Goal: Task Accomplishment & Management: Complete application form

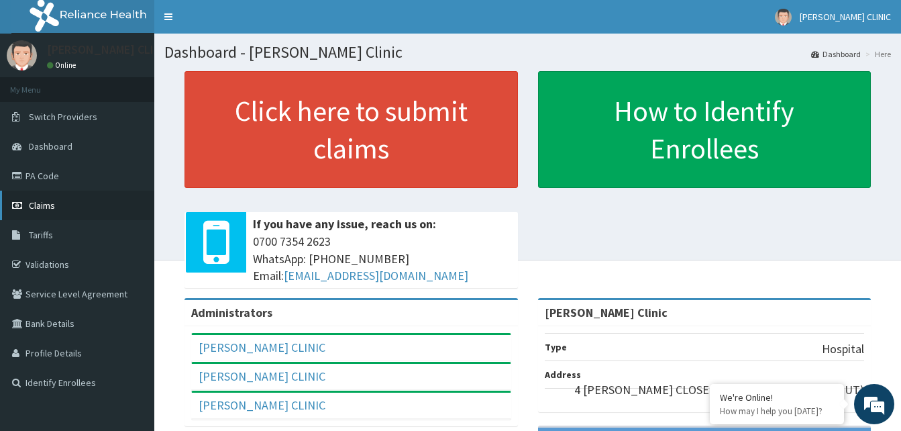
click at [72, 206] on link "Claims" at bounding box center [77, 205] width 154 height 30
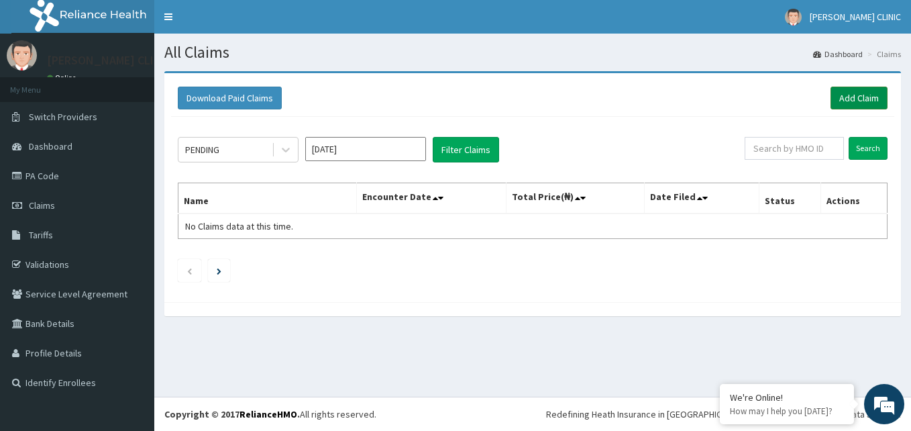
click at [844, 96] on link "Add Claim" at bounding box center [858, 98] width 57 height 23
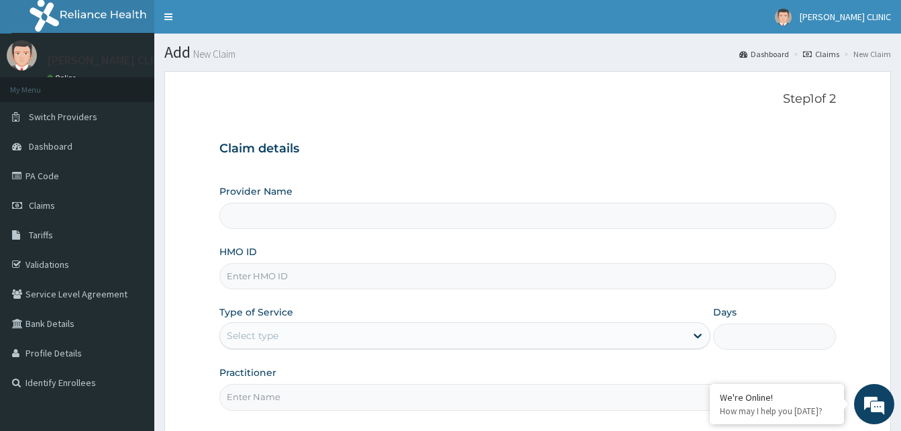
type input "[PERSON_NAME] Clinic"
click at [358, 221] on input "[PERSON_NAME] Clinic" at bounding box center [527, 216] width 616 height 26
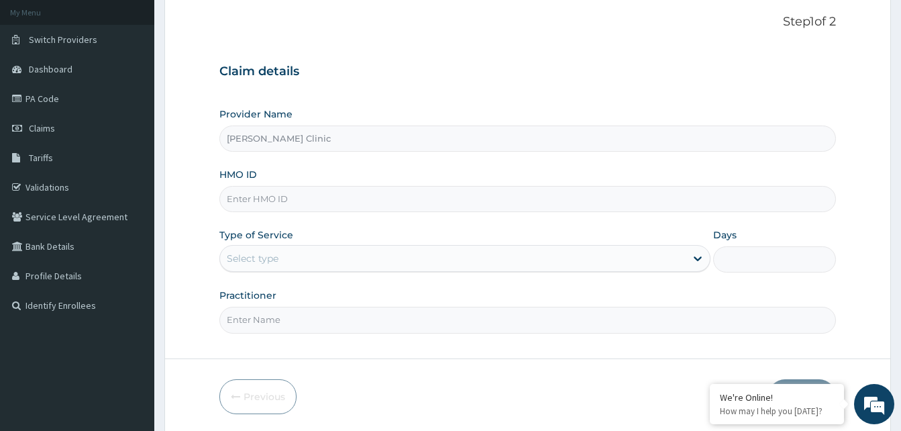
scroll to position [70, 0]
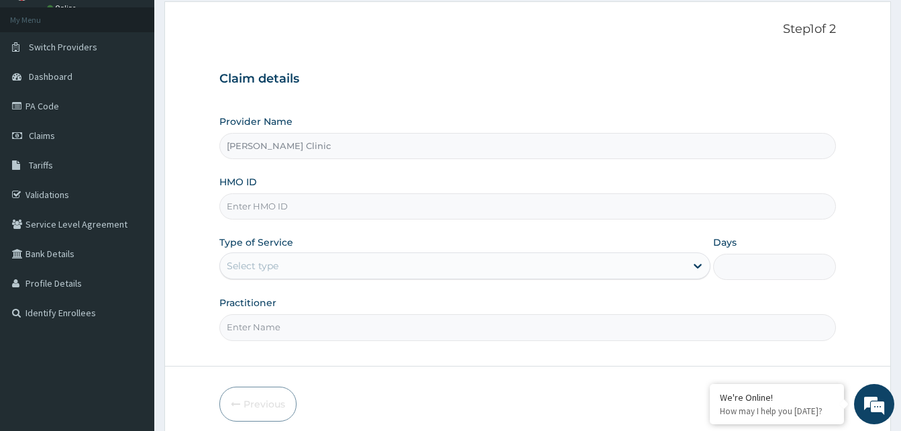
click at [329, 207] on input "HMO ID" at bounding box center [527, 206] width 616 height 26
type input "T"
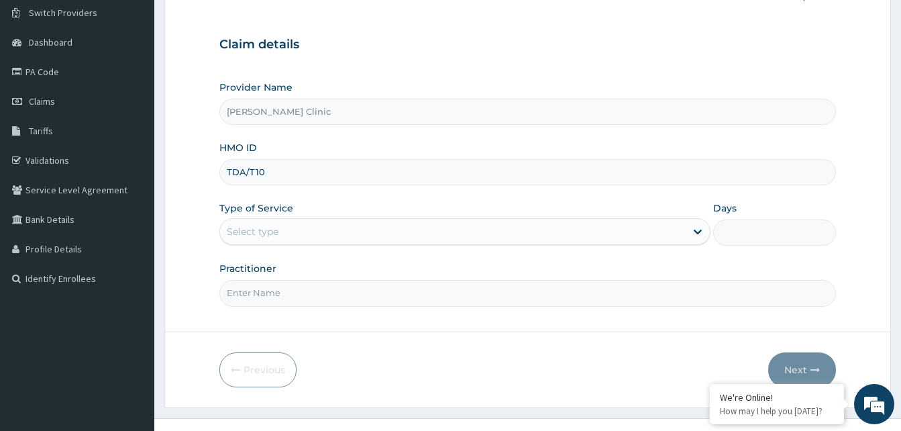
scroll to position [125, 0]
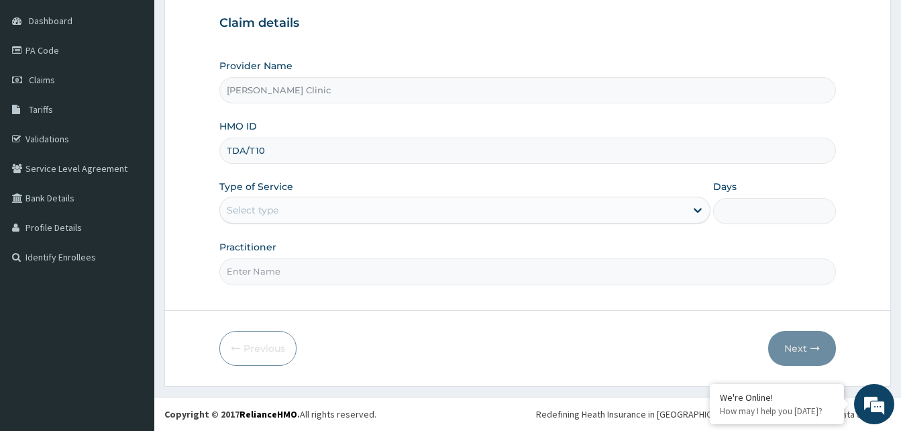
click at [421, 151] on input "TDA/T10" at bounding box center [527, 150] width 616 height 26
type input "T"
type input "TDA/10185/A"
click at [363, 213] on div "Select type" at bounding box center [452, 209] width 465 height 21
click at [433, 213] on div "Select type" at bounding box center [452, 209] width 465 height 21
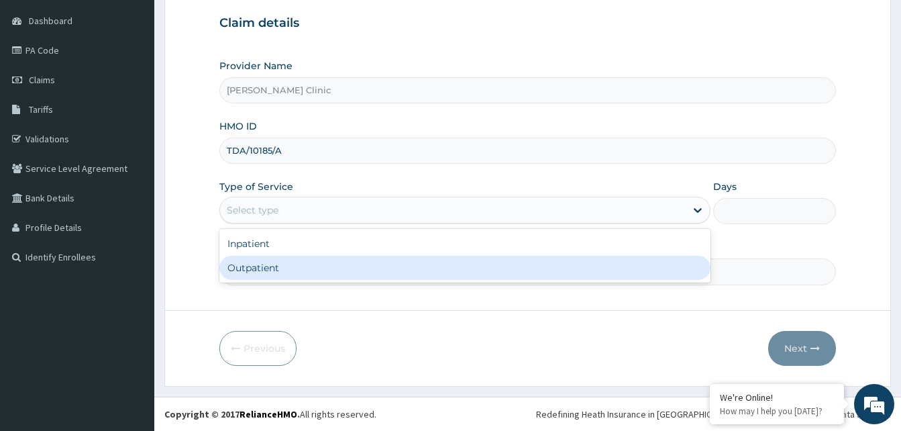
click at [424, 266] on div "Outpatient" at bounding box center [464, 268] width 491 height 24
type input "1"
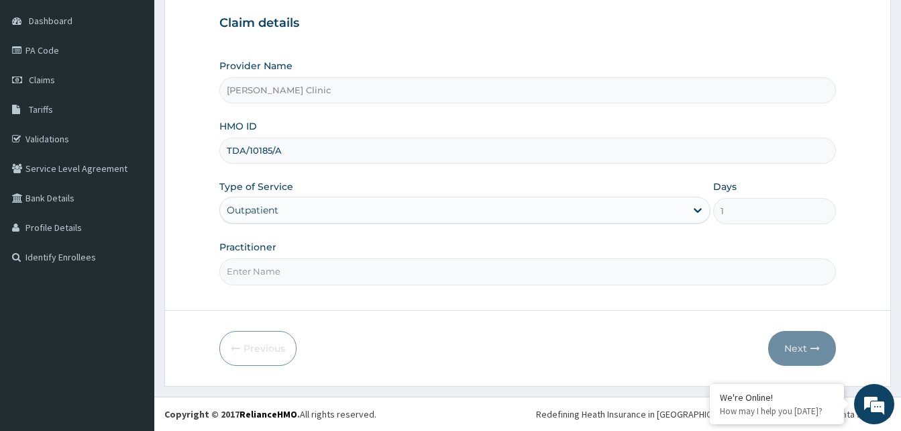
click at [580, 270] on input "Practitioner" at bounding box center [527, 271] width 616 height 26
type input "DR ANDEM"
click at [786, 341] on button "Next" at bounding box center [802, 348] width 68 height 35
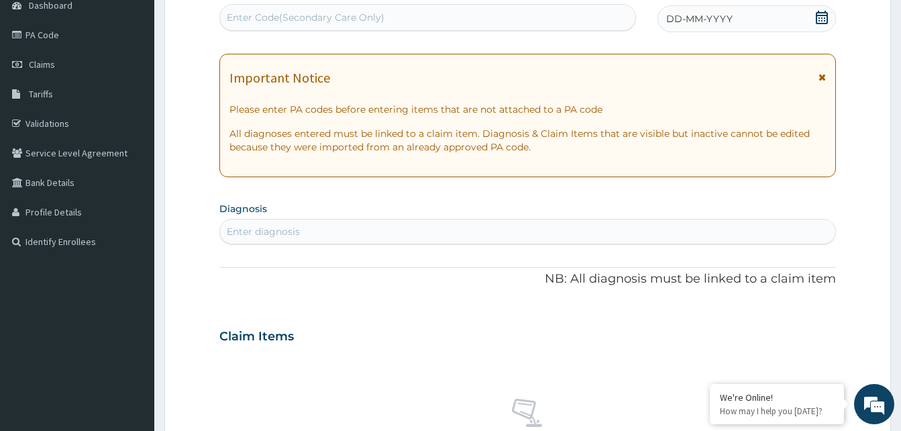
scroll to position [156, 0]
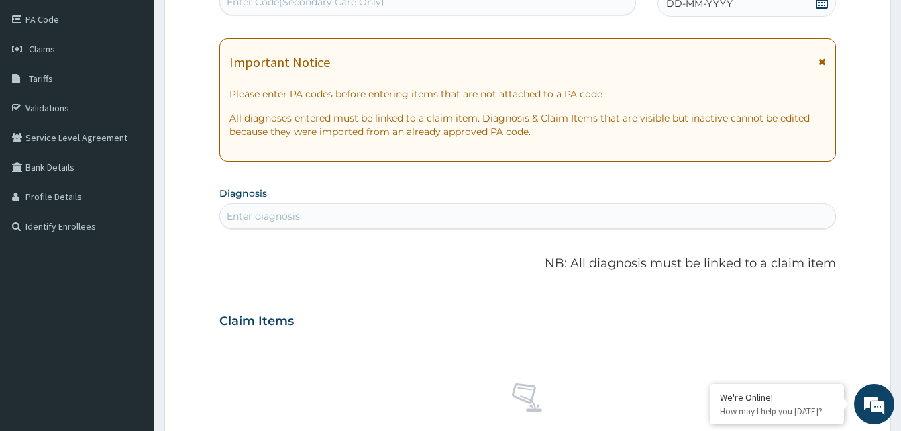
click at [613, 211] on div "Enter diagnosis" at bounding box center [527, 215] width 615 height 21
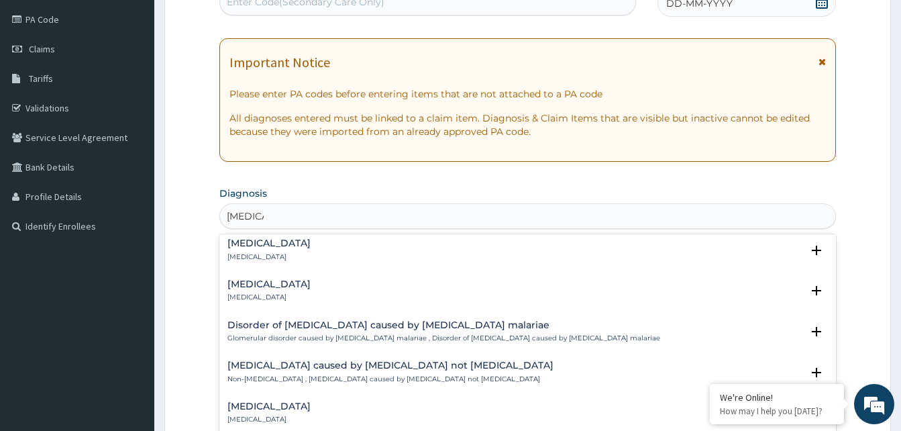
scroll to position [1180, 0]
click at [504, 362] on h4 "Malaria caused by Plasmodium not Plasmodium falciparum" at bounding box center [390, 367] width 326 height 10
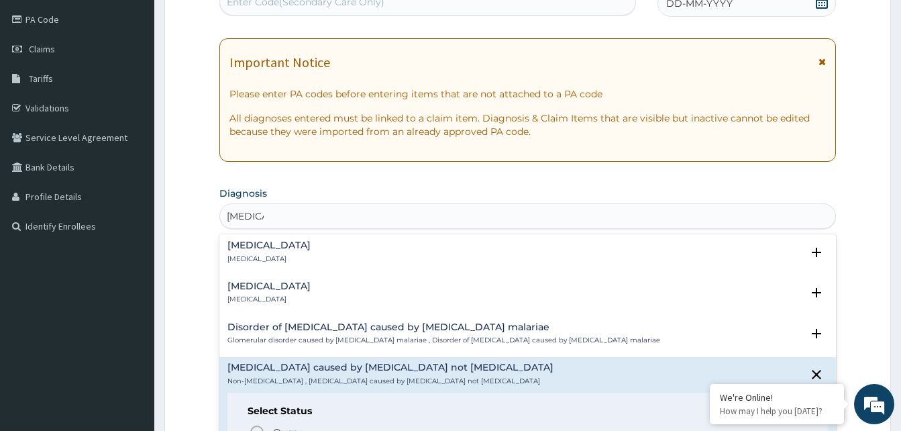
click at [504, 362] on h4 "Malaria caused by Plasmodium not Plasmodium falciparum" at bounding box center [390, 367] width 326 height 10
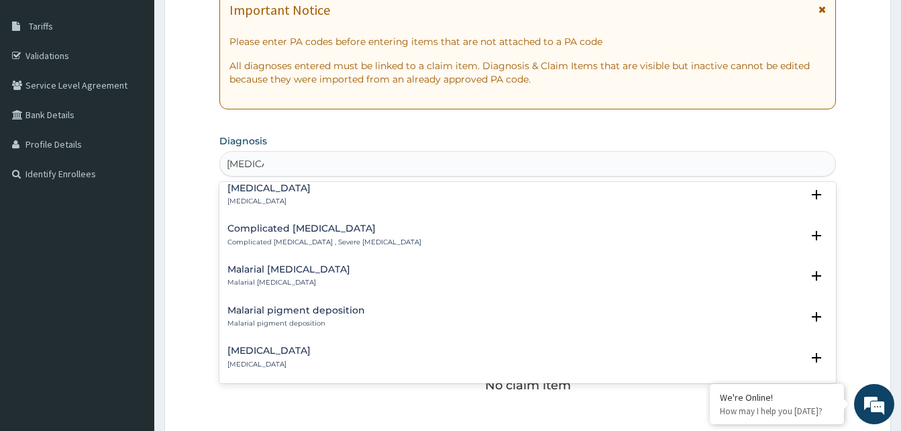
scroll to position [587, 0]
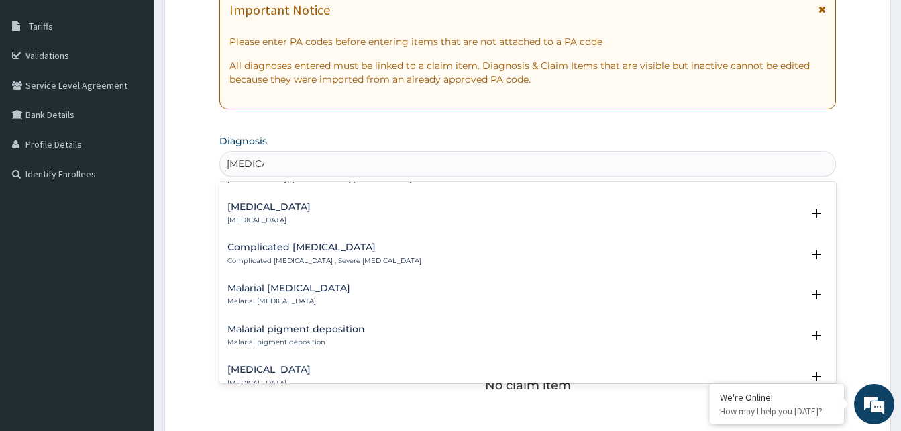
type input "malaria"
click at [723, 121] on div "PA Code / Prescription Code Enter Code(Secondary Care Only) Encounter Date DD-M…" at bounding box center [527, 267] width 616 height 694
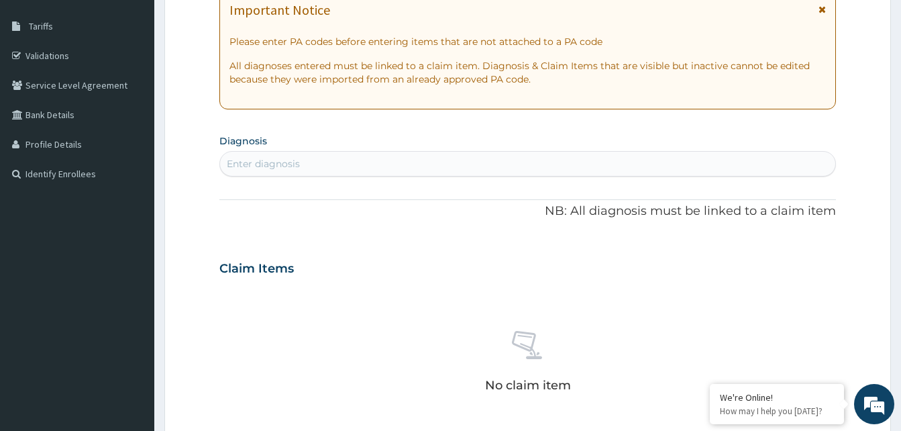
click at [711, 159] on div "Enter diagnosis" at bounding box center [527, 163] width 615 height 21
type input "malaria"
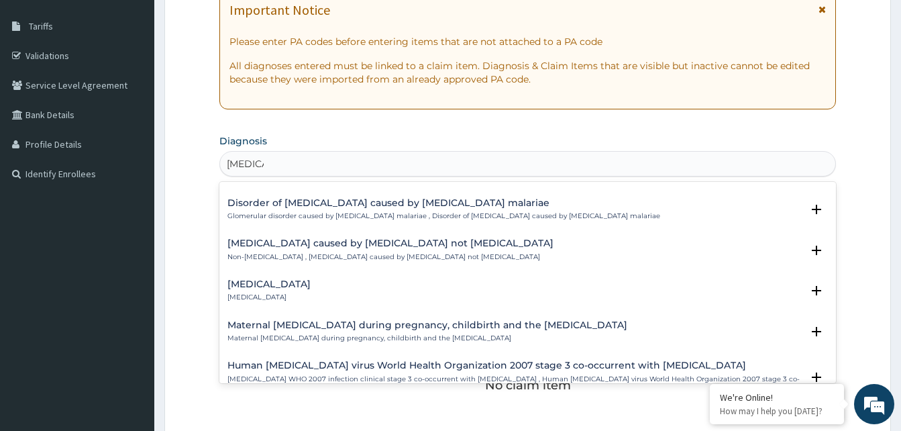
scroll to position [1252, 0]
click at [806, 237] on div "Malaria caused by Plasmodium not Plasmodium falciparum Non-falciparum malaria ,…" at bounding box center [527, 248] width 600 height 23
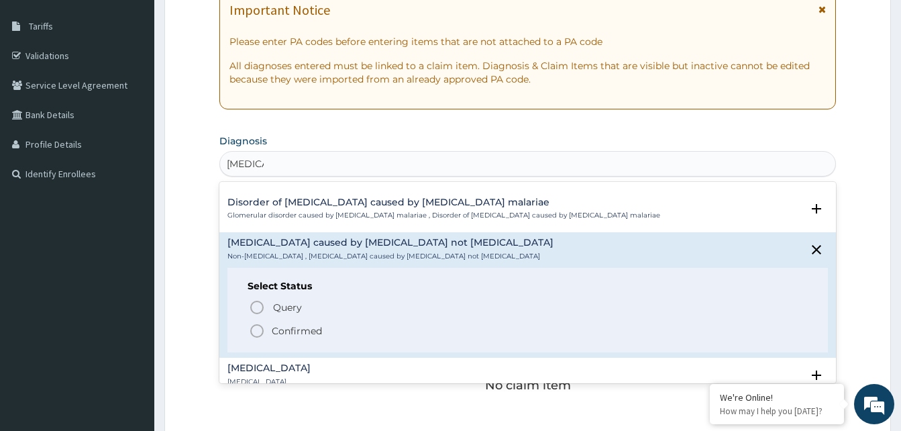
click at [257, 323] on icon "status option filled" at bounding box center [257, 331] width 16 height 16
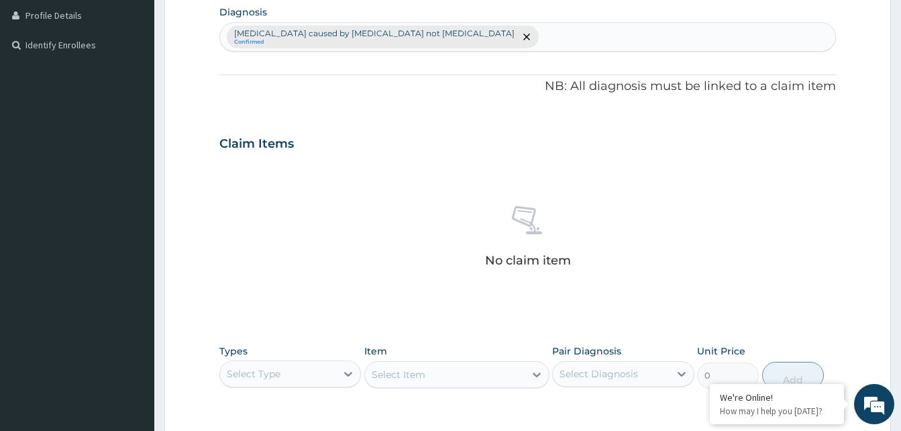
scroll to position [353, 0]
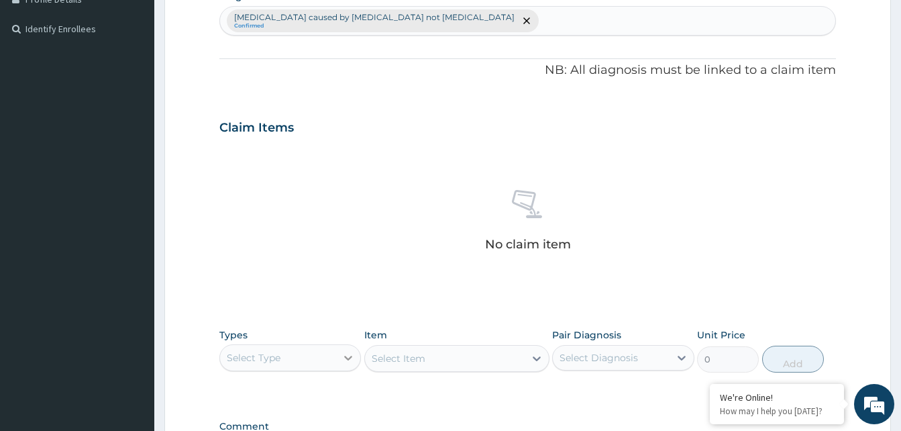
click at [341, 355] on icon at bounding box center [347, 357] width 13 height 13
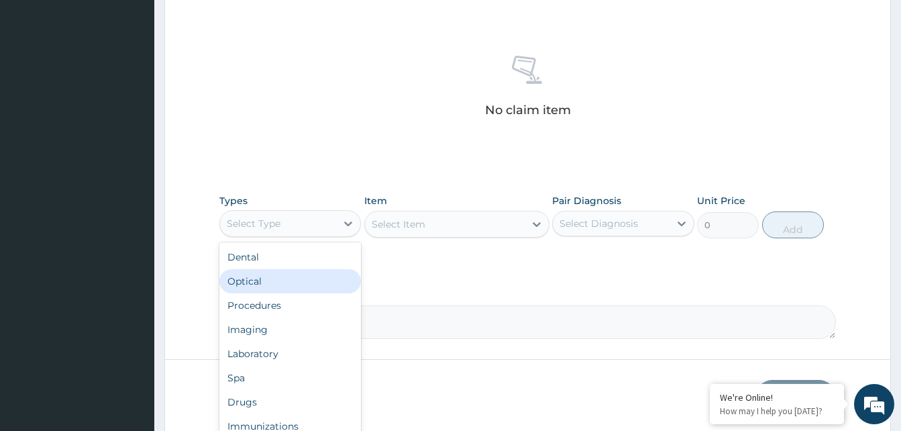
scroll to position [46, 0]
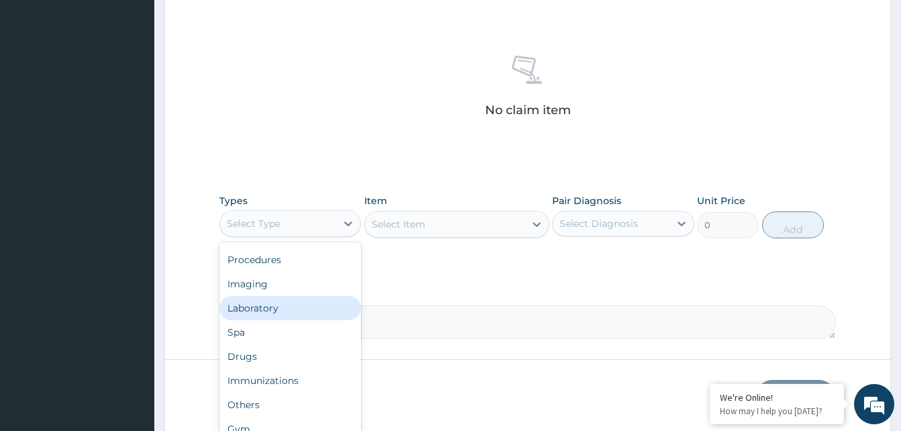
click at [310, 304] on div "Laboratory" at bounding box center [290, 308] width 142 height 24
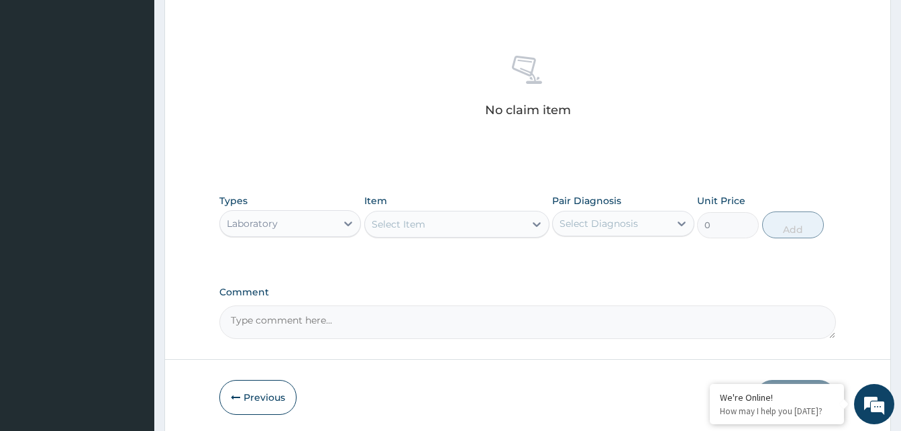
click at [446, 221] on div "Select Item" at bounding box center [445, 223] width 160 height 21
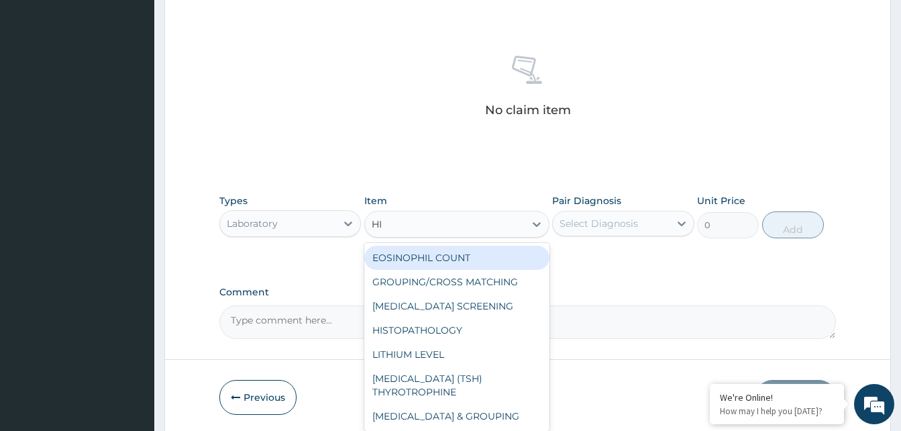
type input "HIV"
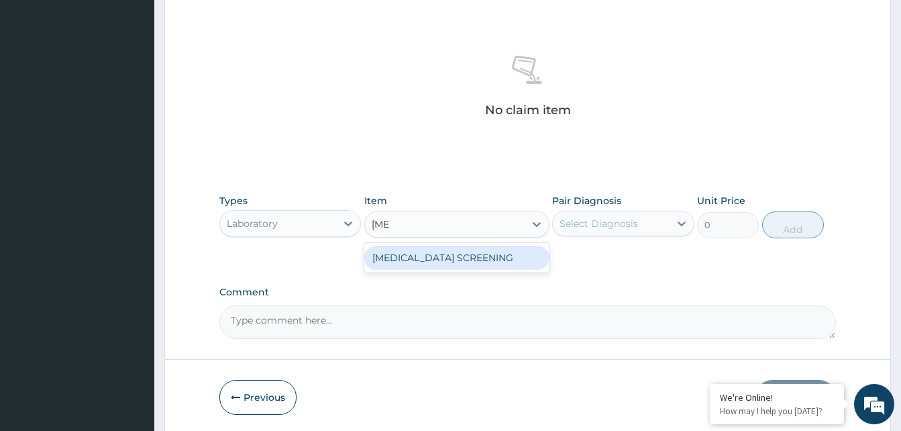
click at [423, 262] on div "HIV SCREENING" at bounding box center [456, 257] width 185 height 24
type input "800"
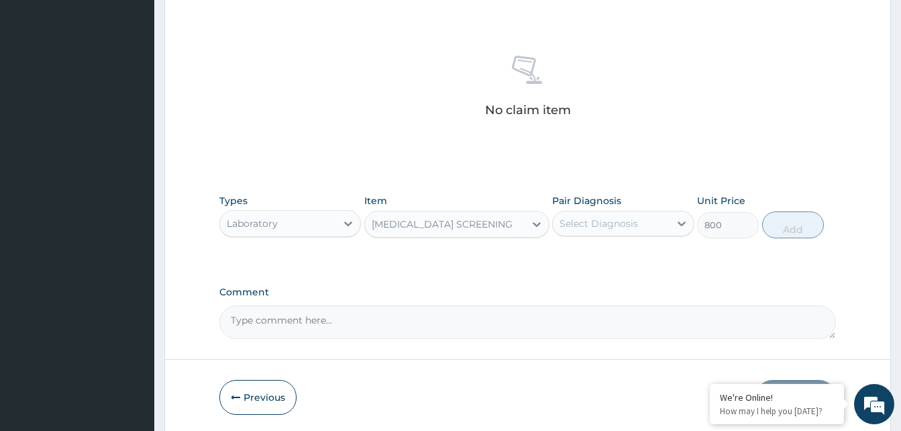
click at [624, 223] on div "Select Diagnosis" at bounding box center [598, 223] width 78 height 13
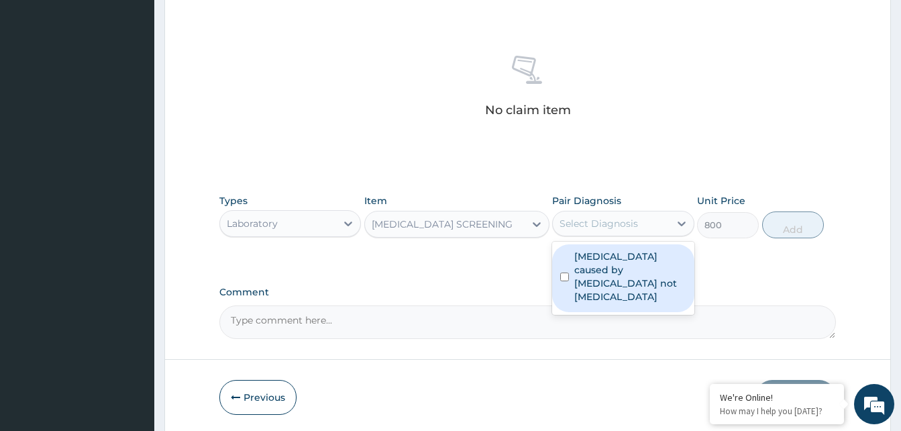
click at [563, 276] on input "checkbox" at bounding box center [564, 276] width 9 height 9
checkbox input "true"
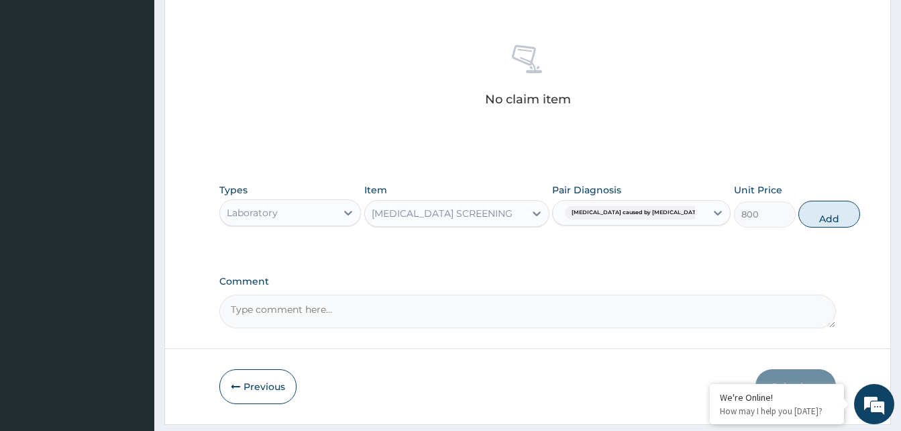
scroll to position [499, 0]
click at [798, 212] on button "Add" at bounding box center [829, 213] width 62 height 27
type input "0"
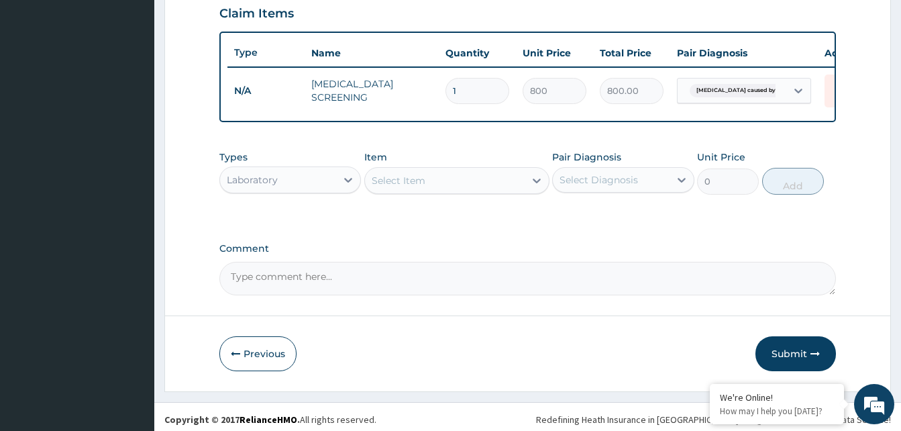
scroll to position [483, 0]
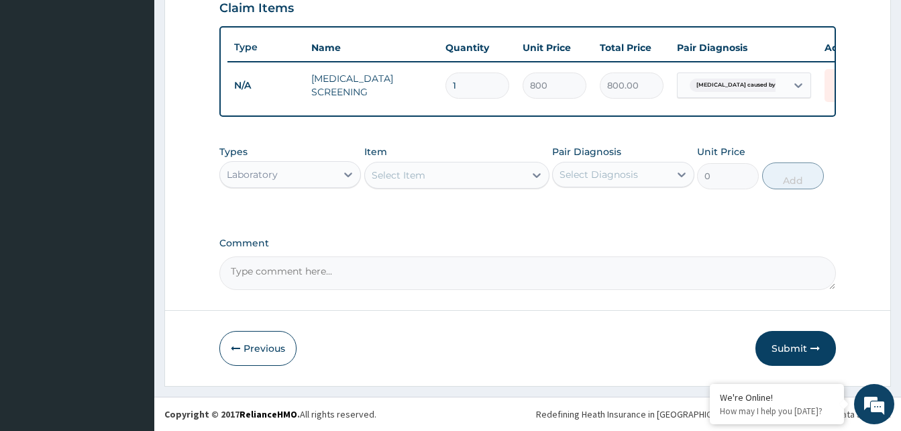
click at [421, 176] on div "Select Item" at bounding box center [399, 174] width 54 height 13
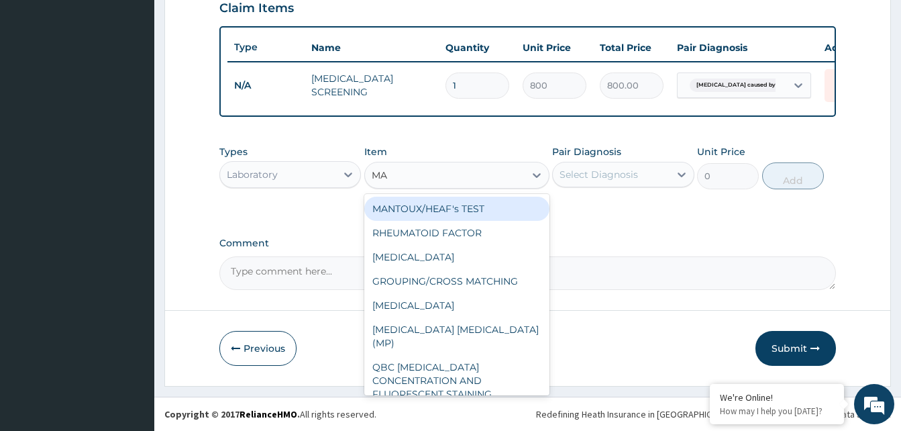
type input "MAL"
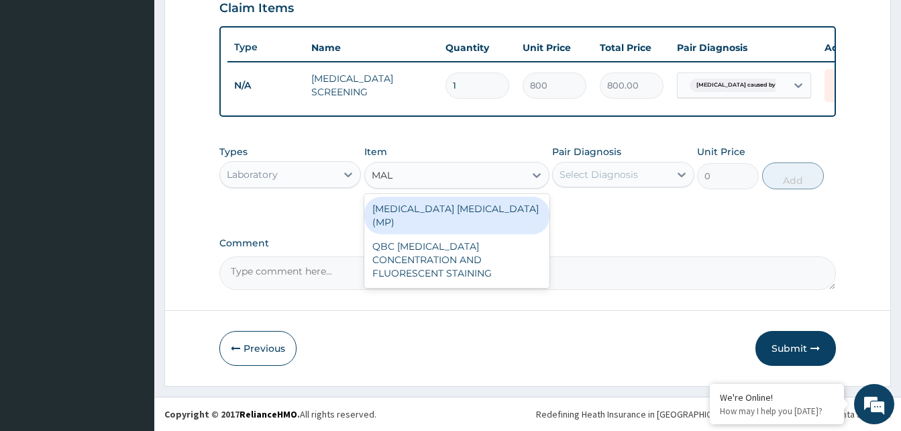
click at [453, 208] on div "MALARIA PARASITE (MP)" at bounding box center [456, 216] width 185 height 38
type input "560"
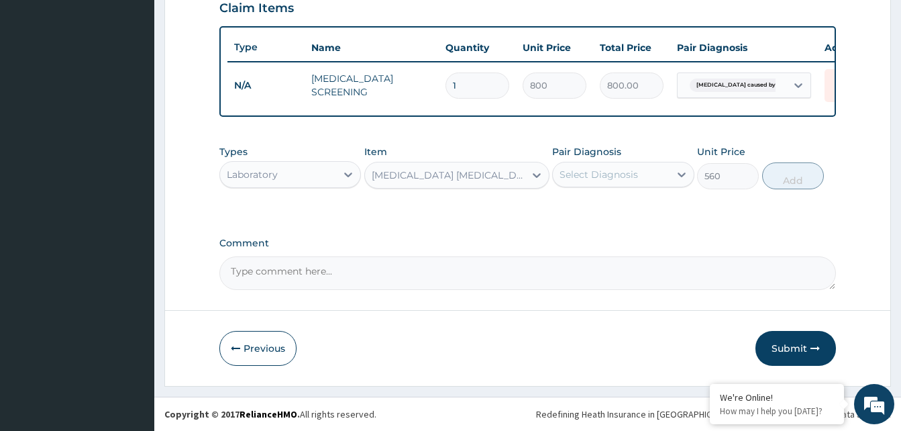
click at [636, 172] on div "Select Diagnosis" at bounding box center [598, 174] width 78 height 13
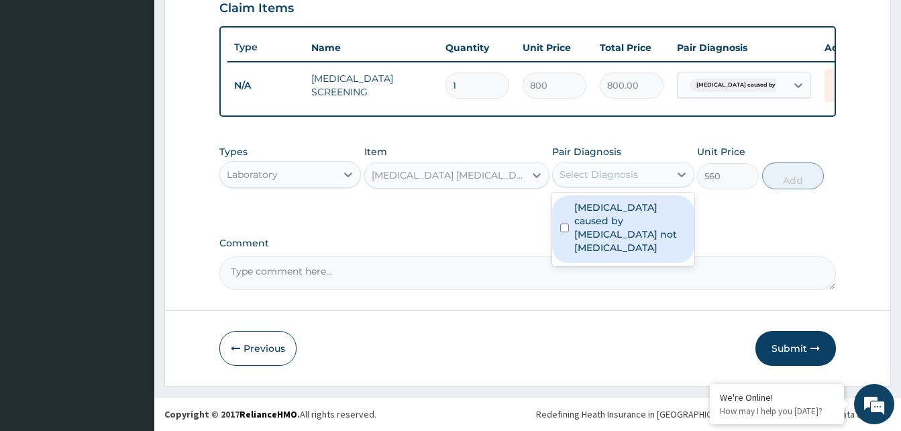
click at [564, 228] on input "checkbox" at bounding box center [564, 227] width 9 height 9
checkbox input "true"
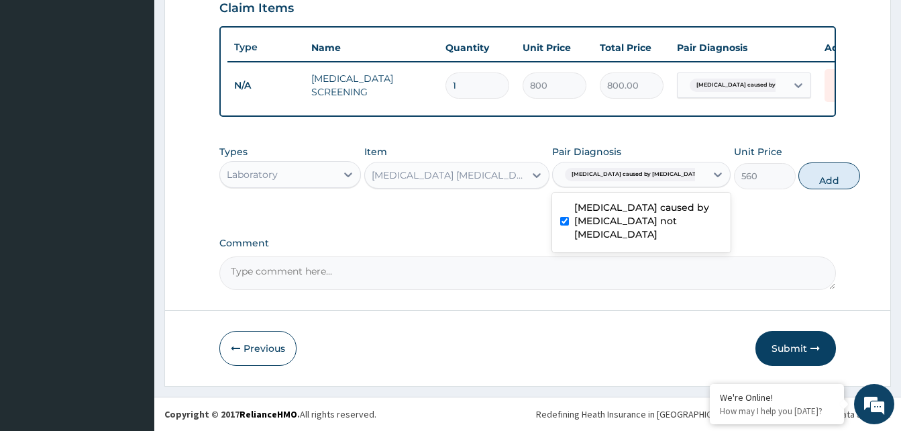
click at [736, 211] on div "Types Laboratory Item MALARIA PARASITE (MP) Pair Diagnosis option Malaria cause…" at bounding box center [527, 177] width 616 height 78
click at [798, 178] on button "Add" at bounding box center [829, 175] width 62 height 27
type input "0"
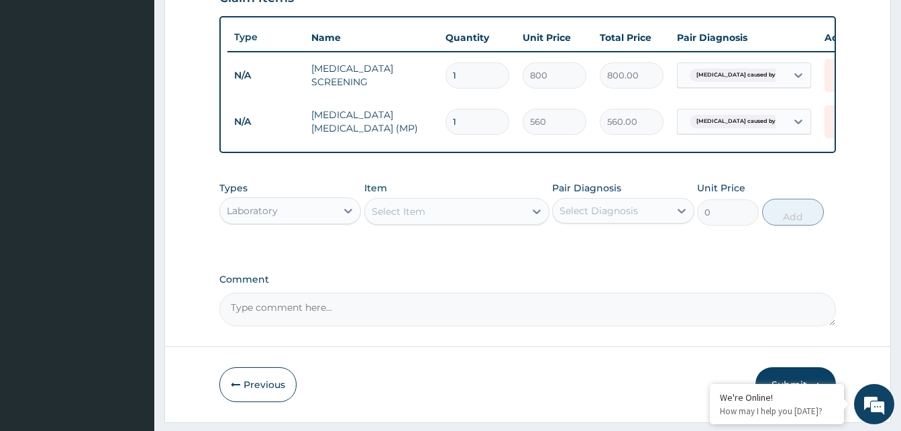
click at [450, 222] on div "Select Item" at bounding box center [445, 211] width 160 height 21
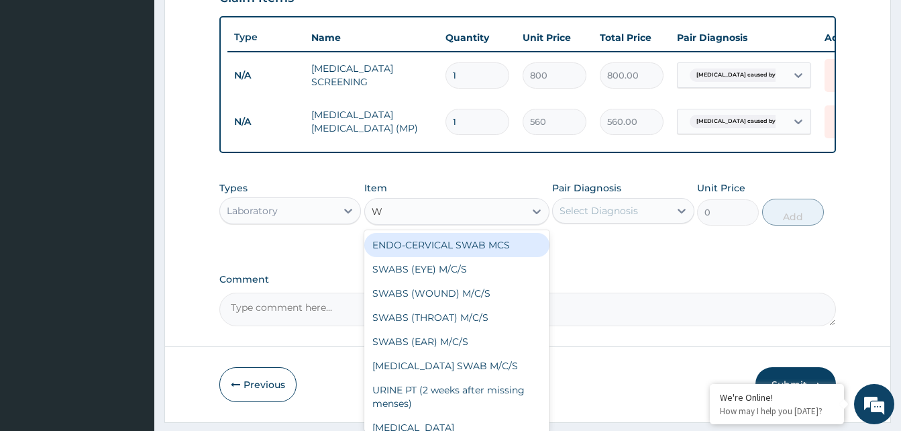
type input "WI"
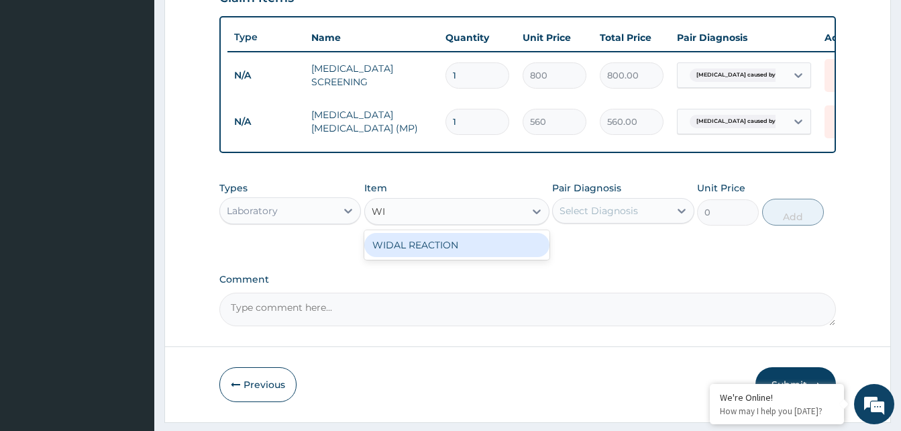
click at [457, 256] on div "WIDAL REACTION" at bounding box center [456, 245] width 185 height 24
type input "800"
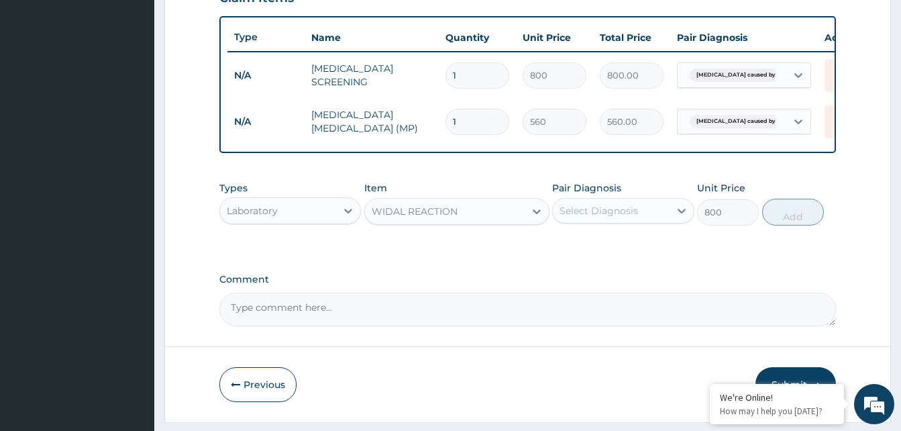
click at [624, 217] on div "Select Diagnosis" at bounding box center [598, 210] width 78 height 13
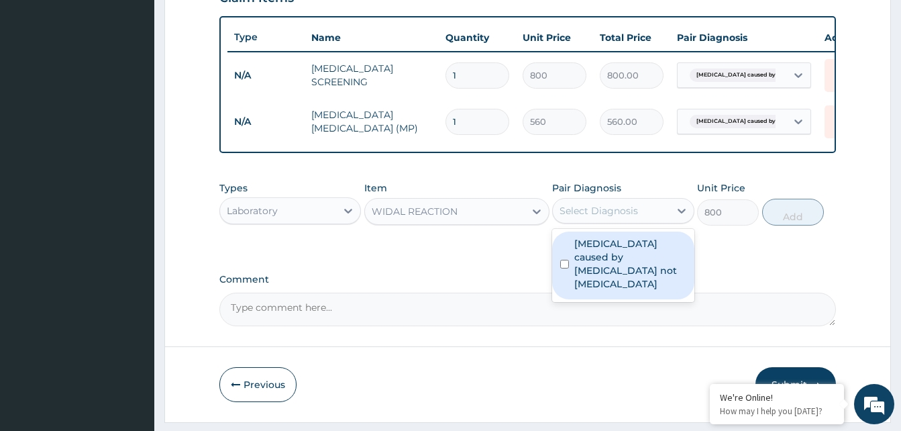
click at [565, 268] on input "checkbox" at bounding box center [564, 264] width 9 height 9
checkbox input "true"
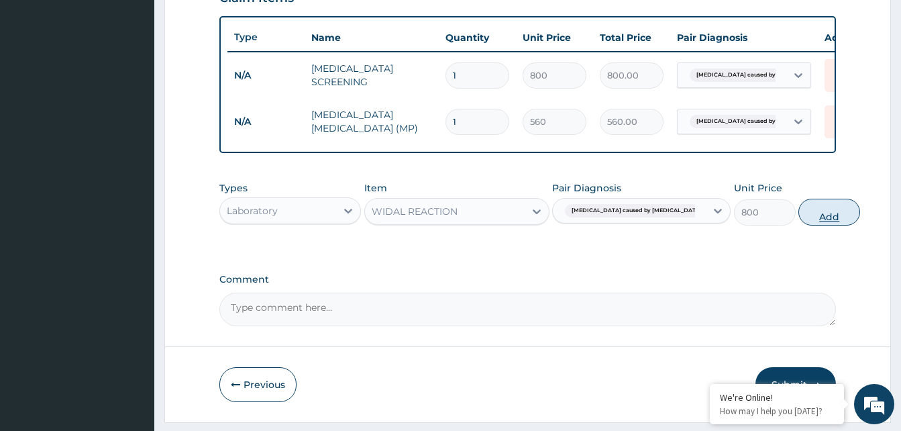
click at [800, 221] on button "Add" at bounding box center [829, 212] width 62 height 27
type input "0"
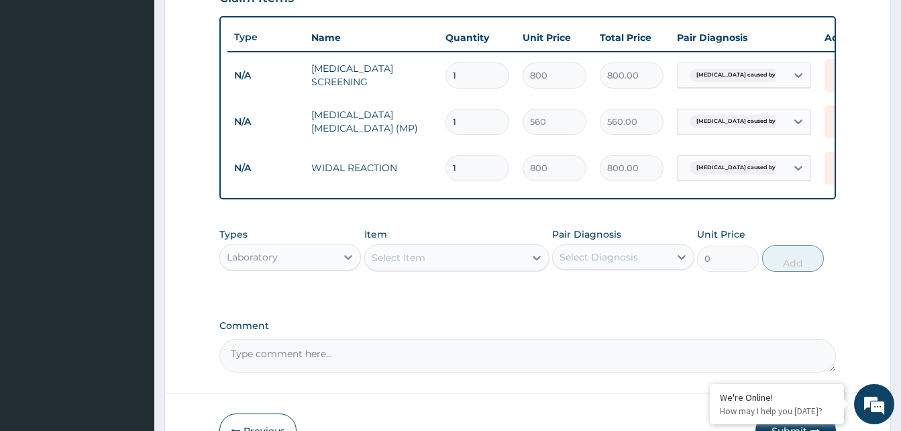
click at [413, 264] on div "Select Item" at bounding box center [399, 257] width 54 height 13
type input "W"
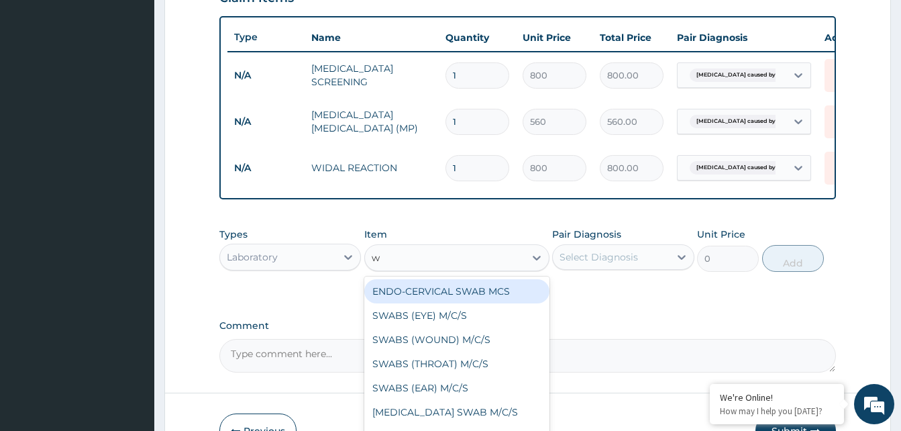
type input "wb"
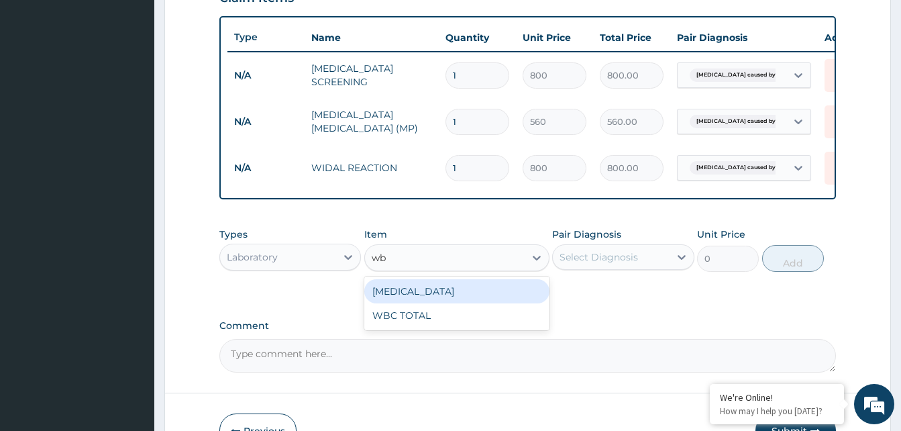
click at [516, 300] on div "WBC DIFFERENTIAL" at bounding box center [456, 291] width 185 height 24
type input "640"
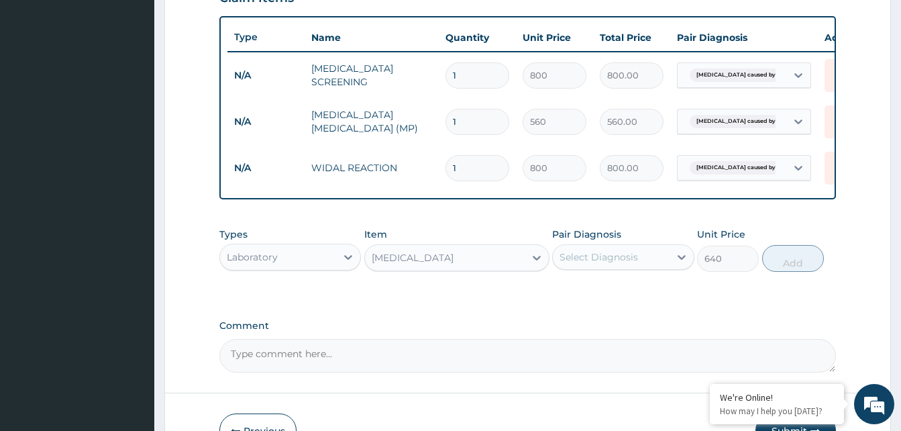
click at [642, 266] on div "Select Diagnosis" at bounding box center [611, 256] width 116 height 21
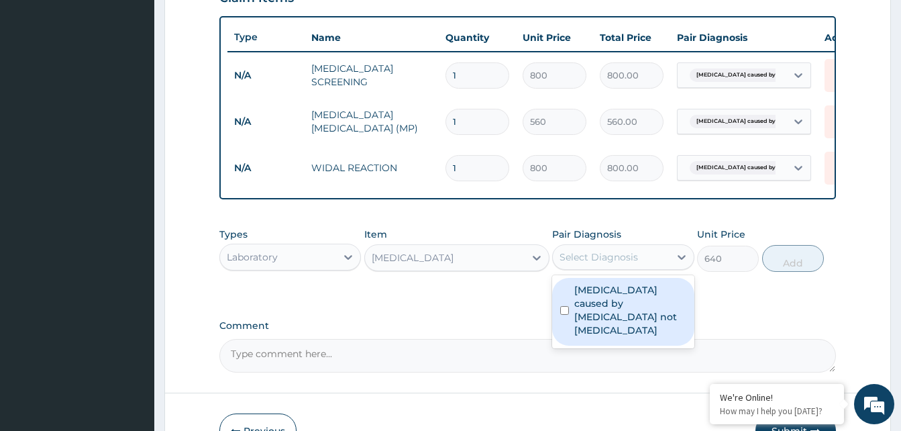
click at [567, 315] on input "checkbox" at bounding box center [564, 310] width 9 height 9
checkbox input "true"
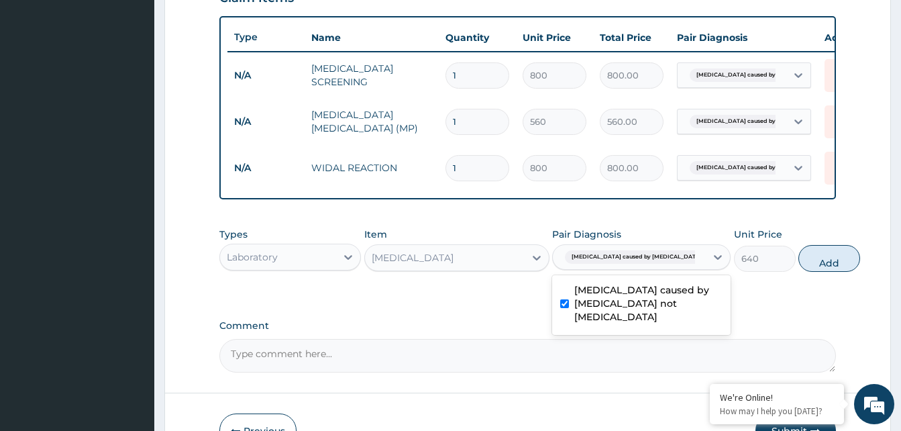
click at [744, 298] on div "Types Laboratory Item WBC DIFFERENTIAL Pair Diagnosis option Malaria caused by …" at bounding box center [527, 260] width 616 height 78
click at [798, 268] on button "Add" at bounding box center [829, 258] width 62 height 27
type input "0"
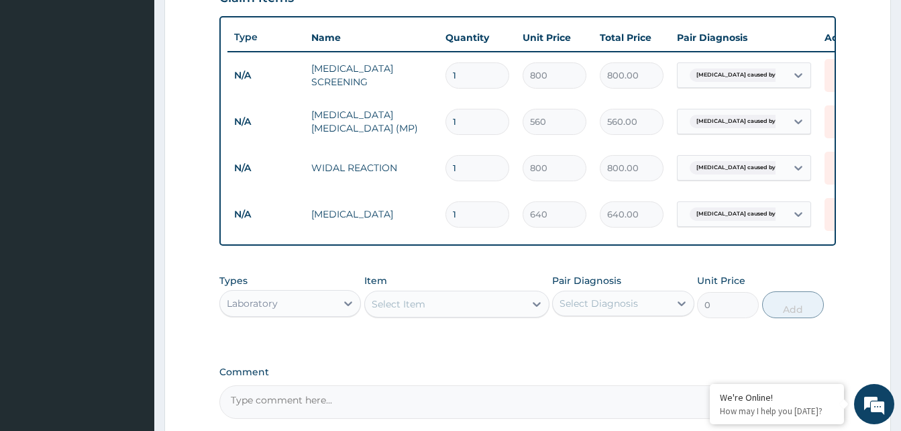
click at [402, 311] on div "Select Item" at bounding box center [399, 303] width 54 height 13
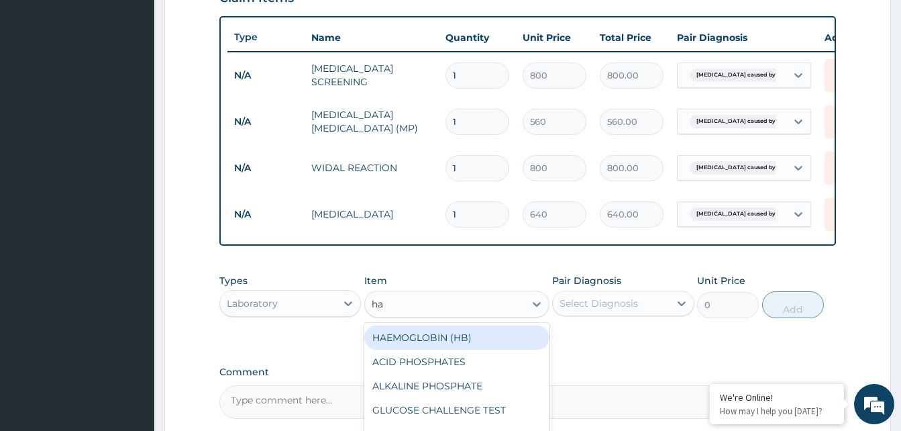
type input "hae"
click at [436, 349] on div "HAEMOGLOBIN (HB)" at bounding box center [456, 337] width 185 height 24
type input "400"
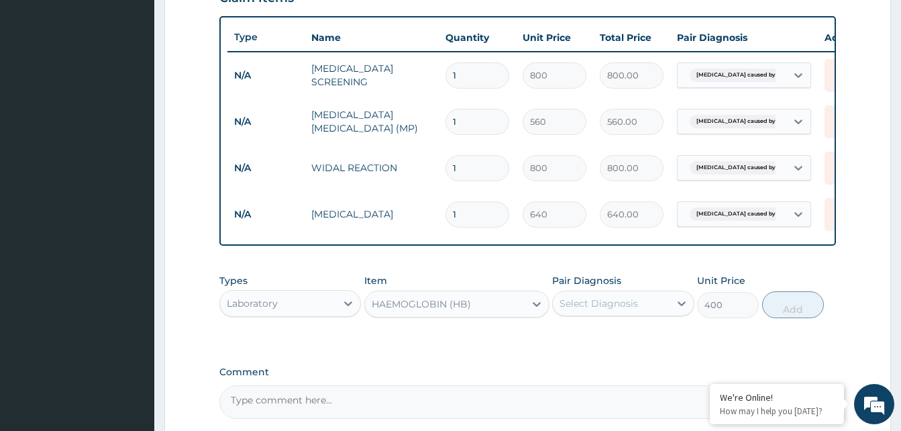
click at [592, 310] on div "Select Diagnosis" at bounding box center [598, 302] width 78 height 13
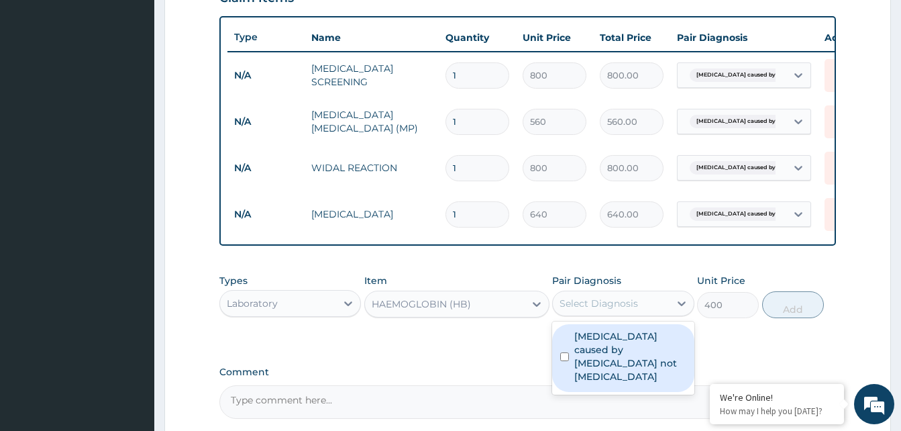
click at [564, 361] on input "checkbox" at bounding box center [564, 356] width 9 height 9
checkbox input "true"
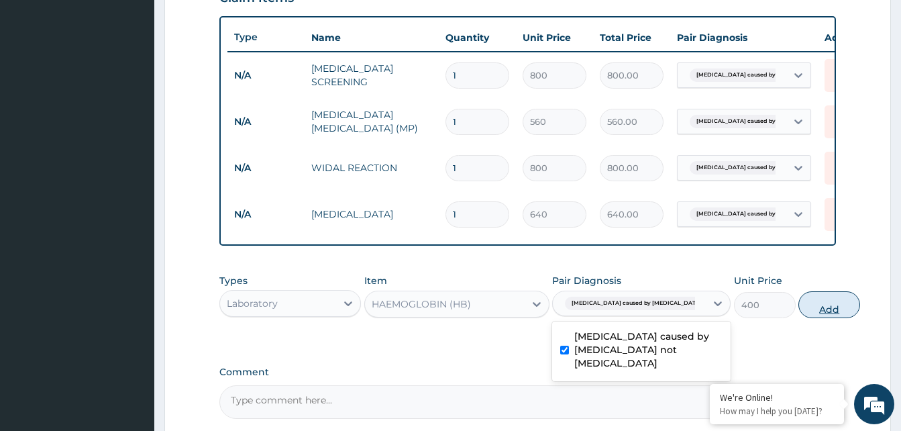
click at [798, 310] on button "Add" at bounding box center [829, 304] width 62 height 27
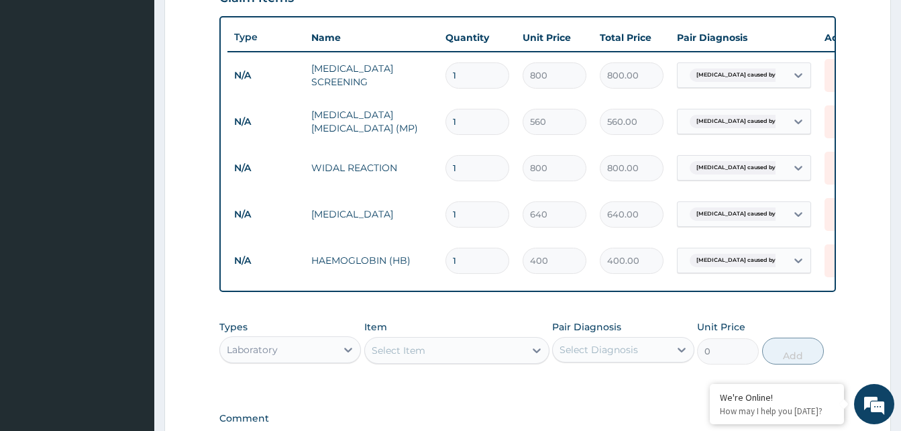
click at [311, 357] on div "Laboratory" at bounding box center [278, 349] width 116 height 21
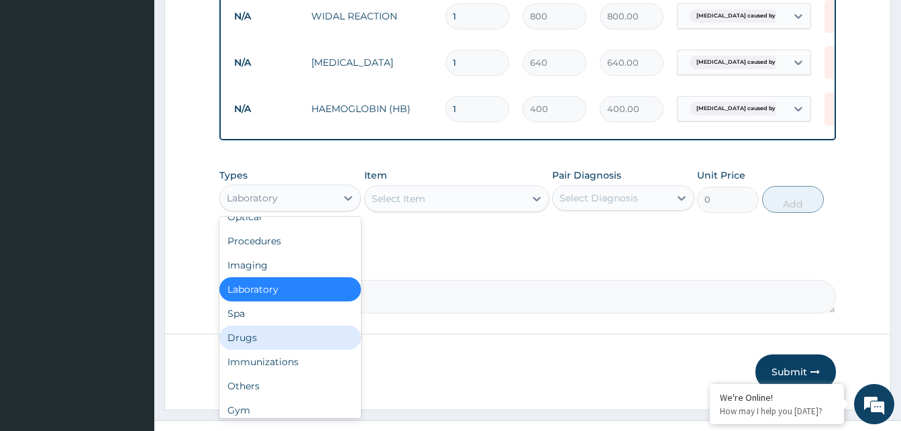
scroll to position [46, 0]
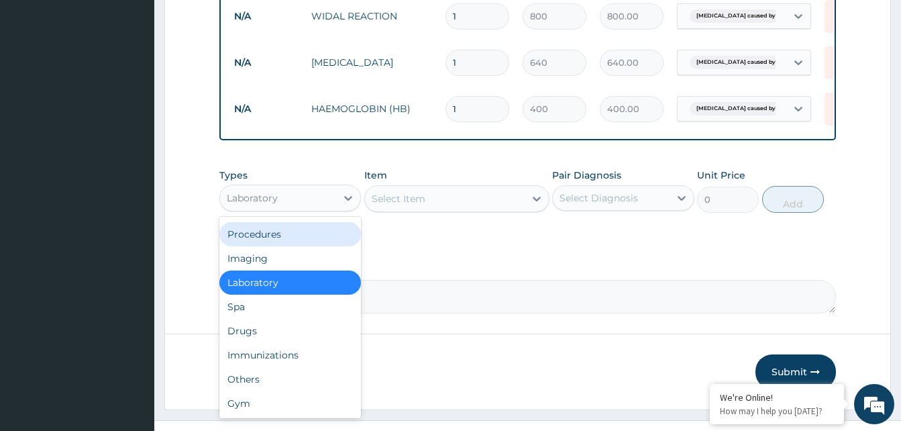
click at [304, 240] on div "Procedures" at bounding box center [290, 234] width 142 height 24
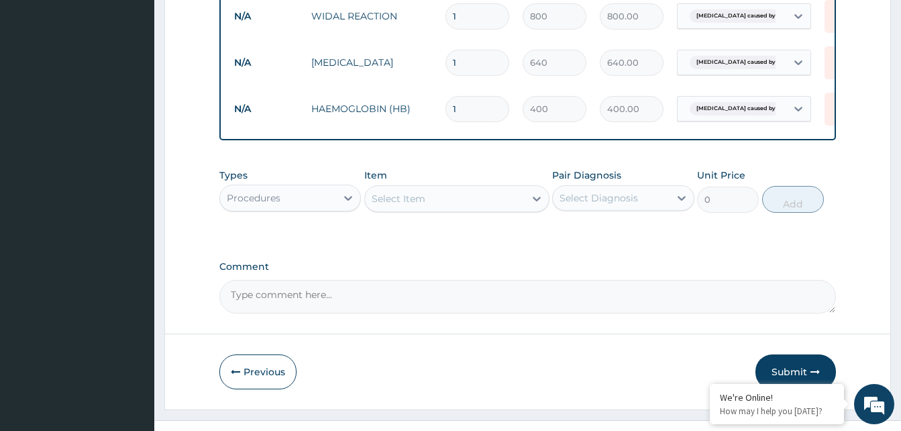
click at [429, 202] on div "Select Item" at bounding box center [445, 198] width 160 height 21
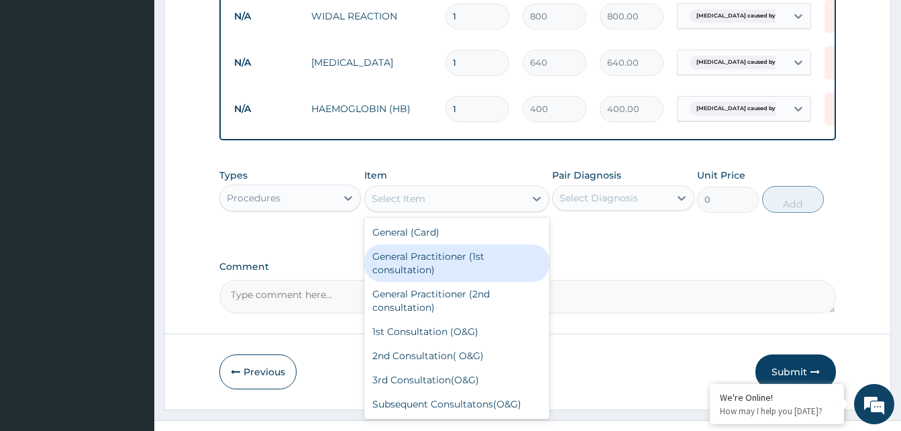
click at [460, 280] on div "General Practitioner (1st consultation)" at bounding box center [456, 263] width 185 height 38
type input "1500"
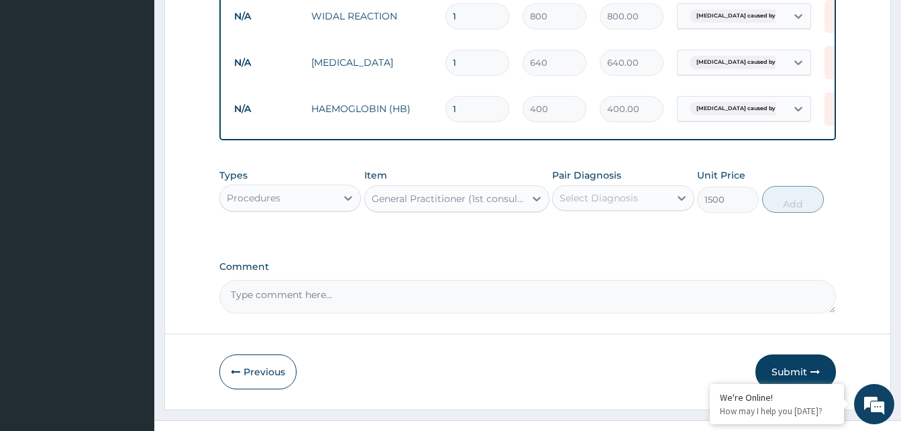
click at [649, 209] on div "Select Diagnosis" at bounding box center [611, 197] width 116 height 21
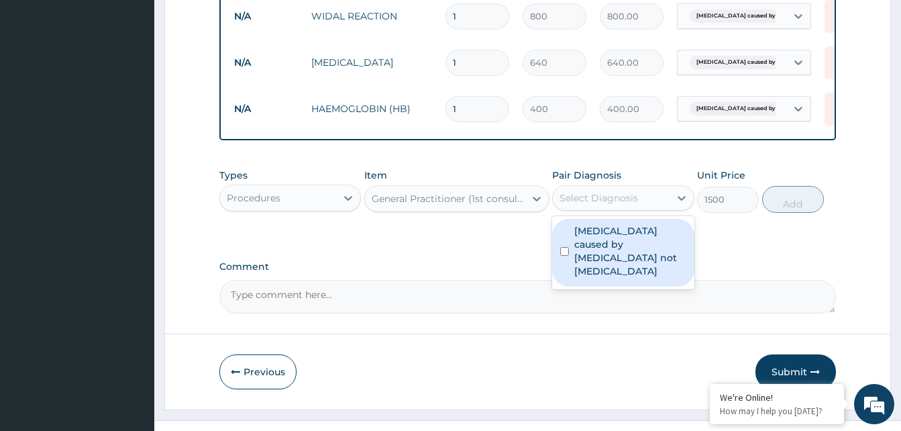
click at [562, 256] on input "checkbox" at bounding box center [564, 251] width 9 height 9
checkbox input "true"
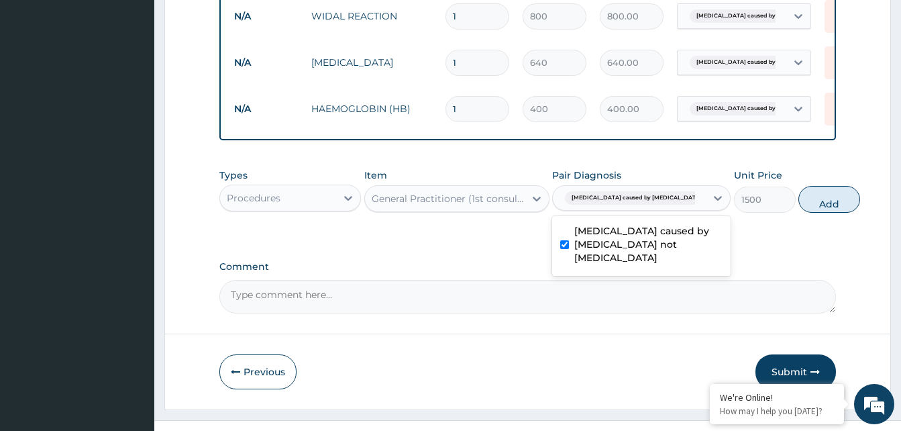
click at [738, 239] on div "Types Procedures Item General Practitioner (1st consultation) Pair Diagnosis op…" at bounding box center [527, 201] width 616 height 78
click at [798, 213] on button "Add" at bounding box center [829, 199] width 62 height 27
type input "0"
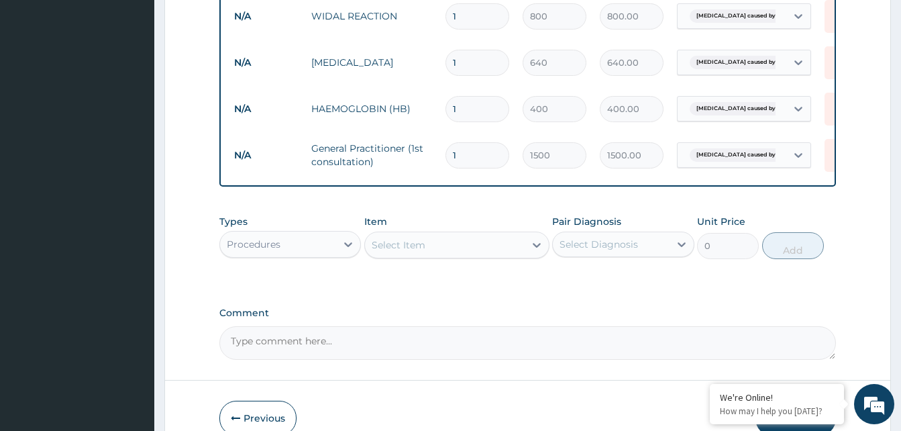
click at [327, 255] on div "Procedures" at bounding box center [278, 243] width 116 height 21
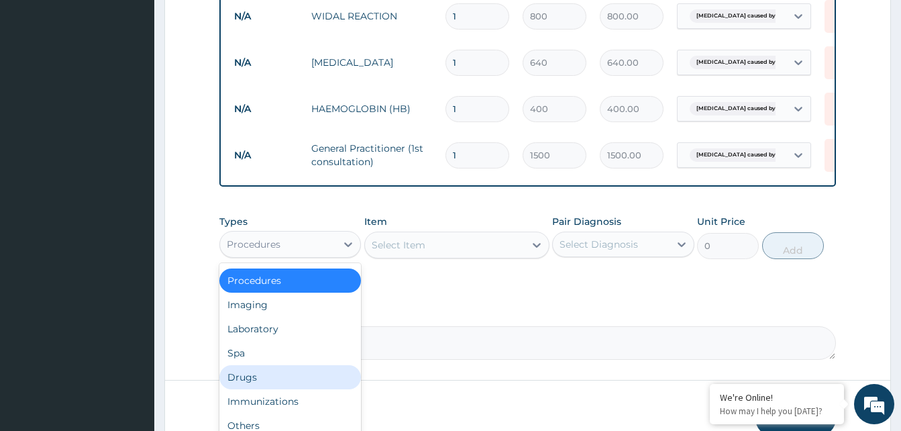
click at [301, 383] on div "Drugs" at bounding box center [290, 377] width 142 height 24
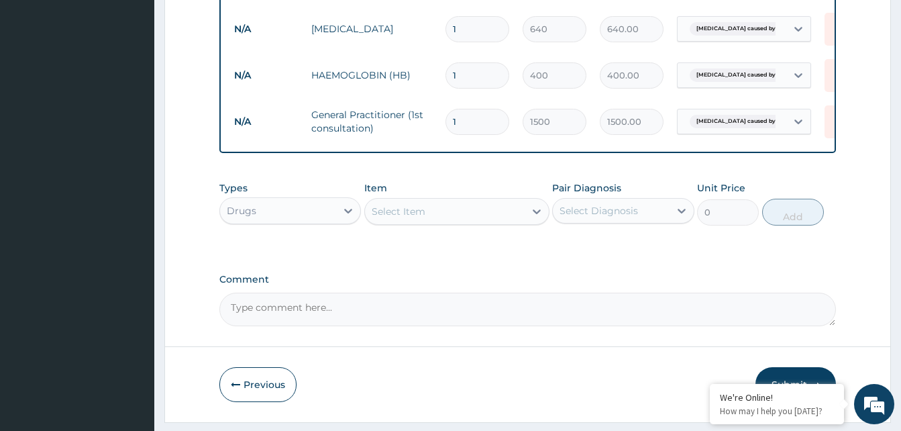
scroll to position [679, 0]
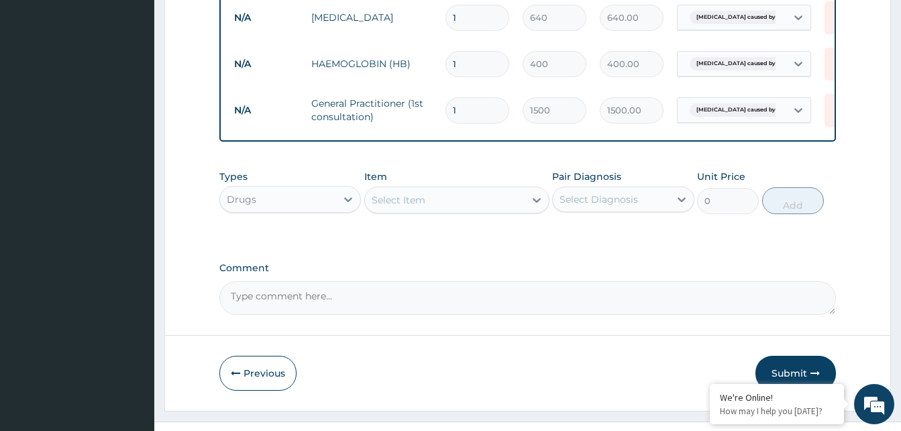
click at [330, 204] on div "Drugs" at bounding box center [278, 198] width 116 height 21
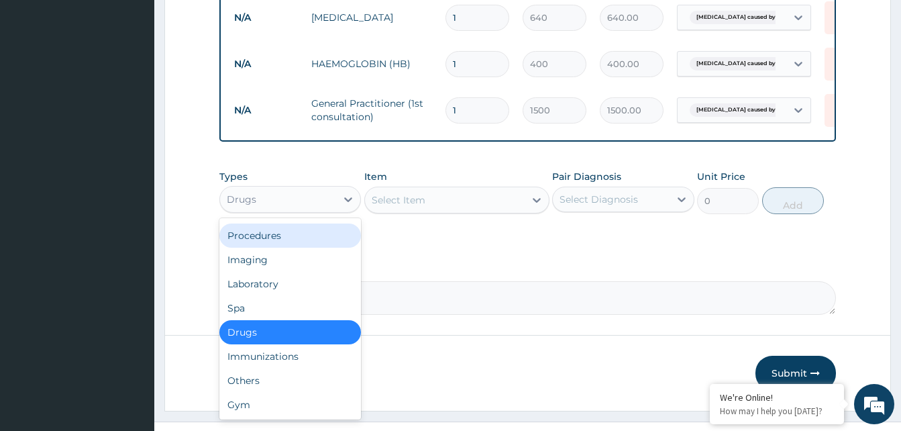
scroll to position [0, 0]
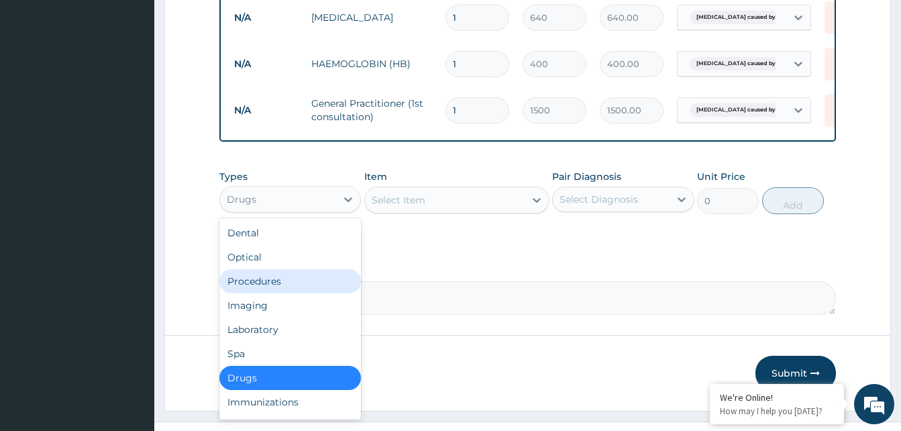
click at [316, 293] on div "Procedures" at bounding box center [290, 281] width 142 height 24
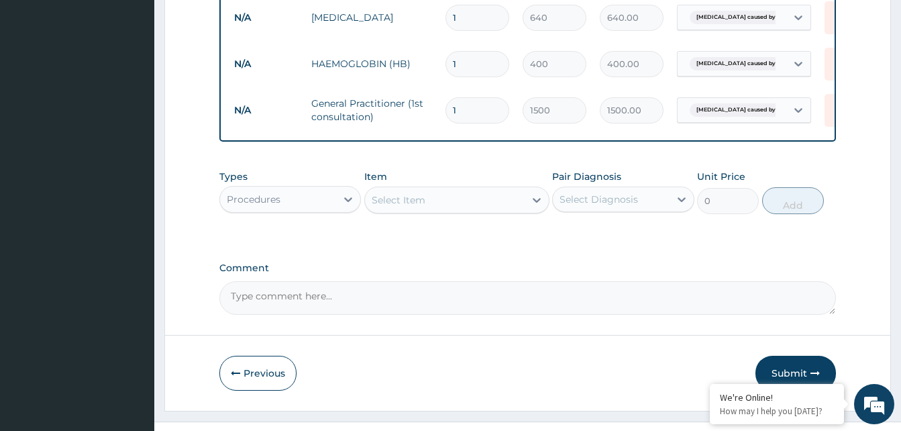
click at [473, 211] on div "Select Item" at bounding box center [445, 199] width 160 height 21
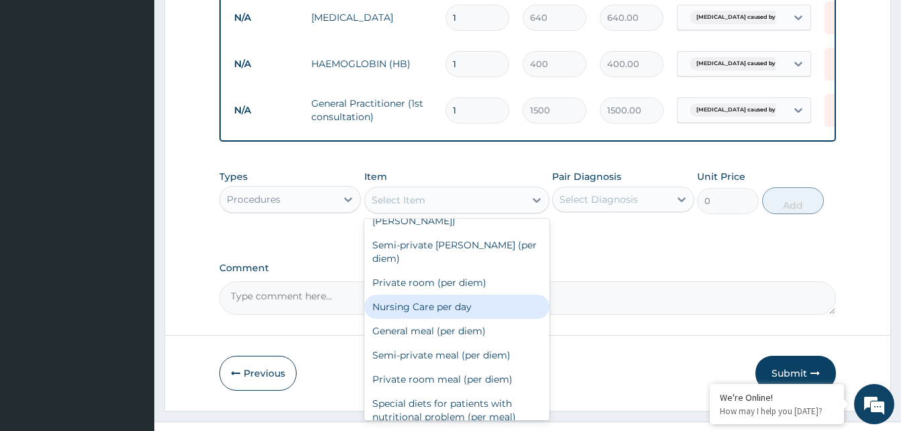
scroll to position [1319, 0]
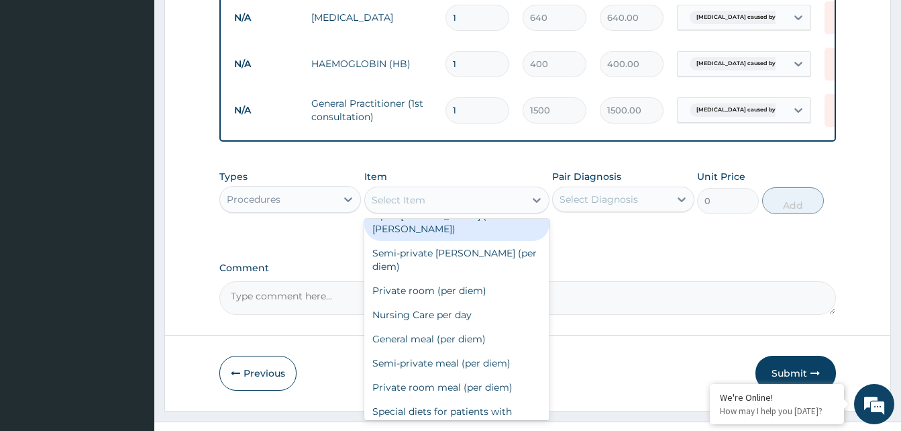
click at [325, 206] on div "Procedures" at bounding box center [278, 198] width 116 height 21
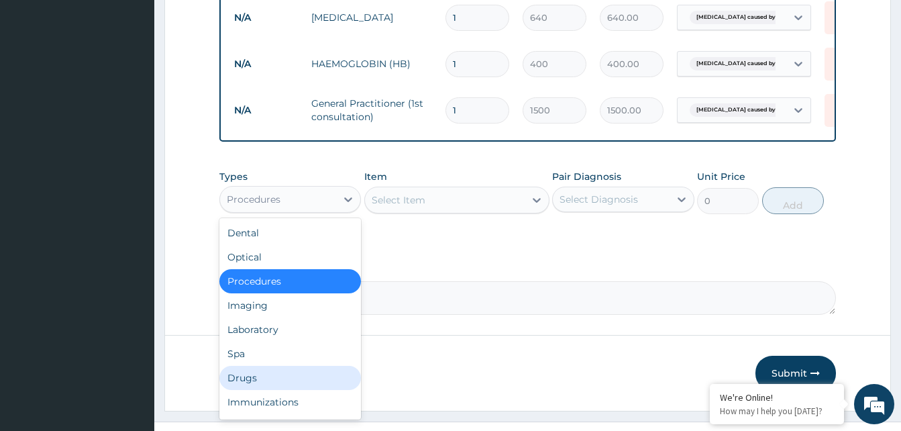
click at [281, 389] on div "Drugs" at bounding box center [290, 378] width 142 height 24
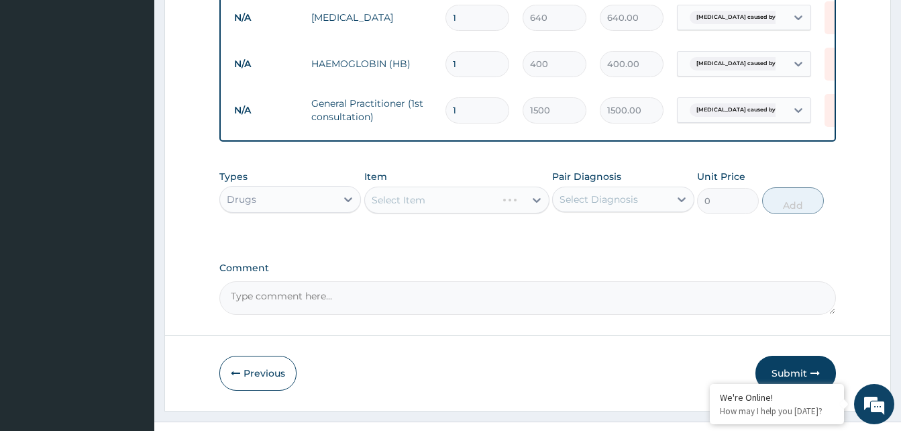
click at [496, 209] on div "Select Item" at bounding box center [430, 199] width 131 height 21
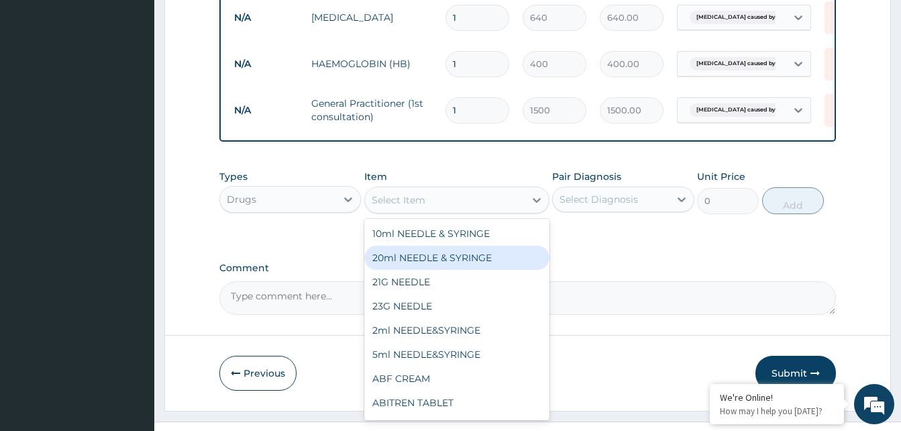
click at [440, 209] on div "Select Item" at bounding box center [445, 199] width 160 height 21
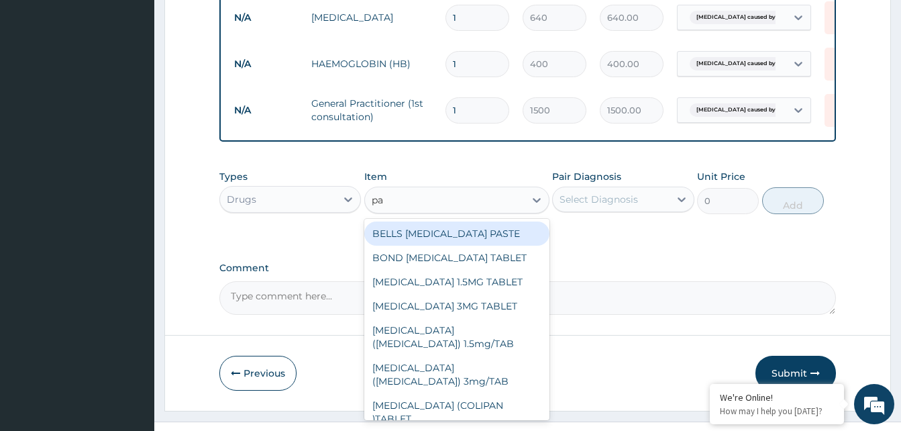
type input "par"
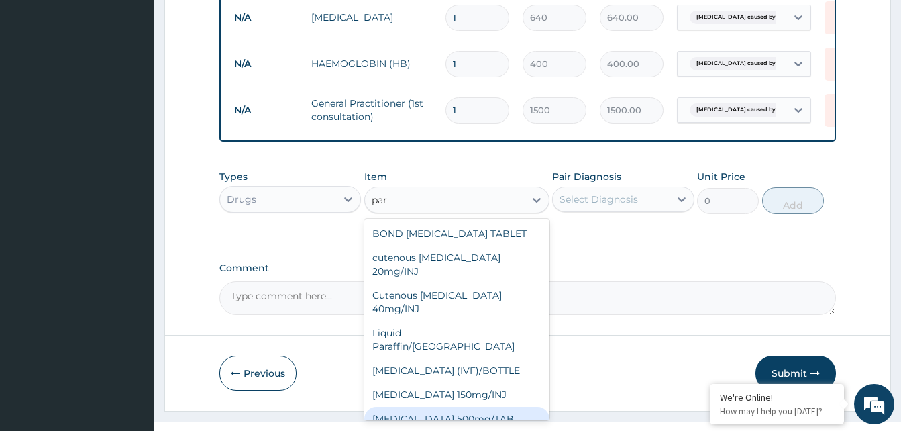
click at [454, 406] on div "PARACETAMOL 500mg/TAB" at bounding box center [456, 418] width 185 height 24
type input "5.25"
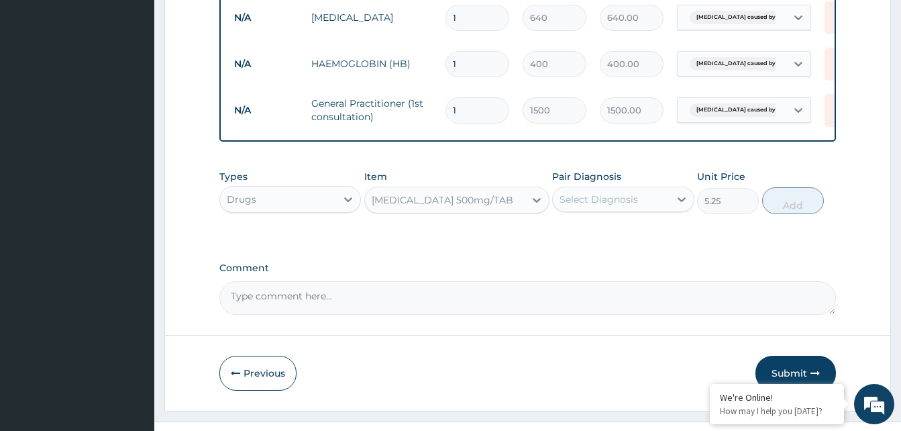
click at [614, 206] on div "Select Diagnosis" at bounding box center [598, 198] width 78 height 13
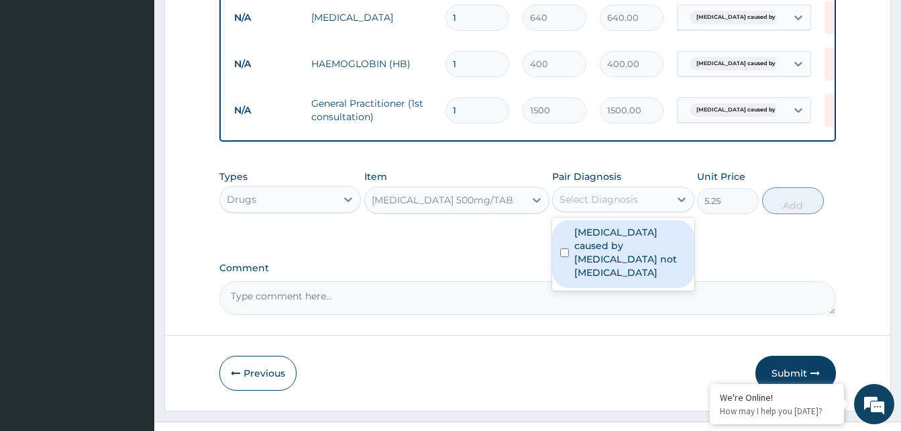
click at [567, 257] on div "Malaria caused by Plasmodium not Plasmodium falciparum" at bounding box center [623, 254] width 142 height 68
checkbox input "true"
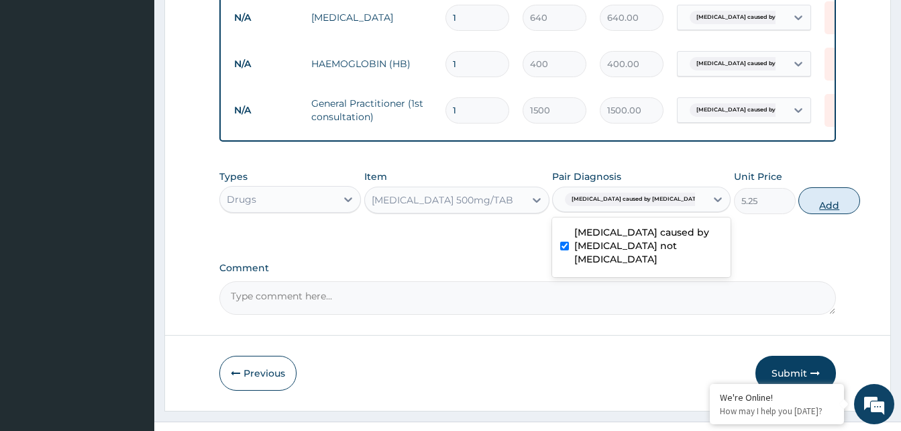
click at [798, 214] on button "Add" at bounding box center [829, 200] width 62 height 27
type input "0"
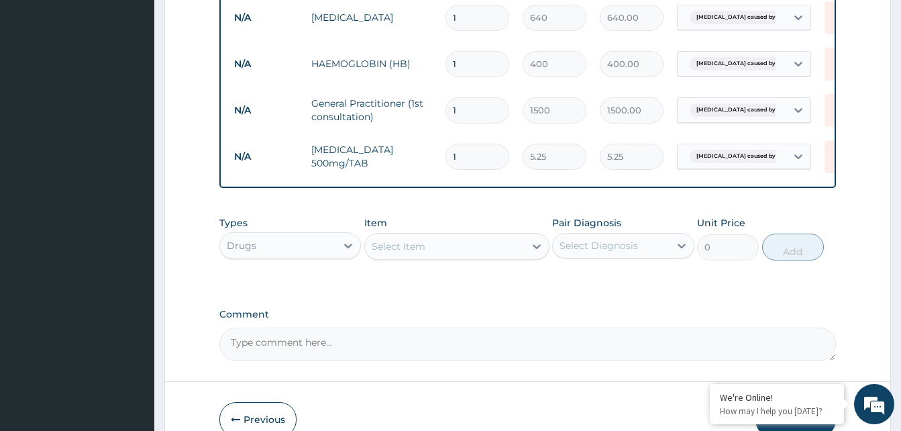
type input "0.00"
type input "1"
type input "5.25"
type input "18"
type input "94.50"
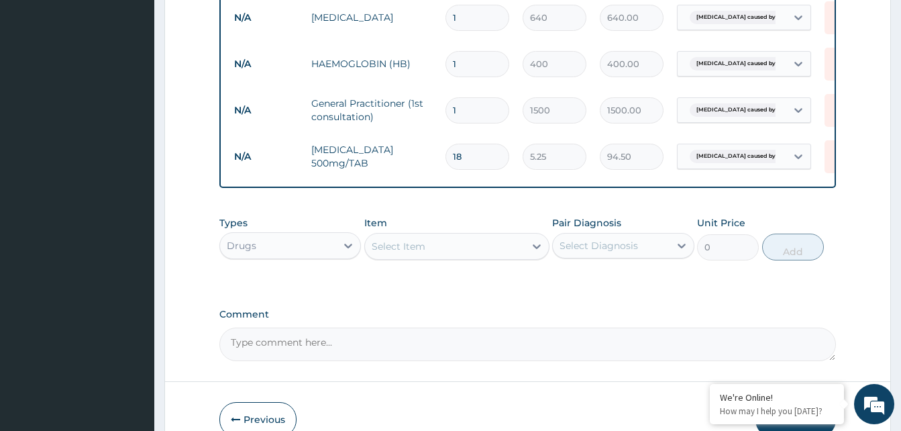
type input "20"
type input "105.00"
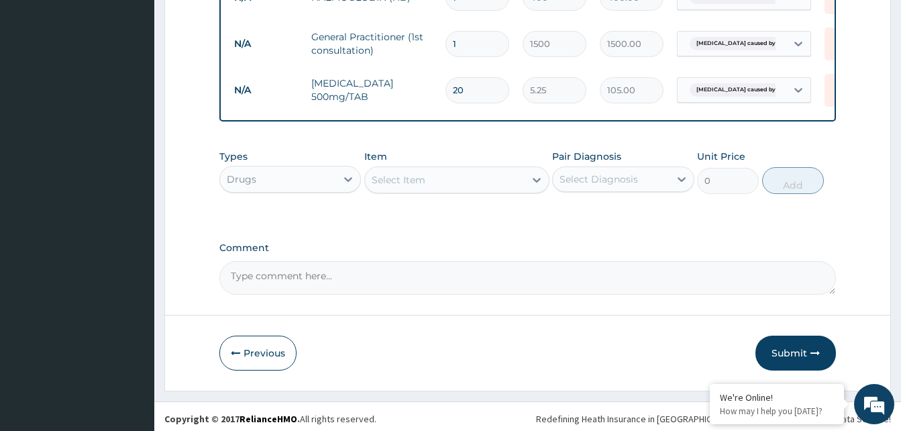
scroll to position [746, 0]
type input "2"
type input "10.50"
type input "0.00"
type input "1"
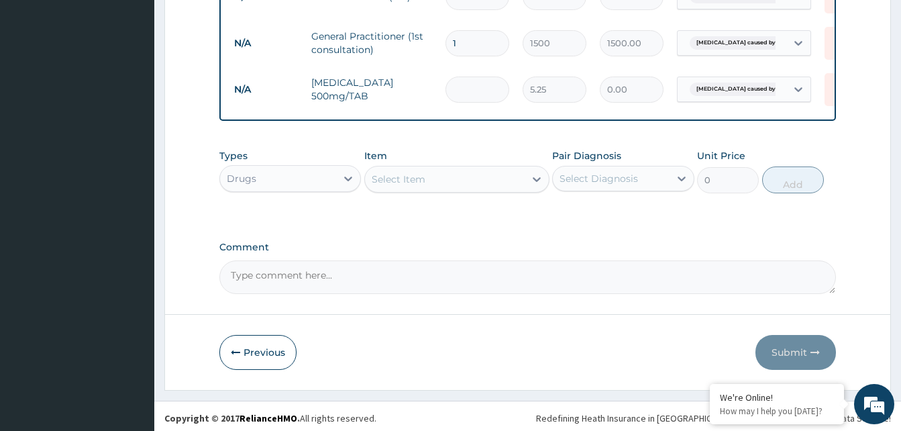
type input "5.25"
type input "18"
type input "94.50"
type input "18"
click at [472, 186] on div "Select Item" at bounding box center [445, 178] width 160 height 21
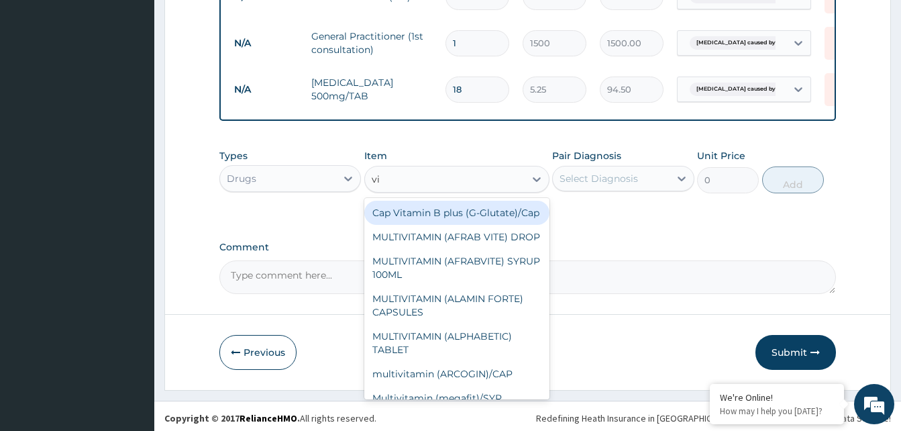
type input "v"
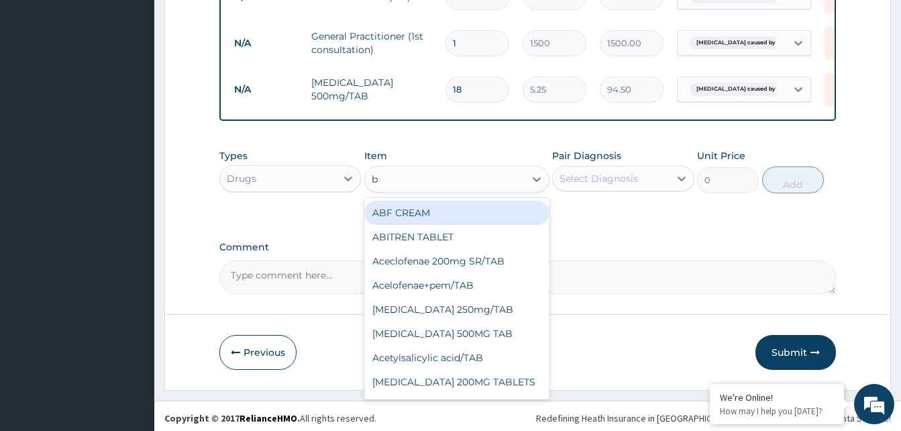
type input "b"
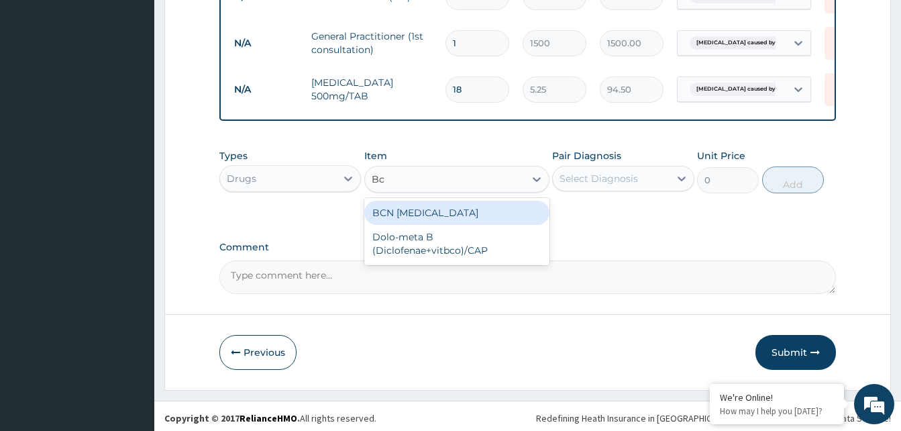
type input "B"
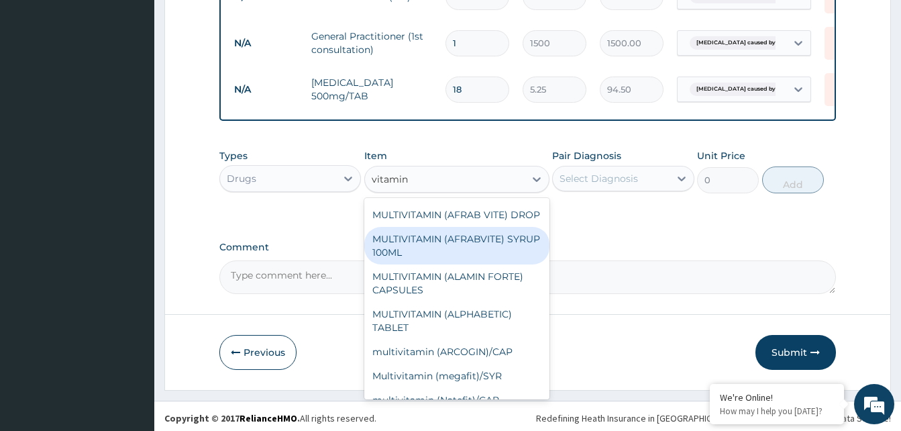
scroll to position [0, 0]
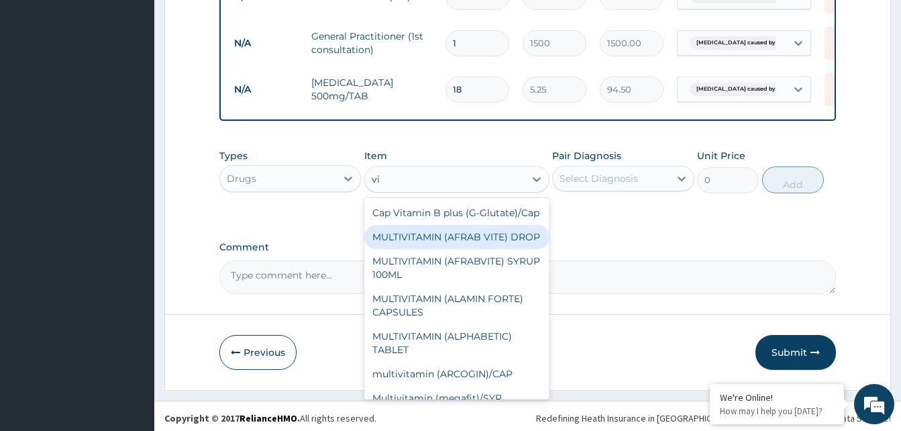
type input "v"
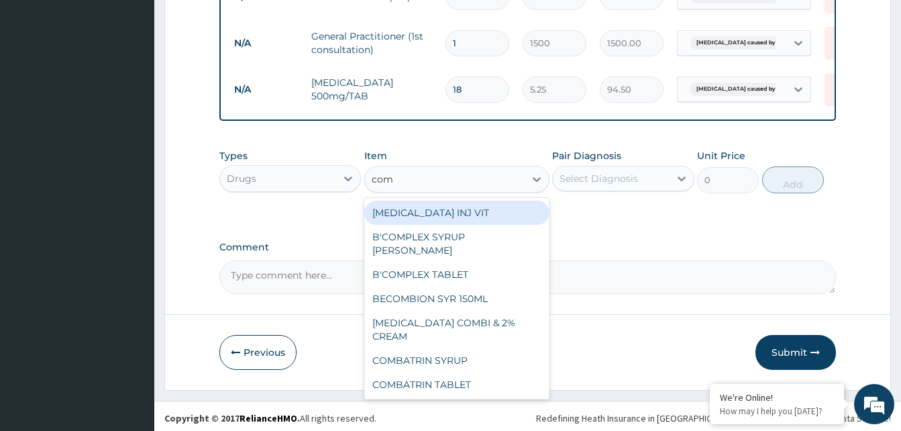
type input "comp"
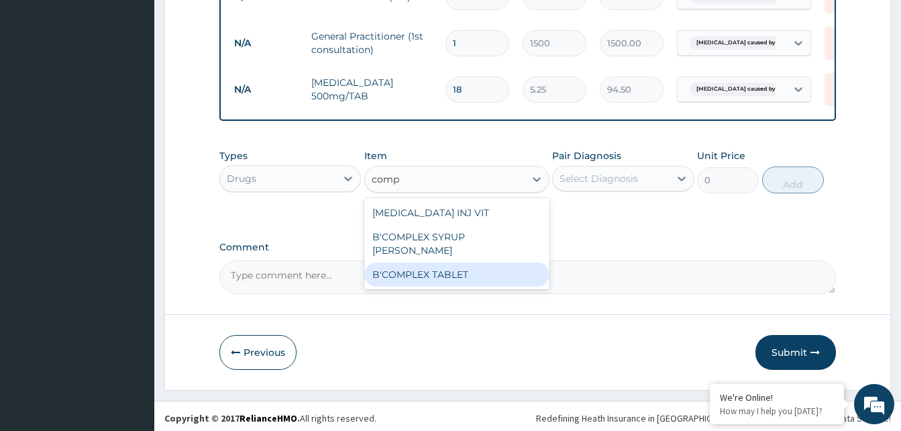
click at [490, 270] on div "B'COMPLEX TABLET" at bounding box center [456, 274] width 185 height 24
type input "0.29"
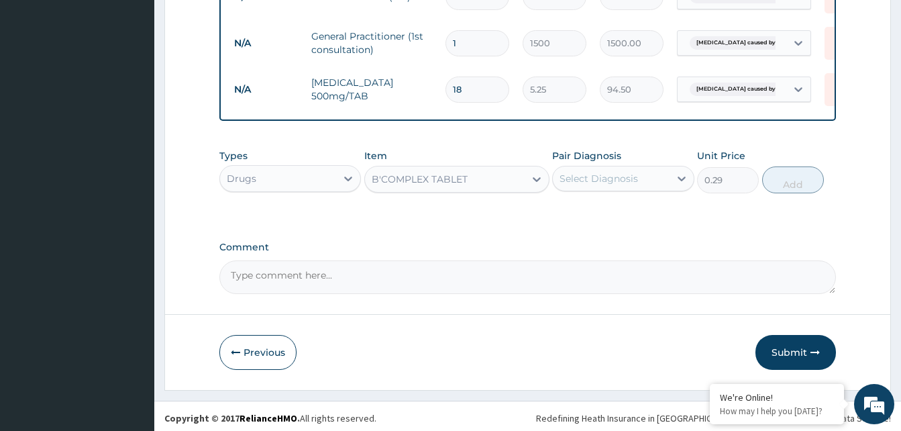
click at [638, 187] on div "Select Diagnosis" at bounding box center [611, 178] width 116 height 21
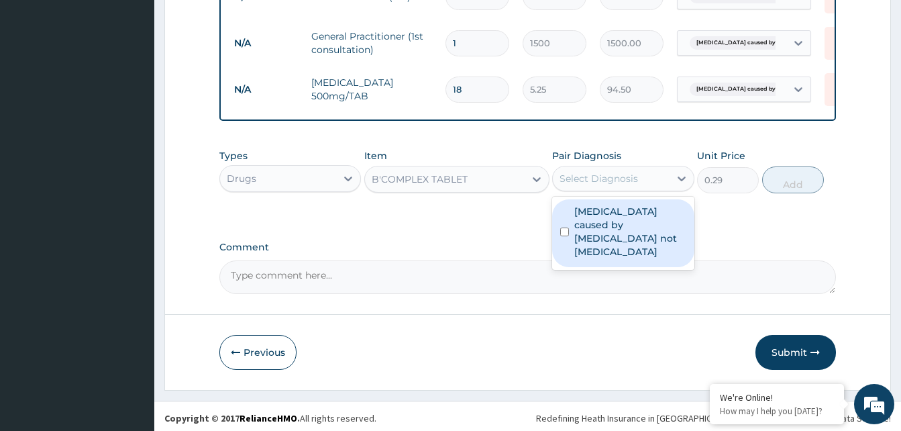
click at [567, 236] on input "checkbox" at bounding box center [564, 231] width 9 height 9
checkbox input "true"
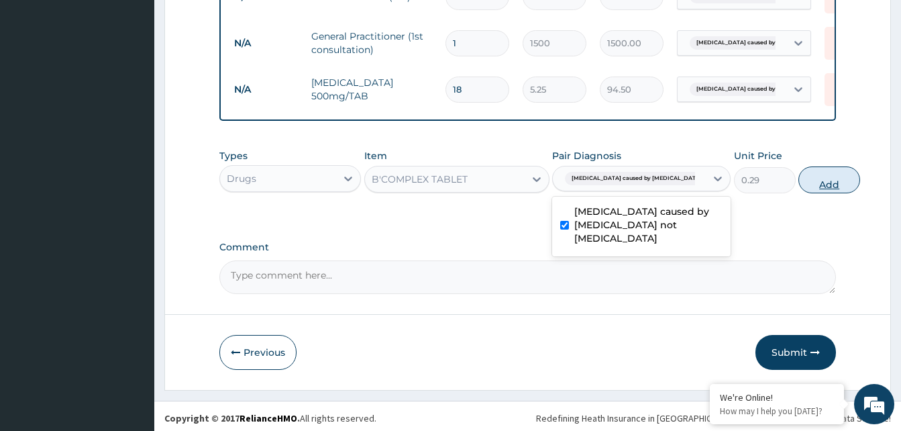
click at [798, 193] on button "Add" at bounding box center [829, 179] width 62 height 27
type input "0"
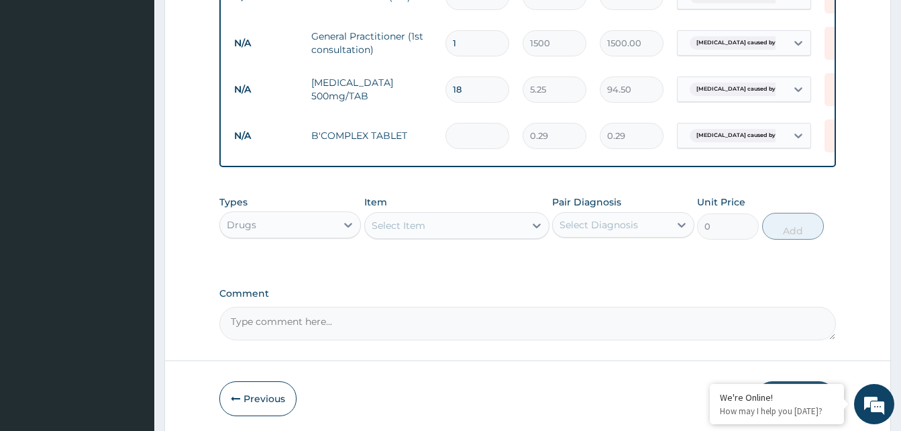
type input "0.00"
type input "0"
type input "2"
type input "0.58"
type input "20"
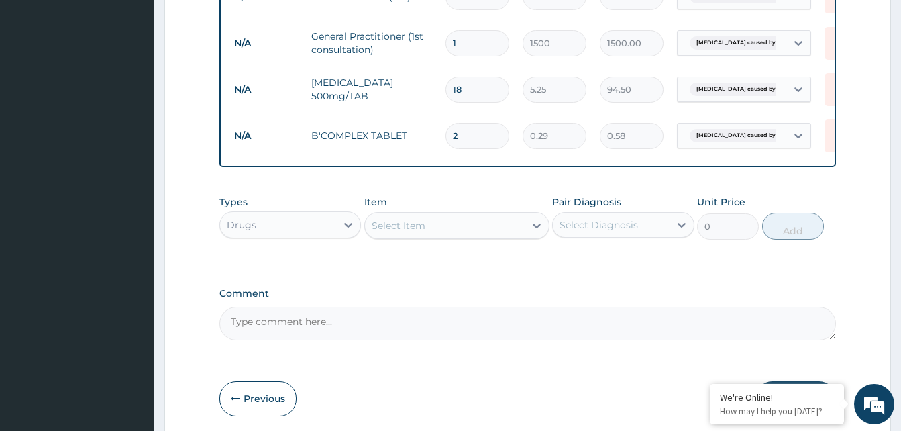
type input "5.80"
type input "20"
click at [456, 235] on div "Select Item" at bounding box center [445, 225] width 160 height 21
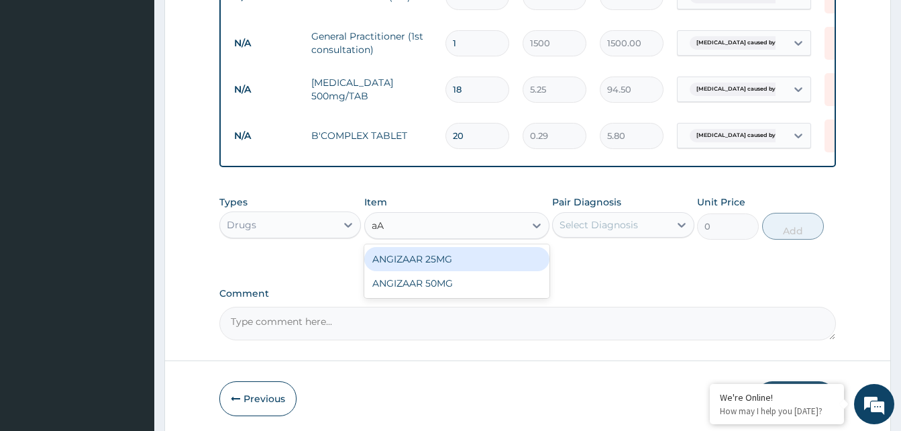
type input "a"
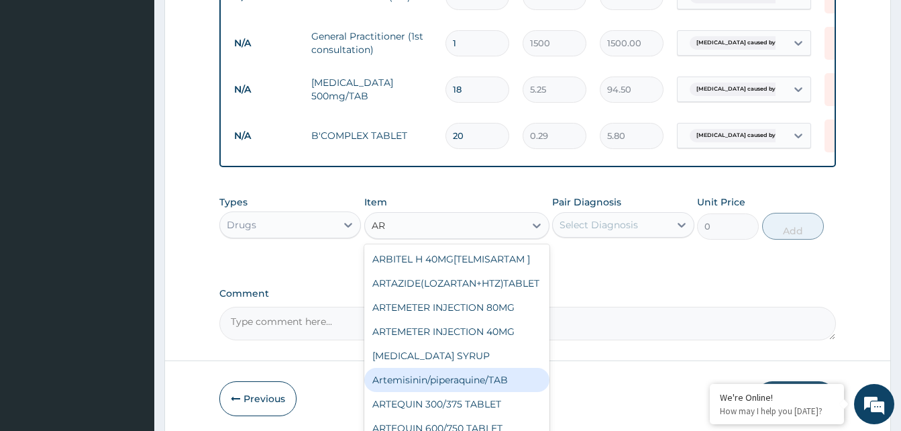
type input "A"
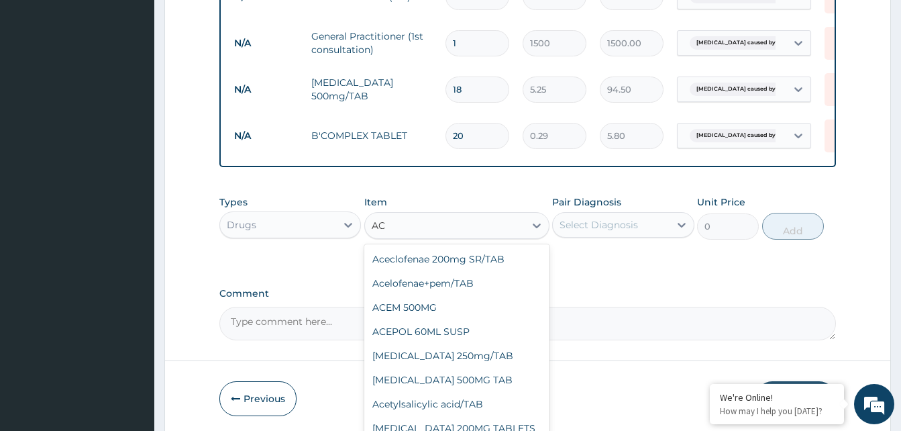
type input "A"
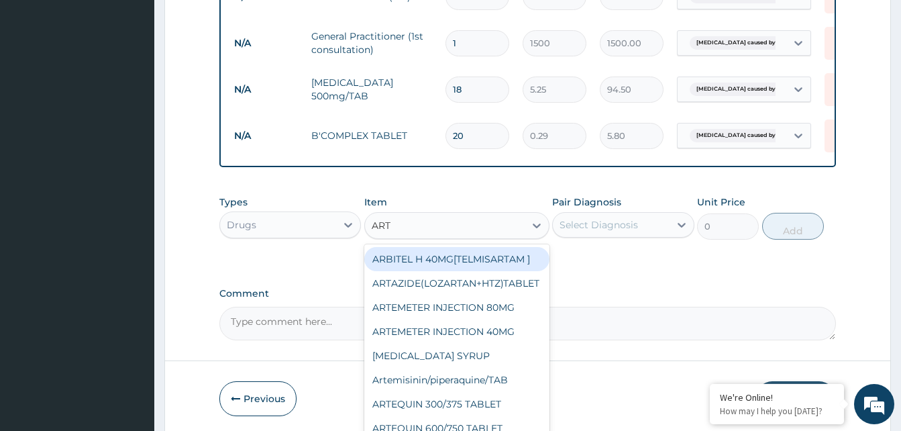
type input "ARTH"
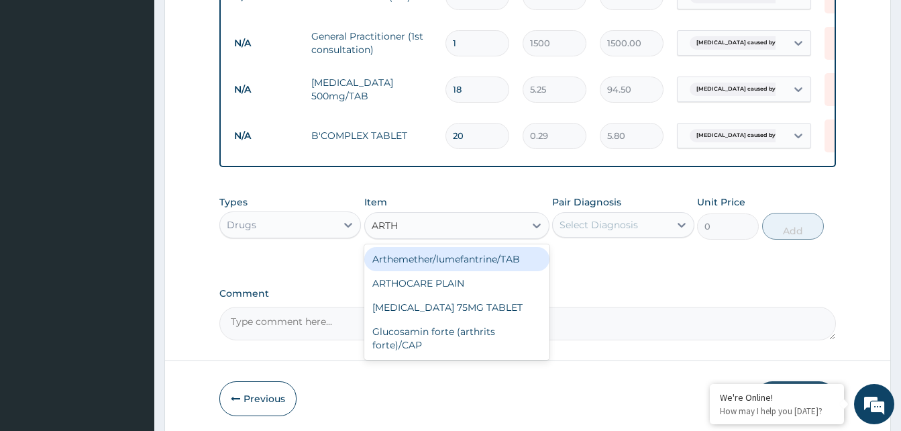
click at [492, 271] on div "Arthemether/lumefantrine/TAB" at bounding box center [456, 259] width 185 height 24
type input "24.06"
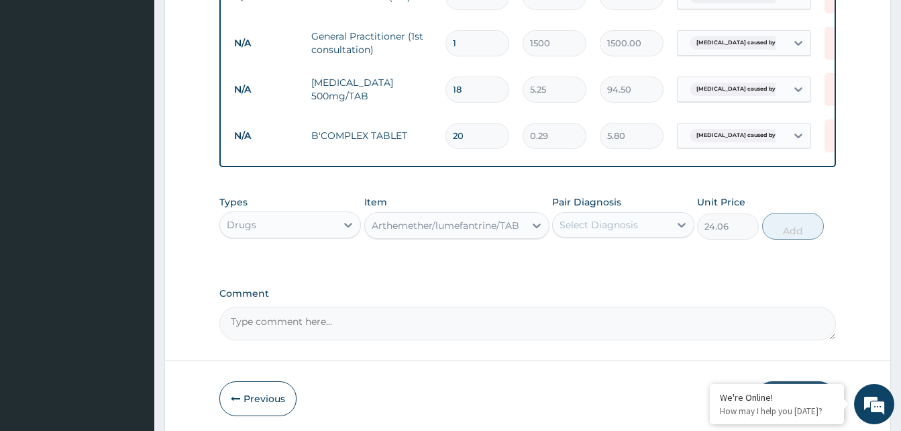
click at [656, 231] on div "Select Diagnosis" at bounding box center [611, 224] width 116 height 21
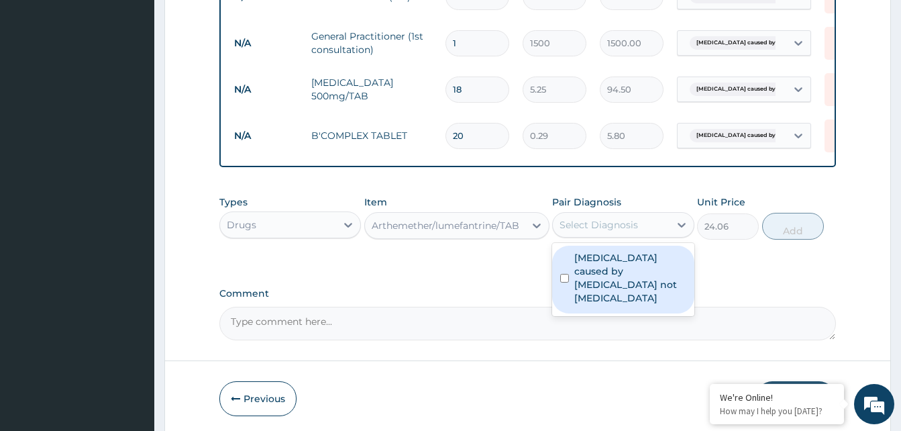
click at [562, 282] on input "checkbox" at bounding box center [564, 278] width 9 height 9
checkbox input "true"
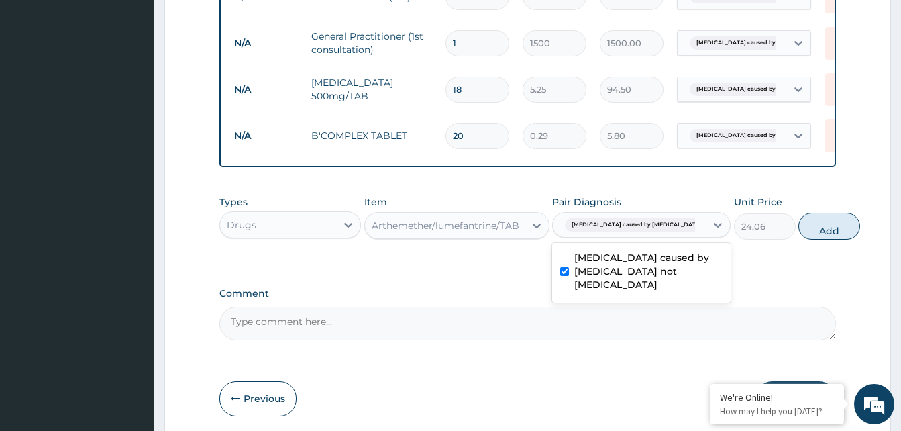
click at [798, 239] on button "Add" at bounding box center [829, 226] width 62 height 27
type input "0"
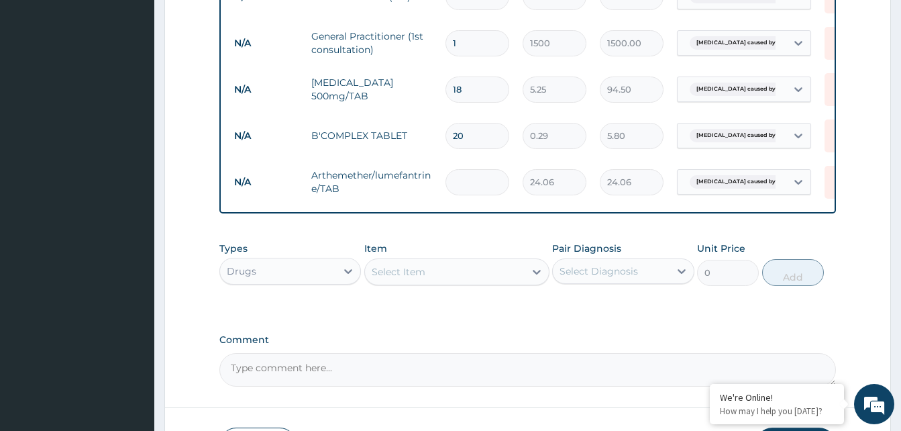
type input "0.00"
type input "6"
type input "144.36"
type input "6"
click at [403, 278] on div "Select Item" at bounding box center [399, 271] width 54 height 13
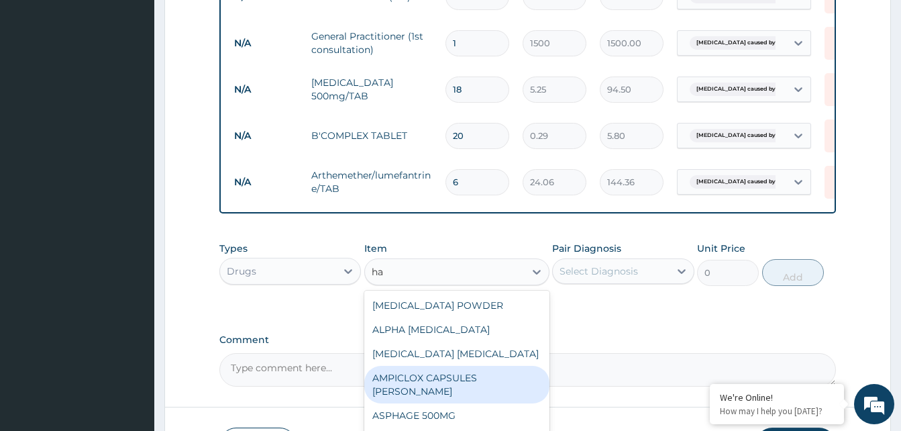
type input "h"
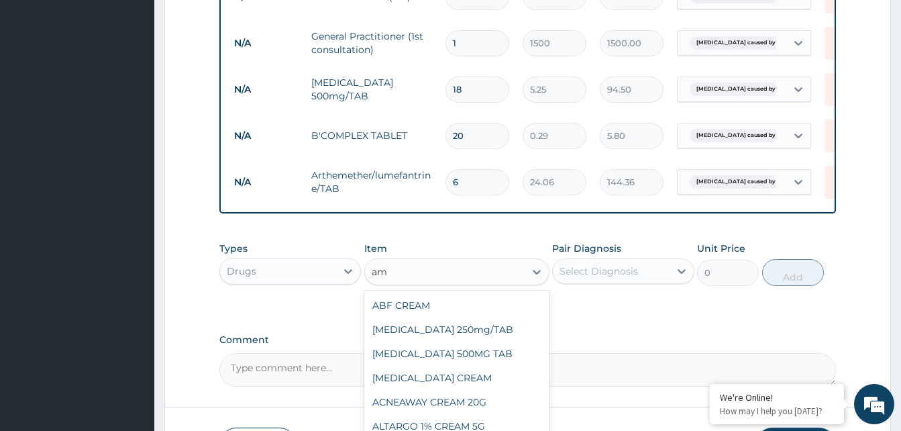
type input "amo"
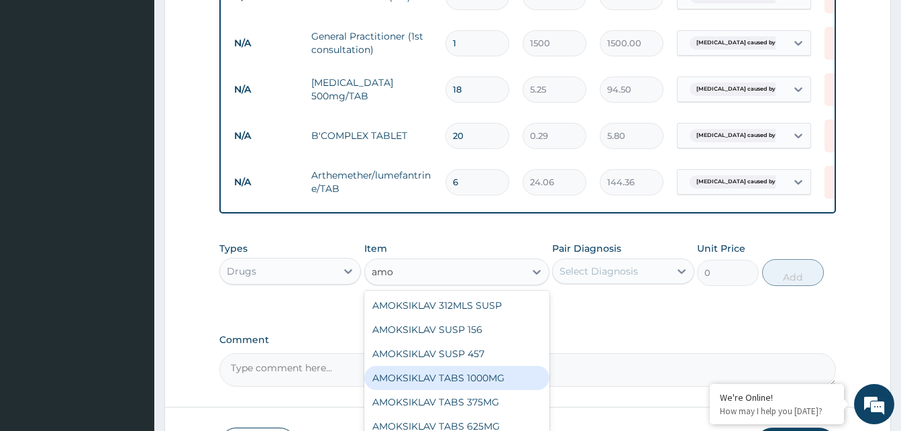
click at [497, 385] on div "AMOKSIKLAV TABS 1000MG" at bounding box center [456, 378] width 185 height 24
type input "105"
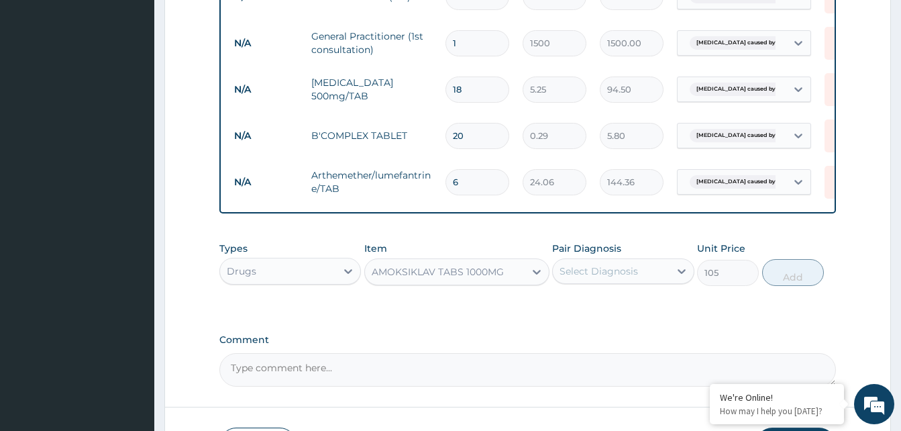
click at [650, 275] on div "Select Diagnosis" at bounding box center [611, 270] width 116 height 21
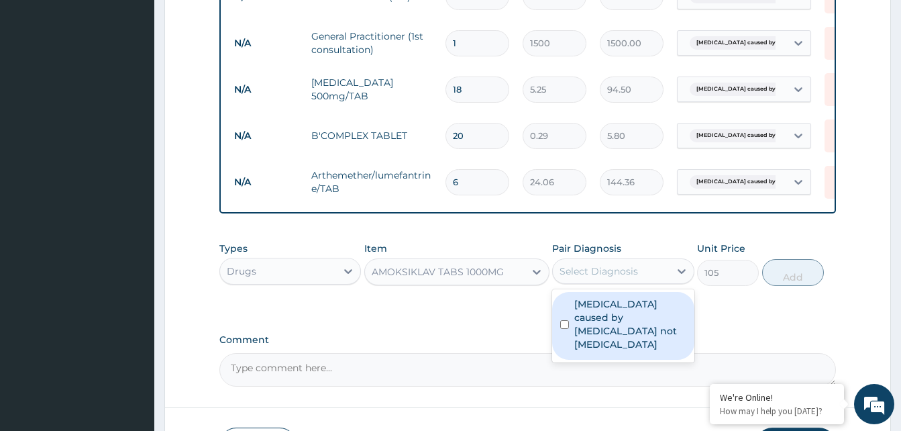
click at [566, 329] on input "checkbox" at bounding box center [564, 324] width 9 height 9
checkbox input "true"
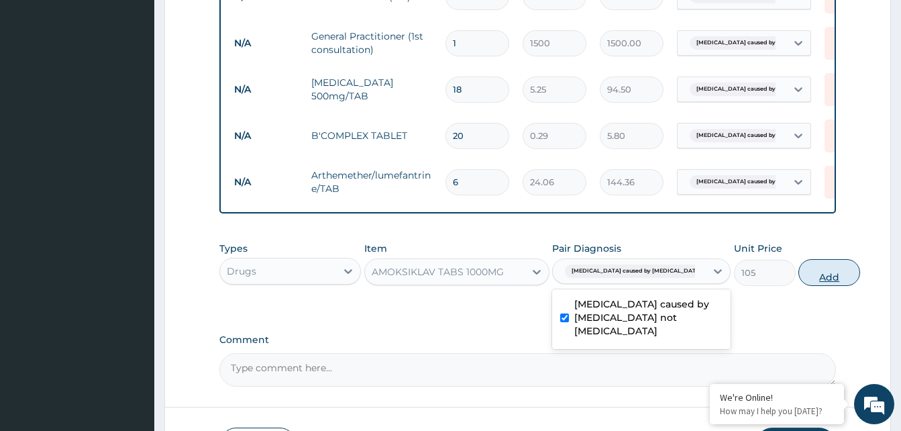
click at [798, 286] on button "Add" at bounding box center [829, 272] width 62 height 27
type input "0"
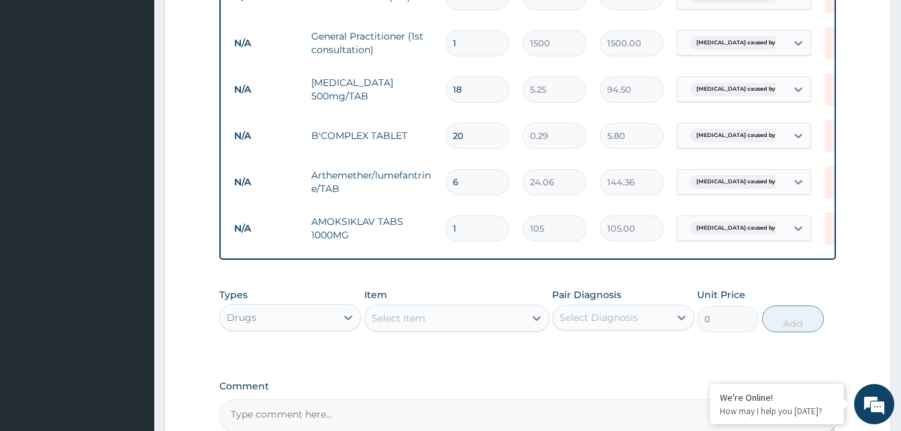
type input "14"
type input "1470.00"
type input "14"
click at [435, 329] on div "Select Item" at bounding box center [445, 317] width 160 height 21
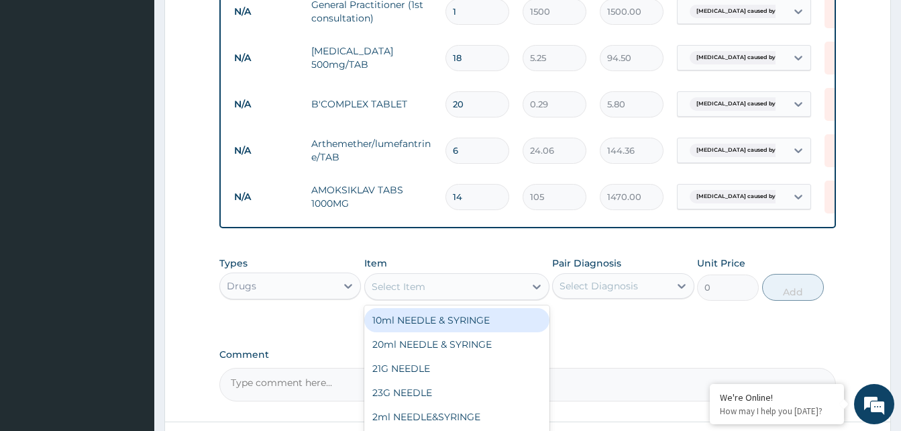
scroll to position [881, 0]
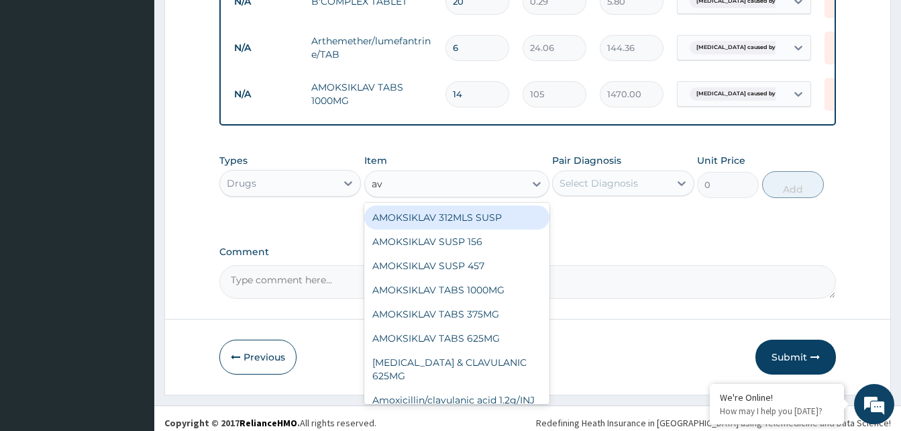
type input "avo"
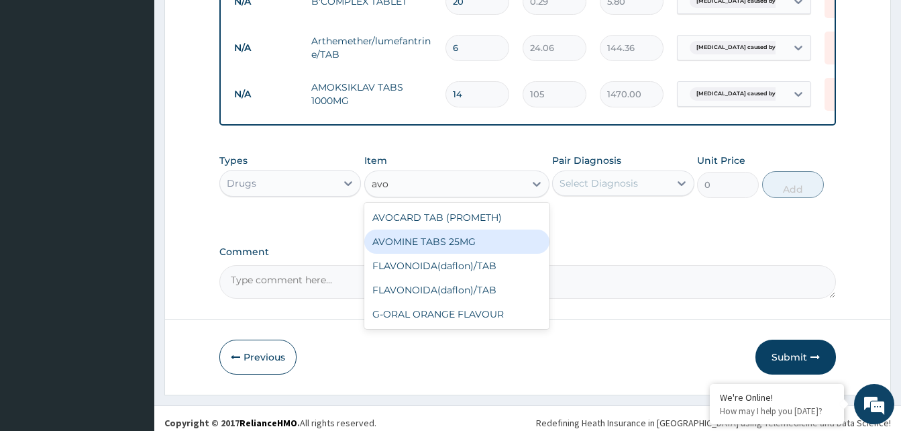
click at [473, 251] on div "AVOMINE TABS 25MG" at bounding box center [456, 241] width 185 height 24
type input "13.12"
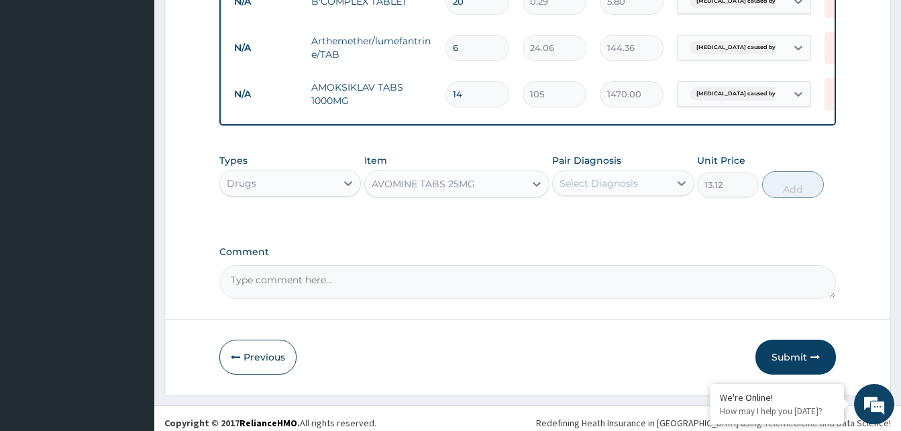
click at [622, 188] on div "Select Diagnosis" at bounding box center [598, 182] width 78 height 13
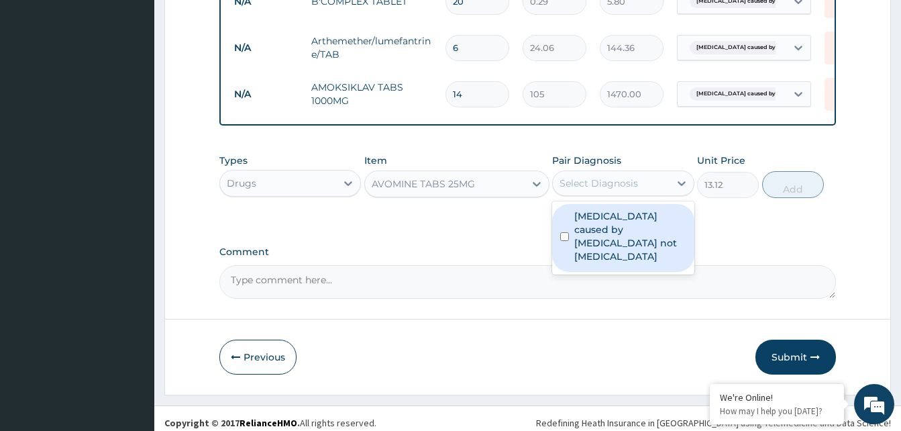
click at [569, 241] on input "checkbox" at bounding box center [564, 236] width 9 height 9
checkbox input "true"
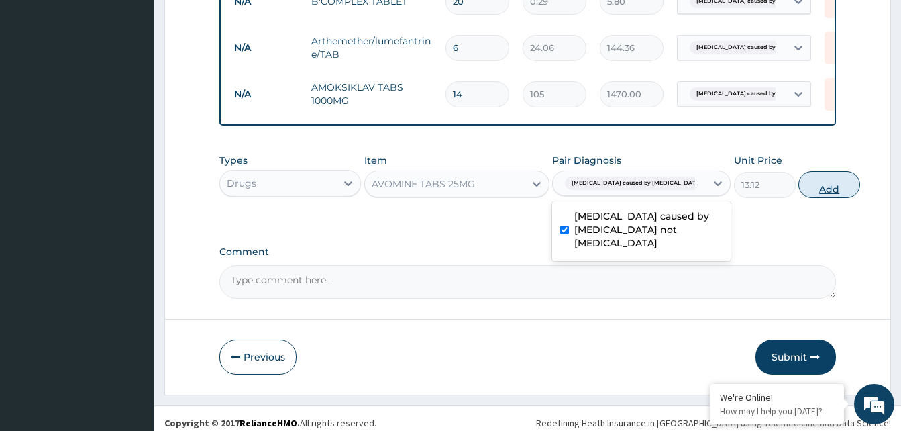
click at [798, 194] on button "Add" at bounding box center [829, 184] width 62 height 27
type input "0"
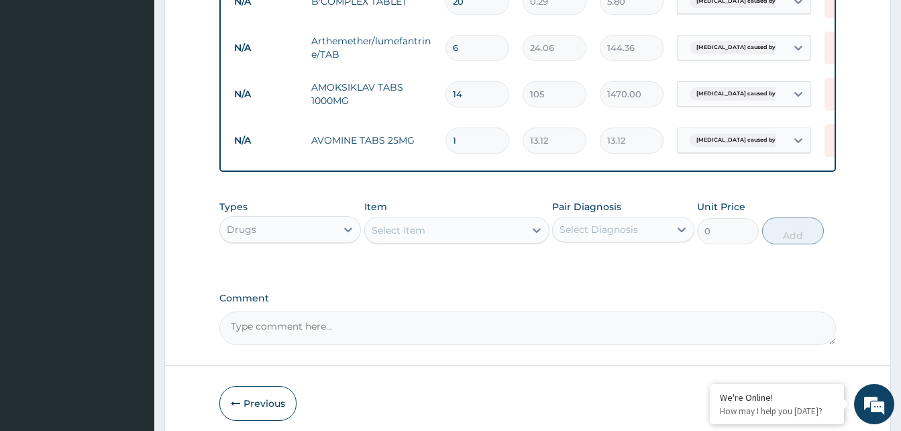
click at [486, 148] on input "1" at bounding box center [477, 140] width 64 height 26
type input "0.00"
type input "4"
type input "52.48"
type input "4"
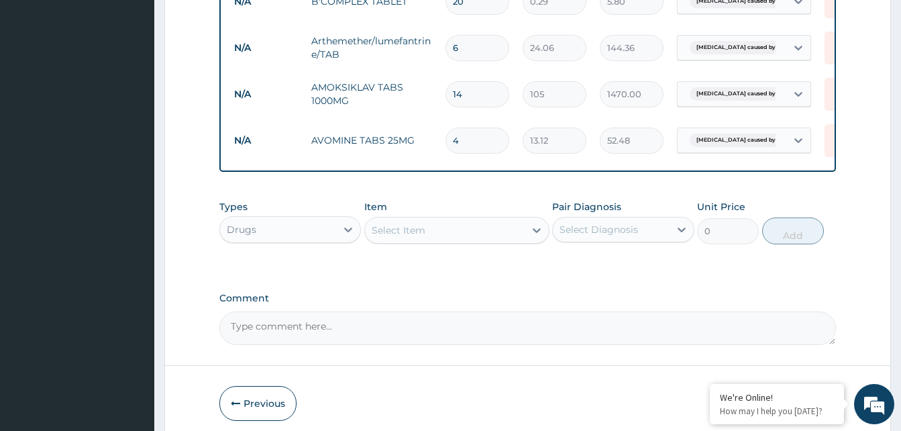
click at [487, 239] on div "Select Item" at bounding box center [445, 229] width 160 height 21
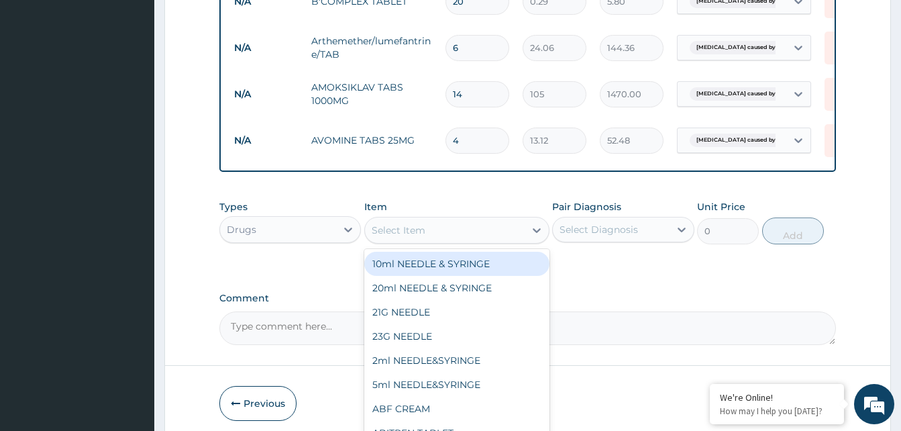
click at [616, 271] on div "Types Drugs Item option AVOMINE TABS 25MG, selected. option 10ml NEEDLE & SYRIN…" at bounding box center [527, 232] width 616 height 78
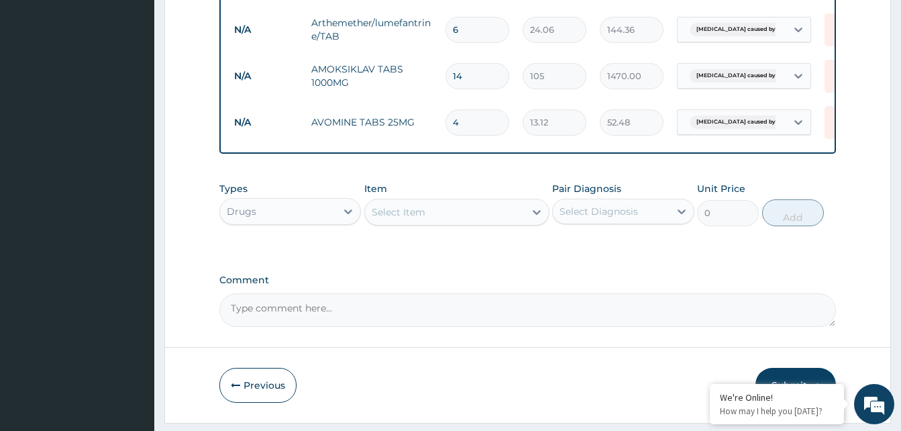
scroll to position [946, 0]
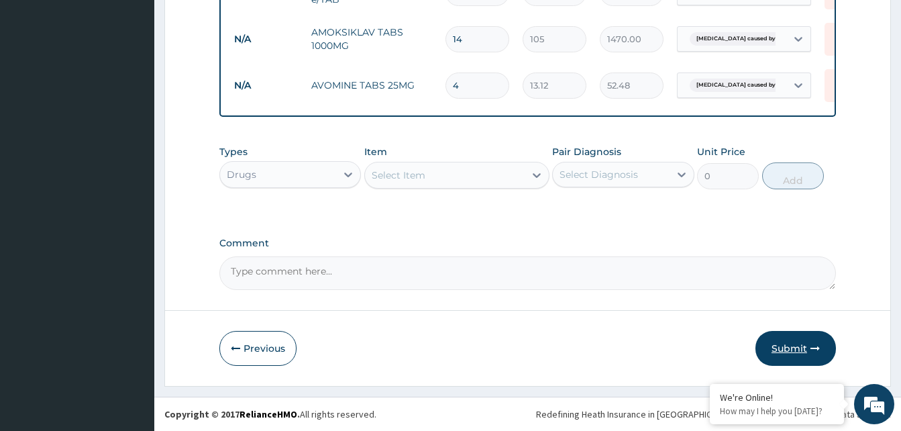
click at [806, 346] on button "Submit" at bounding box center [795, 348] width 80 height 35
click at [337, 174] on div at bounding box center [348, 174] width 24 height 24
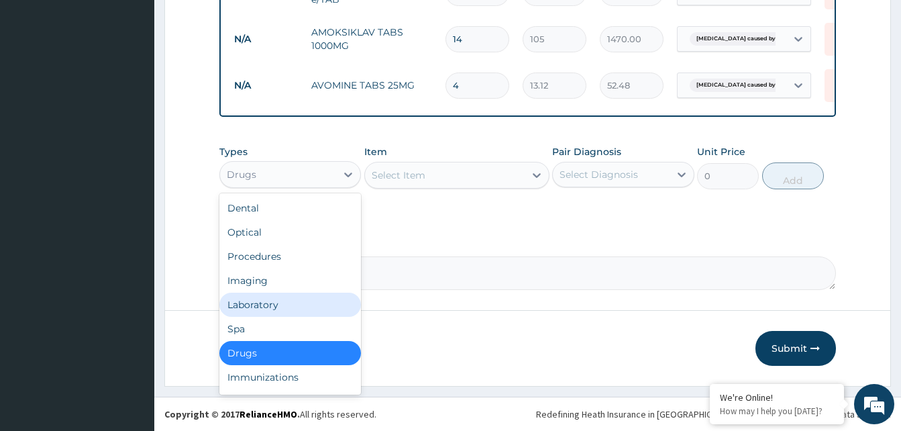
click at [307, 306] on div "Laboratory" at bounding box center [290, 304] width 142 height 24
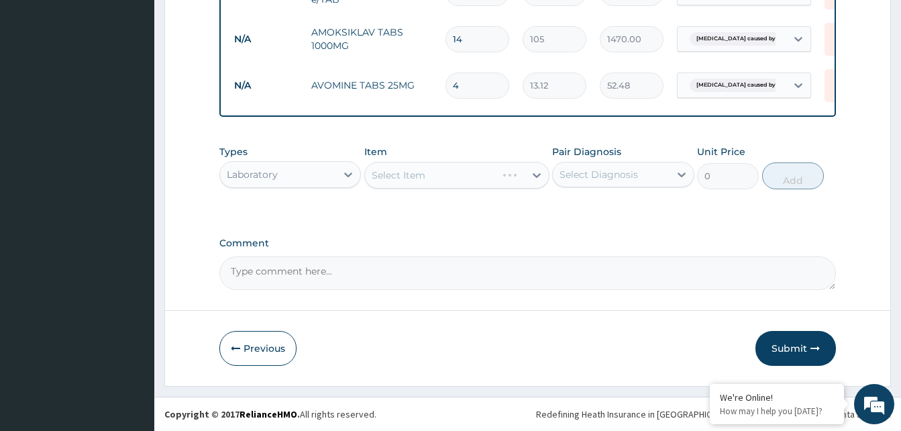
click at [455, 173] on div "Select Item" at bounding box center [456, 175] width 185 height 27
click at [529, 175] on div "Select Item" at bounding box center [456, 175] width 185 height 27
click at [504, 180] on div "Select Item" at bounding box center [456, 175] width 185 height 27
click at [492, 175] on div "Select Item" at bounding box center [456, 175] width 185 height 27
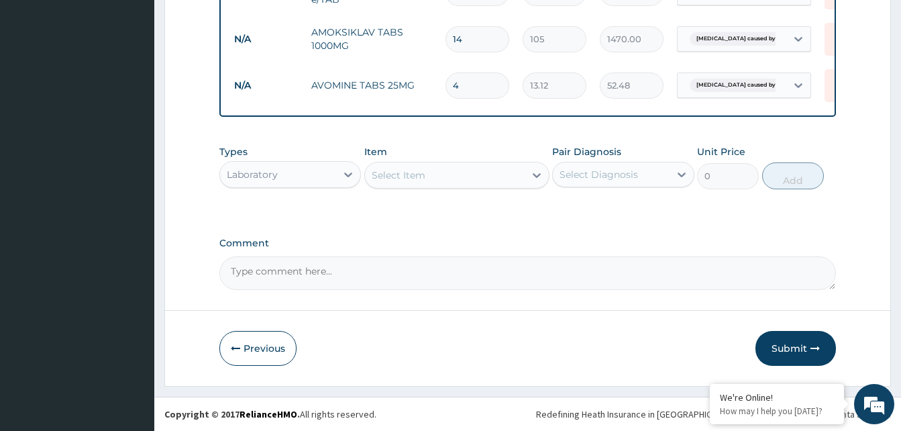
click at [492, 175] on div "Select Item" at bounding box center [445, 174] width 160 height 21
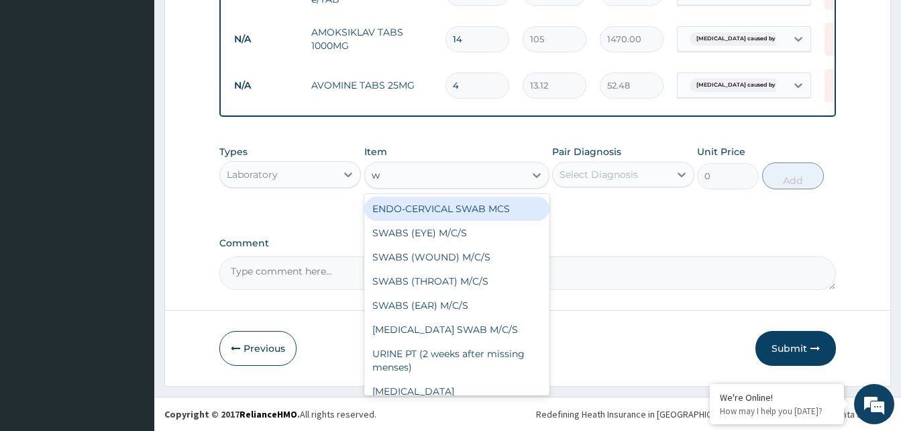
type input "wi"
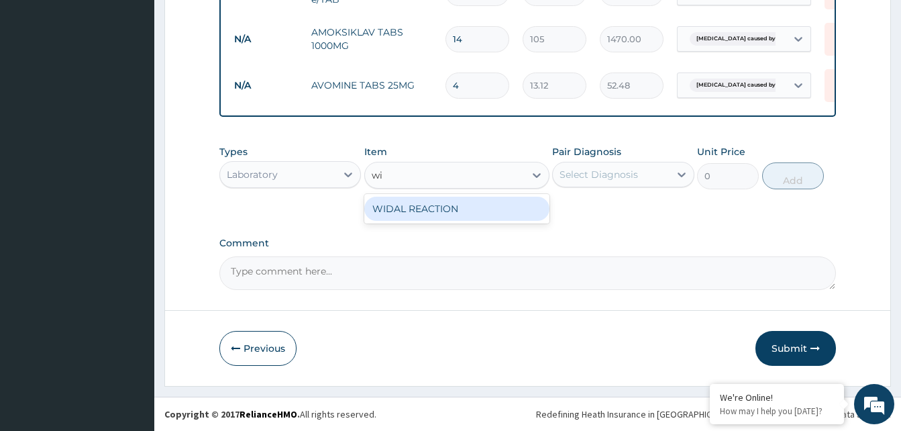
click at [472, 211] on div "WIDAL REACTION" at bounding box center [456, 209] width 185 height 24
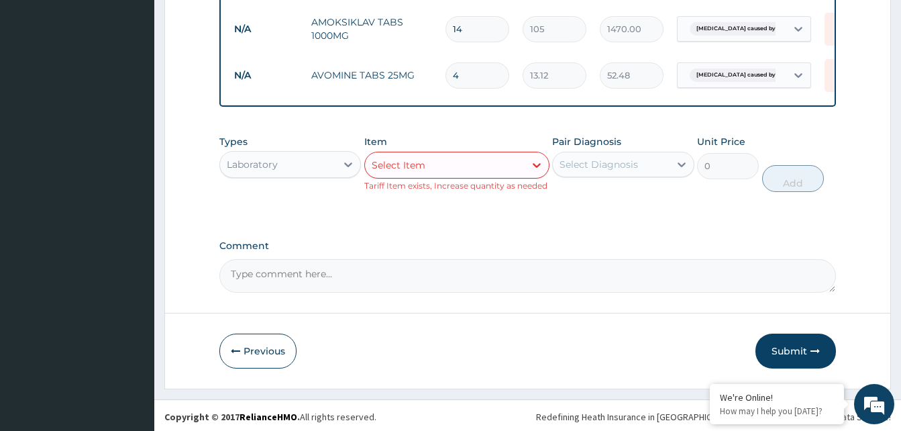
click at [508, 168] on div "Select Item" at bounding box center [445, 164] width 160 height 21
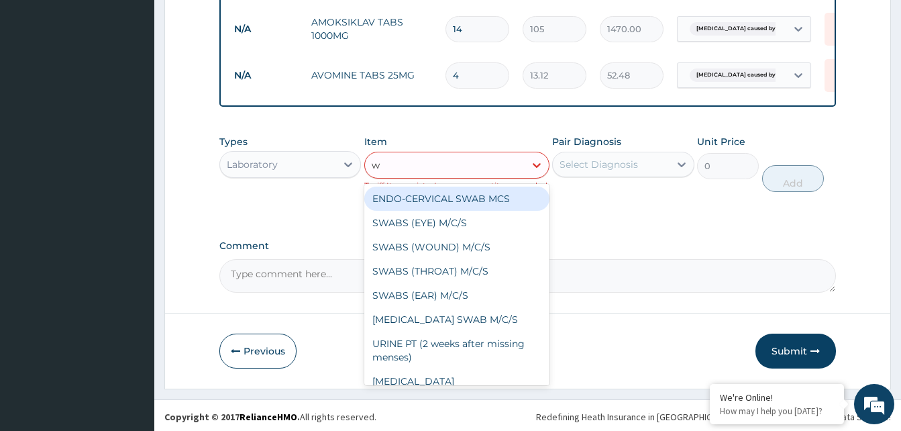
type input "wb"
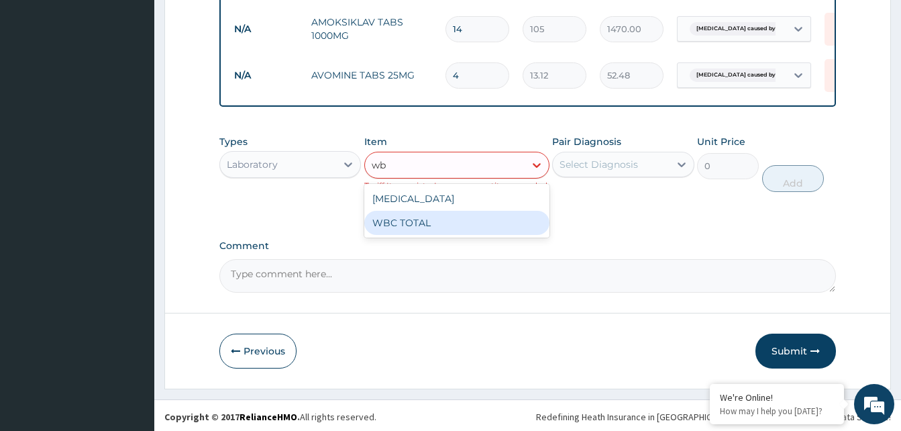
click at [478, 235] on div "WBC TOTAL" at bounding box center [456, 223] width 185 height 24
type input "640"
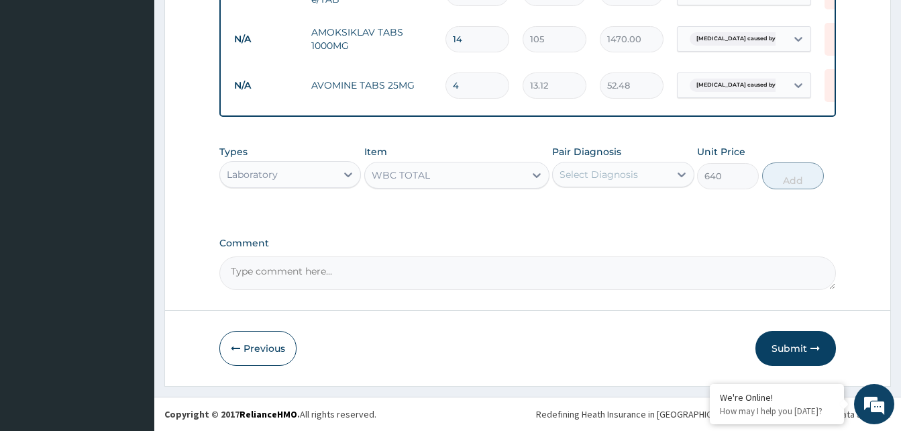
click at [647, 171] on div "Select Diagnosis" at bounding box center [611, 174] width 116 height 21
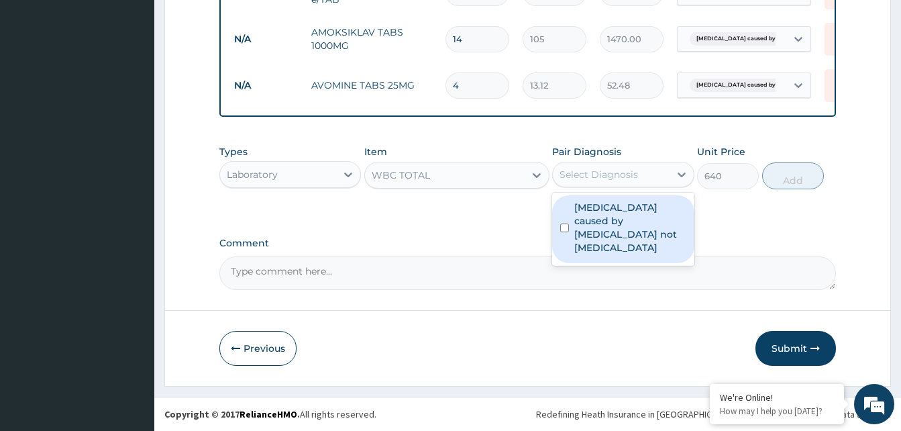
click at [565, 225] on input "checkbox" at bounding box center [564, 227] width 9 height 9
checkbox input "true"
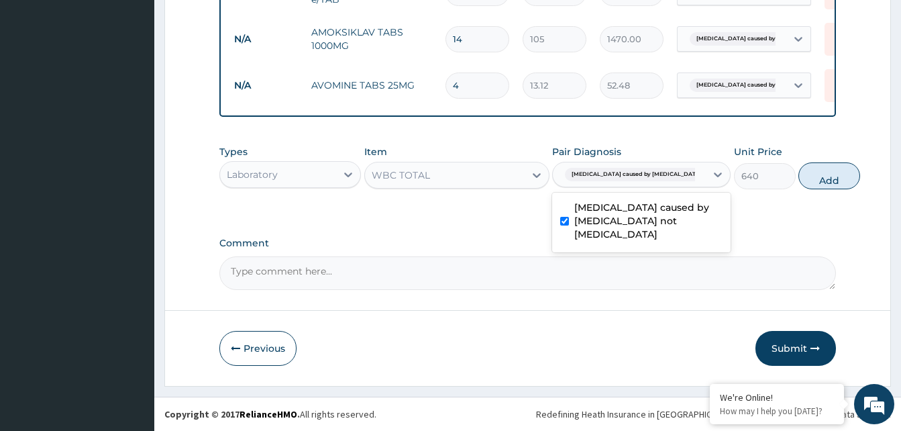
click at [798, 174] on button "Add" at bounding box center [829, 175] width 62 height 27
type input "0"
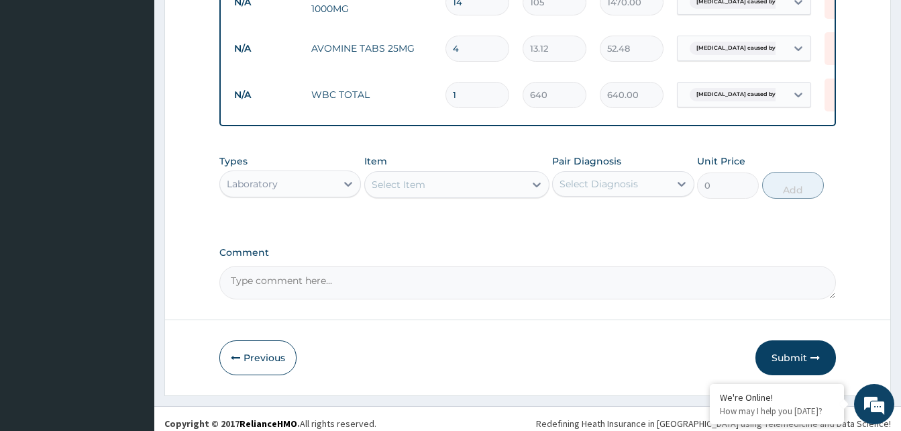
scroll to position [992, 0]
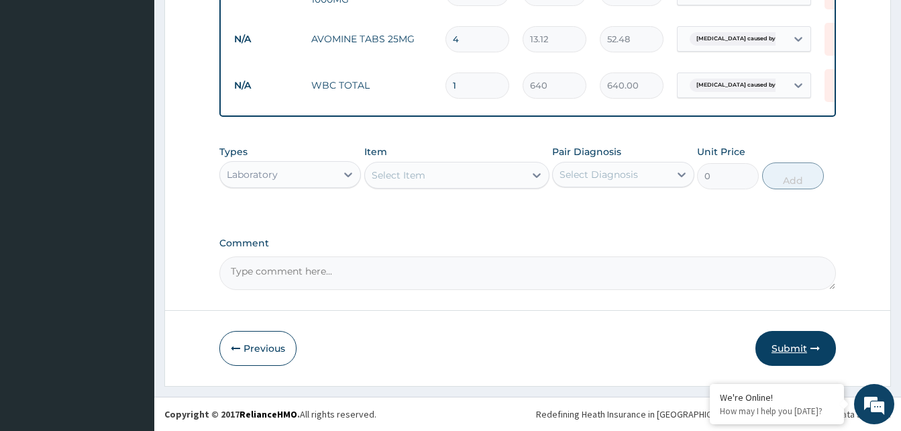
click at [797, 347] on button "Submit" at bounding box center [795, 348] width 80 height 35
click at [792, 338] on button "Submit" at bounding box center [795, 348] width 80 height 35
click at [800, 345] on button "Submit" at bounding box center [795, 348] width 80 height 35
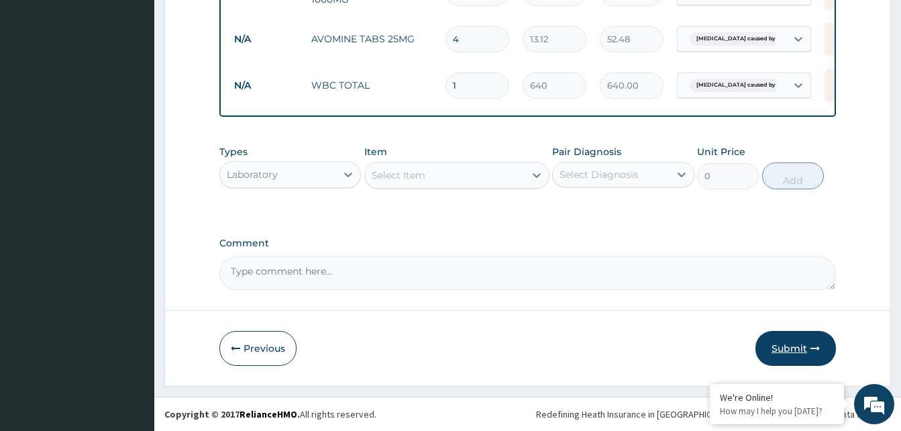
click at [807, 340] on button "Submit" at bounding box center [795, 348] width 80 height 35
click at [803, 347] on button "Submit" at bounding box center [795, 348] width 80 height 35
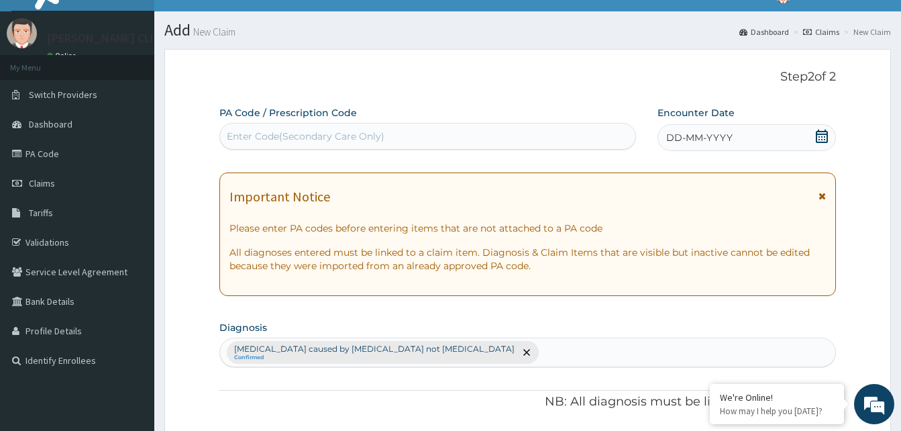
scroll to position [0, 0]
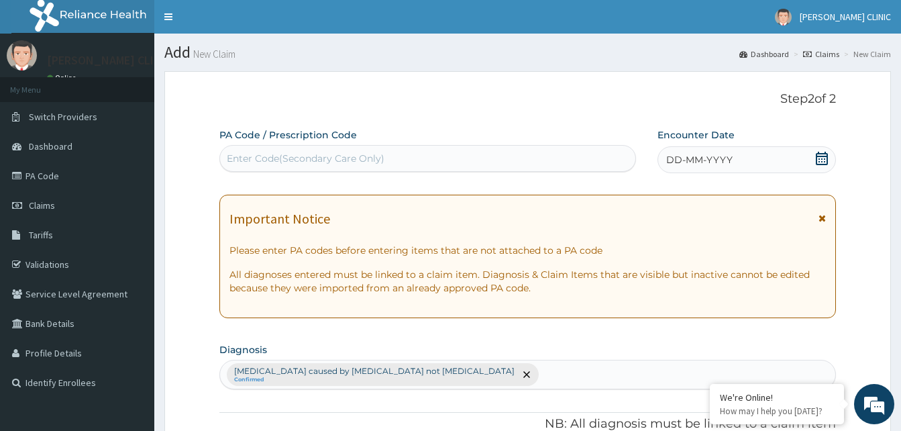
click at [821, 218] on icon at bounding box center [821, 217] width 7 height 9
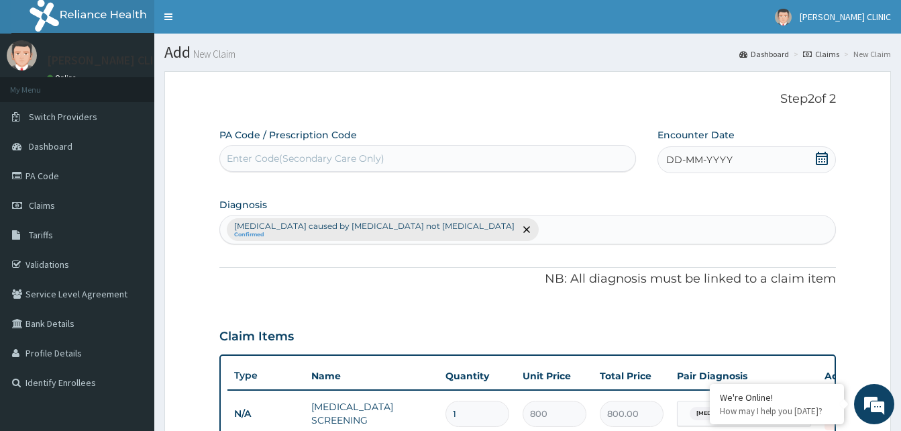
click at [742, 157] on div "DD-MM-YYYY" at bounding box center [746, 159] width 178 height 27
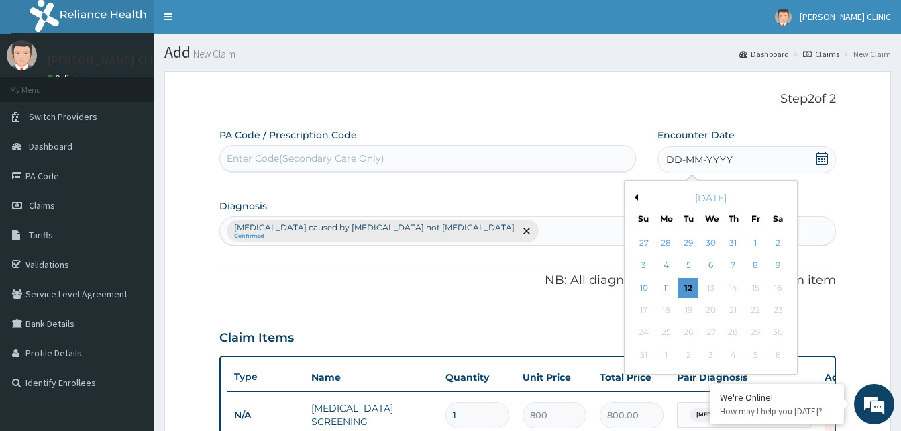
click at [762, 157] on div "DD-MM-YYYY" at bounding box center [746, 159] width 178 height 27
click at [634, 200] on button "Previous Month" at bounding box center [634, 197] width 7 height 7
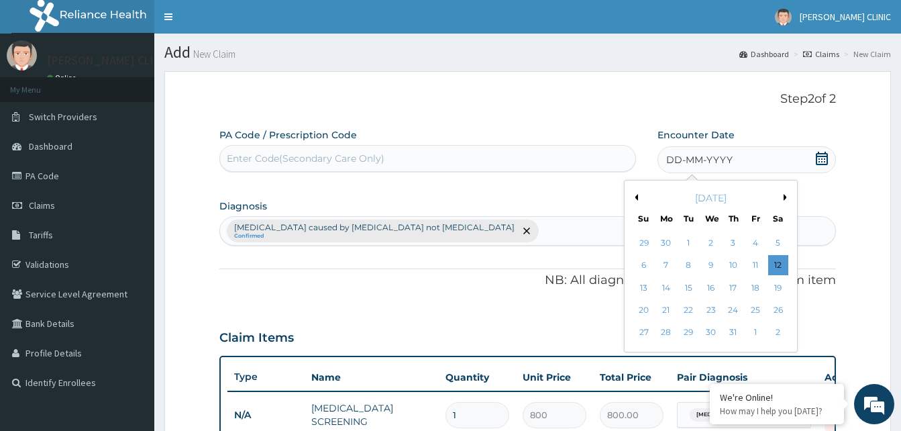
click at [634, 200] on button "Previous Month" at bounding box center [634, 197] width 7 height 7
click at [781, 199] on div "May 2025" at bounding box center [711, 197] width 162 height 13
click at [786, 194] on button "Next Month" at bounding box center [786, 197] width 7 height 7
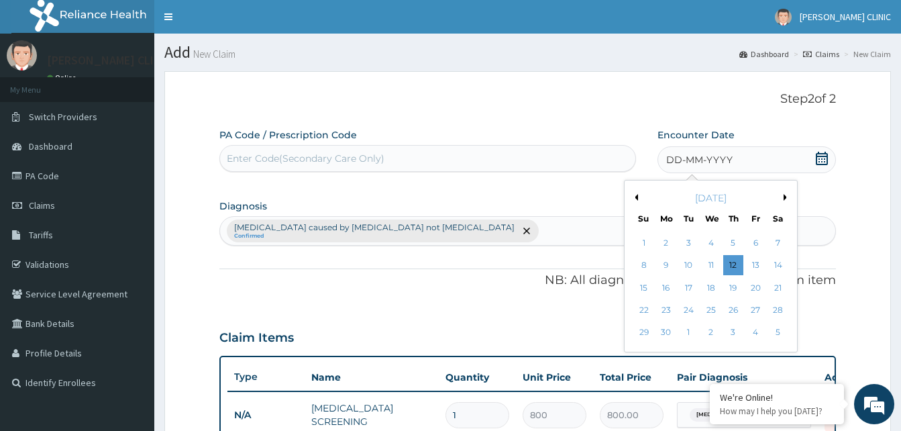
click at [786, 194] on button "Next Month" at bounding box center [786, 197] width 7 height 7
click at [642, 260] on div "6" at bounding box center [644, 266] width 20 height 20
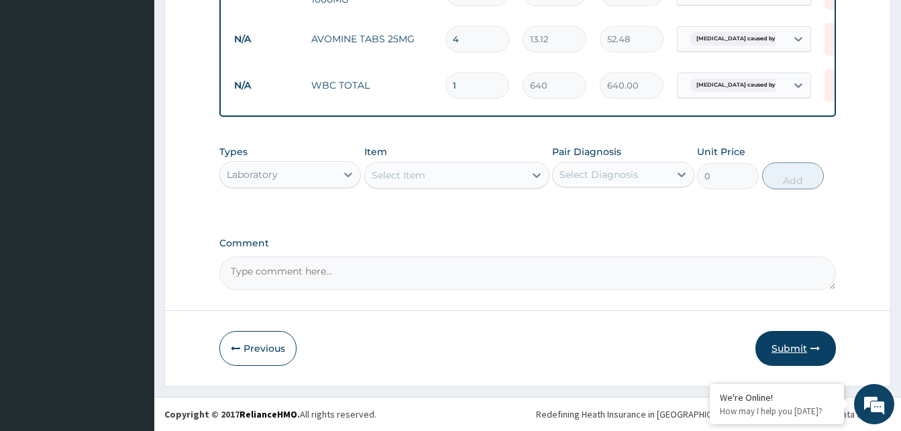
click at [797, 341] on button "Submit" at bounding box center [795, 348] width 80 height 35
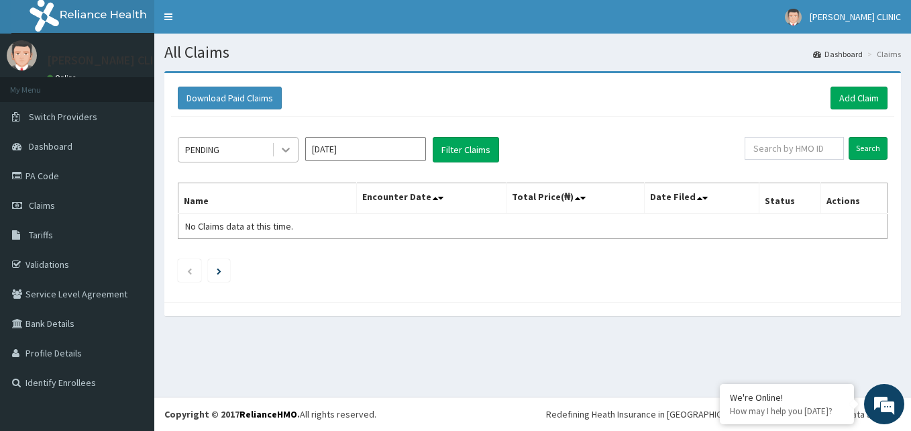
click at [282, 149] on icon at bounding box center [285, 149] width 13 height 13
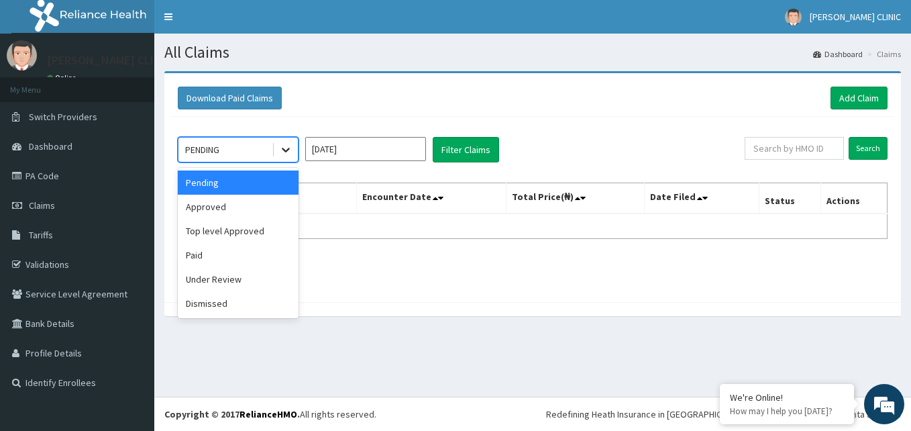
click at [282, 149] on icon at bounding box center [285, 149] width 13 height 13
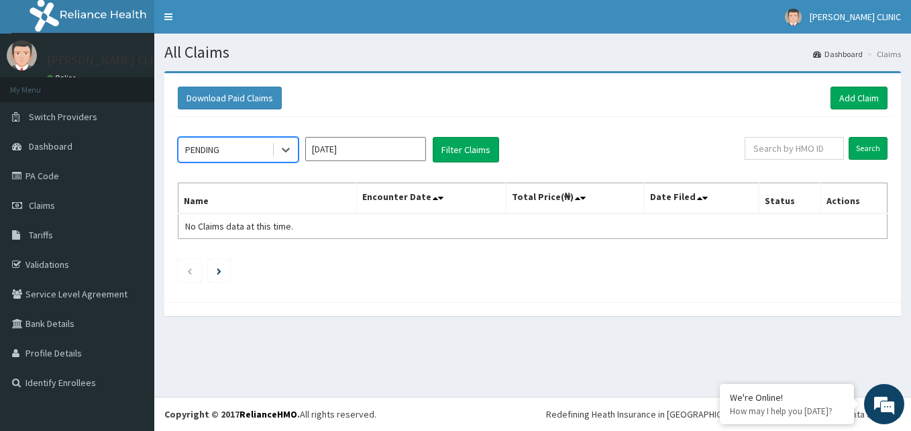
click at [365, 149] on input "Aug 2025" at bounding box center [365, 149] width 121 height 24
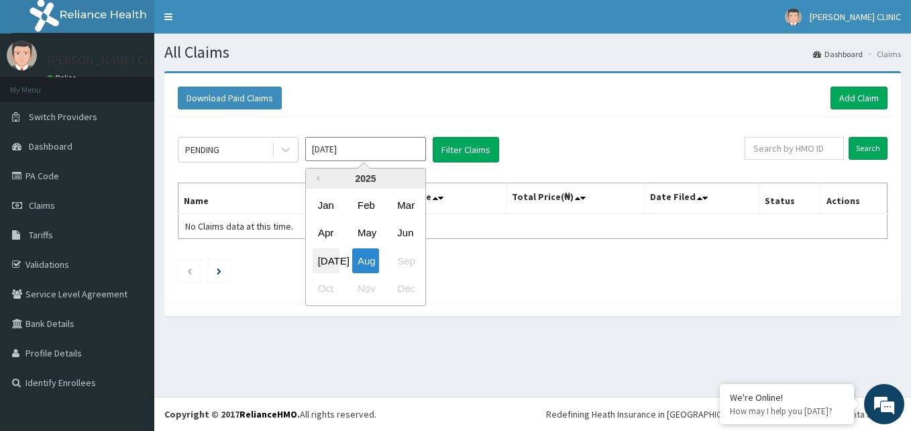
click at [332, 256] on div "Jul" at bounding box center [326, 260] width 27 height 25
type input "Jul 2025"
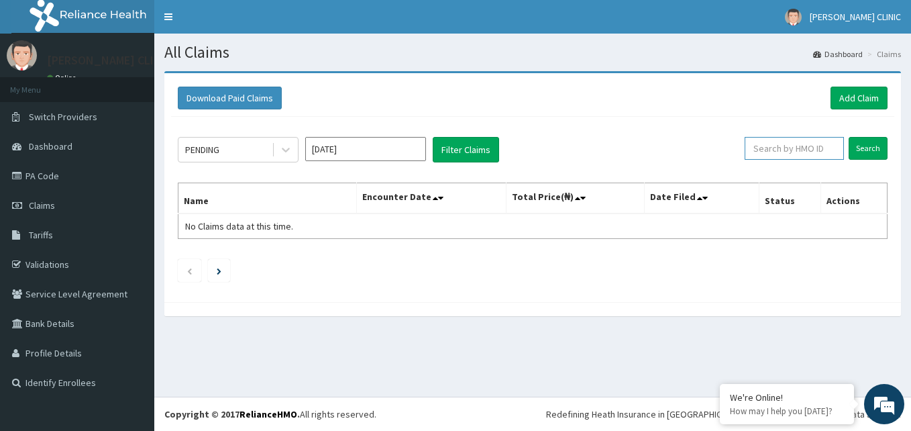
click at [803, 147] on input "text" at bounding box center [793, 148] width 99 height 23
click at [870, 144] on input "Search" at bounding box center [867, 148] width 39 height 23
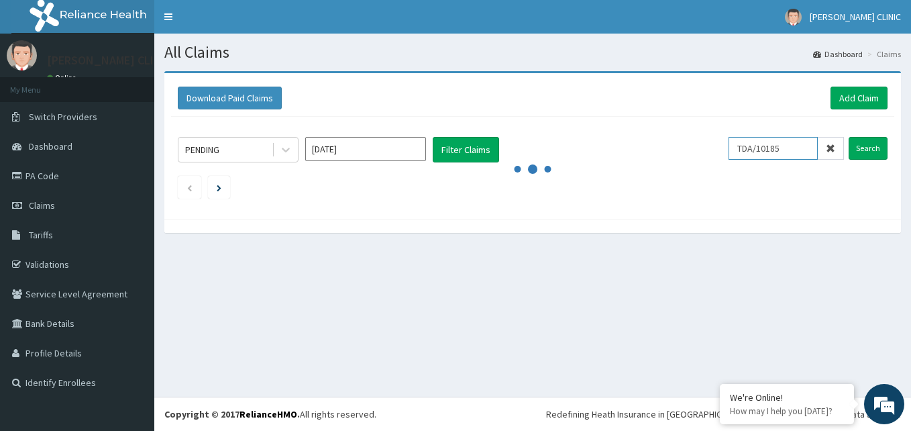
click at [802, 151] on input "TDA/10185" at bounding box center [772, 148] width 89 height 23
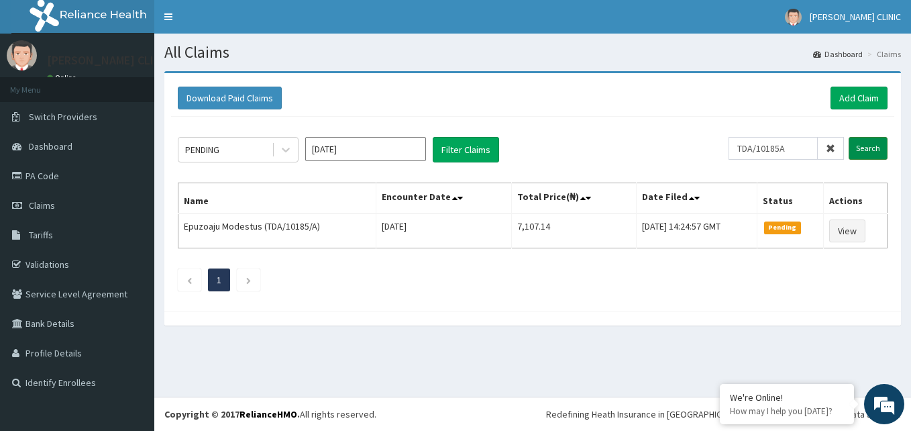
click at [862, 144] on input "Search" at bounding box center [867, 148] width 39 height 23
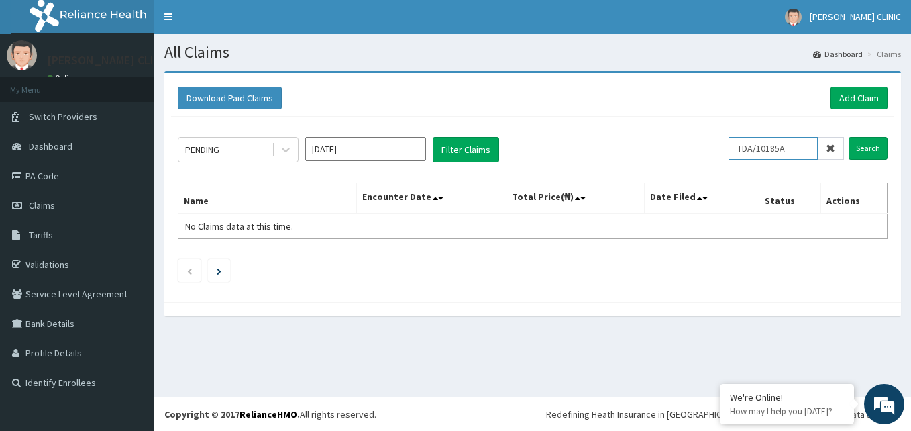
click at [803, 152] on input "TDA/10185A" at bounding box center [772, 148] width 89 height 23
type input "TDA/10185/A"
click at [868, 142] on input "Search" at bounding box center [867, 148] width 39 height 23
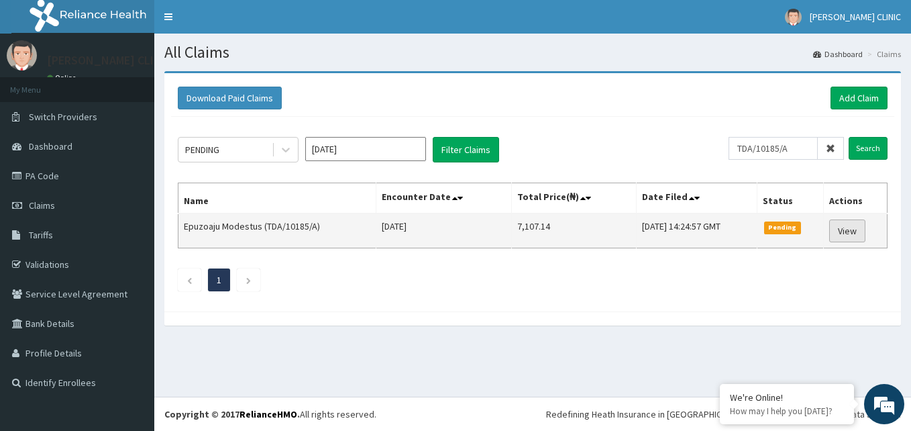
click at [843, 223] on link "View" at bounding box center [847, 230] width 36 height 23
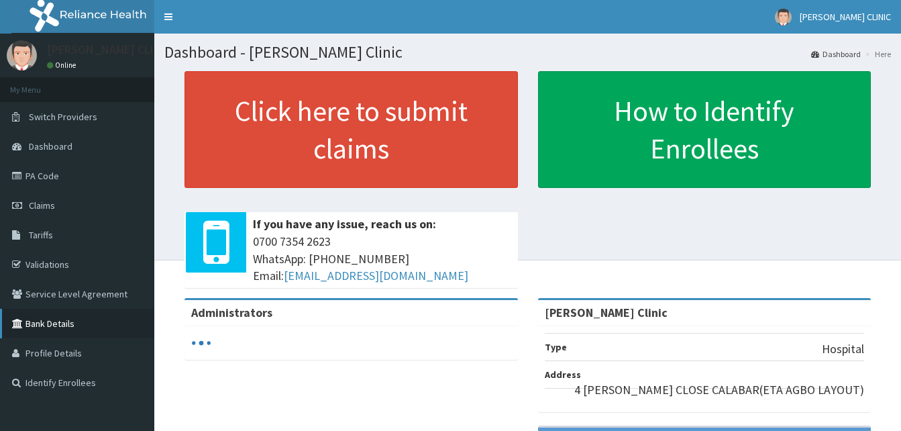
click at [54, 319] on link "Bank Details" at bounding box center [77, 324] width 154 height 30
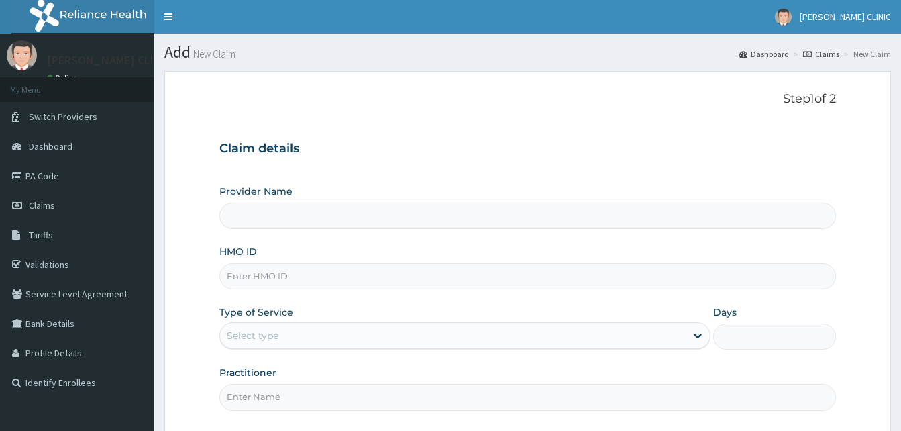
type input "[PERSON_NAME] Clinic"
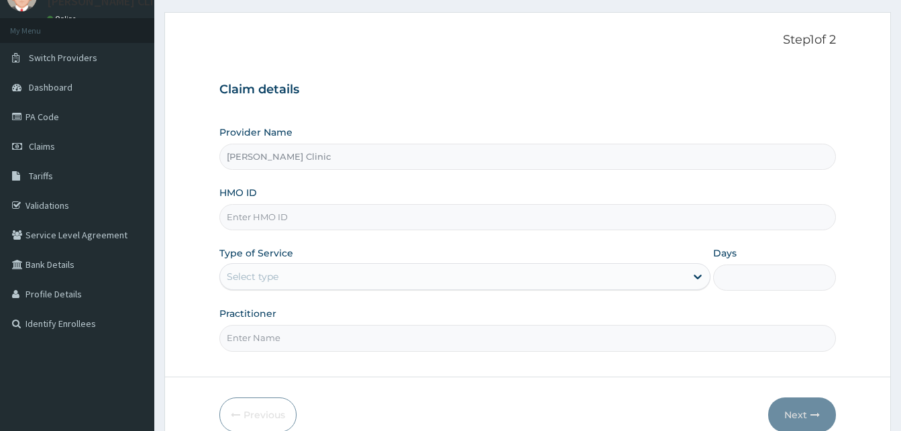
scroll to position [67, 0]
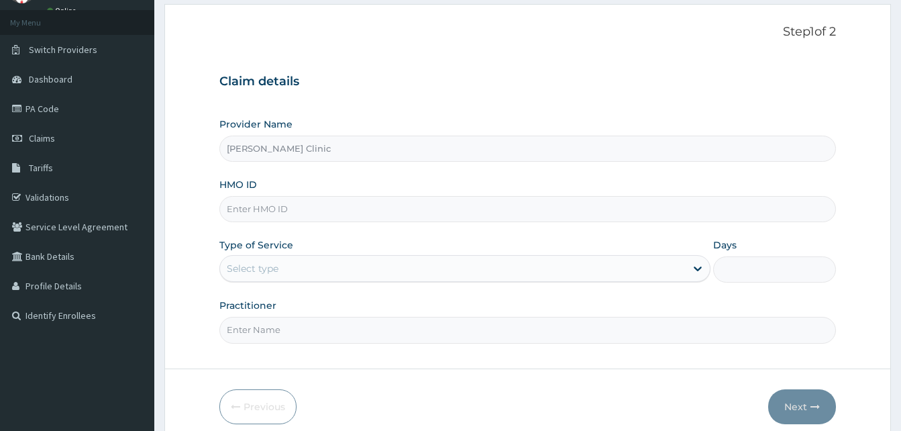
click at [659, 214] on input "HMO ID" at bounding box center [527, 209] width 616 height 26
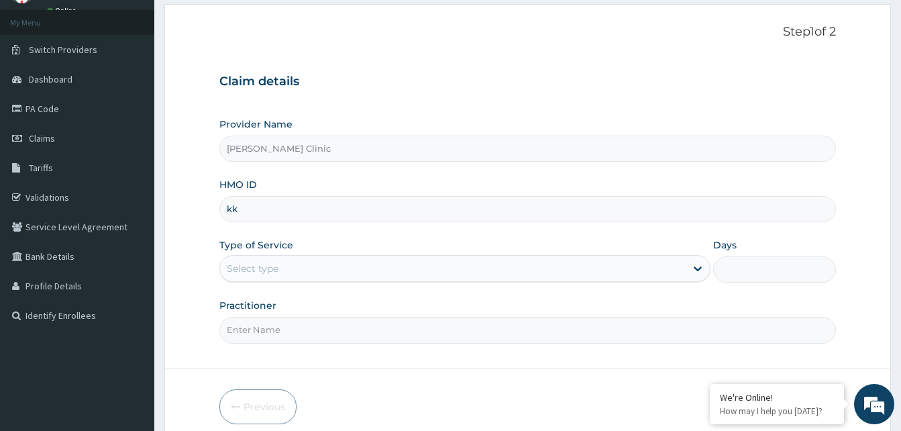
type input "k"
click at [664, 265] on div "Select type" at bounding box center [452, 268] width 465 height 21
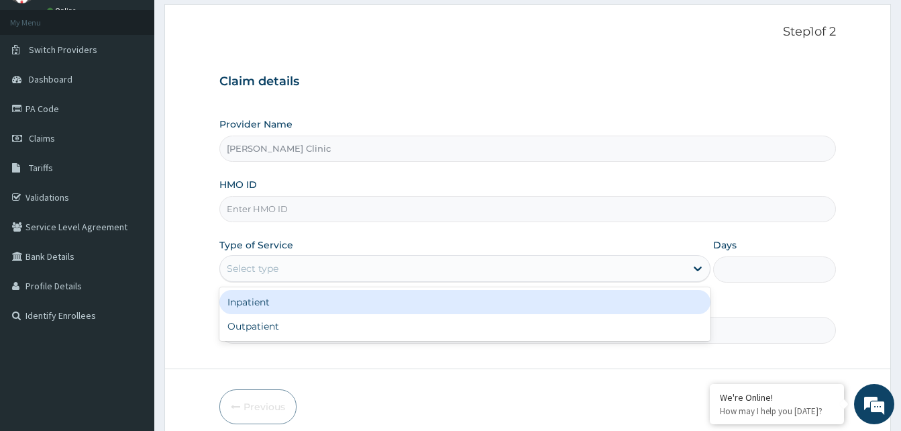
click at [664, 265] on div "Select type" at bounding box center [452, 268] width 465 height 21
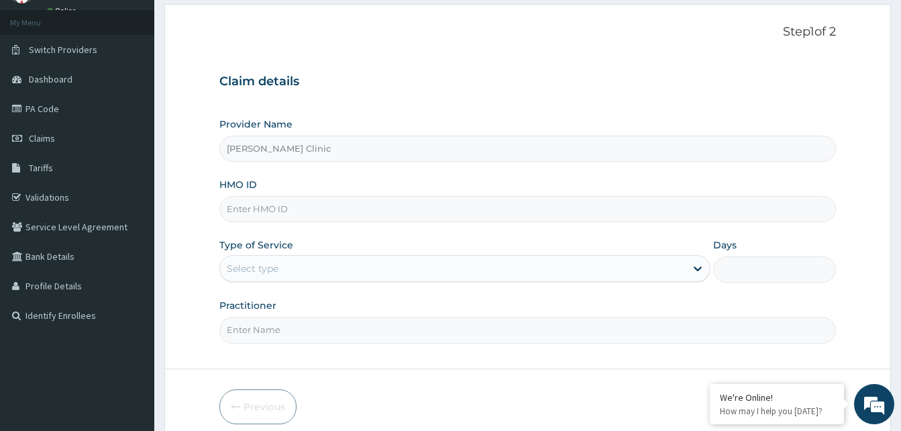
click at [590, 324] on input "Practitioner" at bounding box center [527, 330] width 616 height 26
click at [404, 206] on input "HMO ID" at bounding box center [527, 209] width 616 height 26
type input "TDA/101/A"
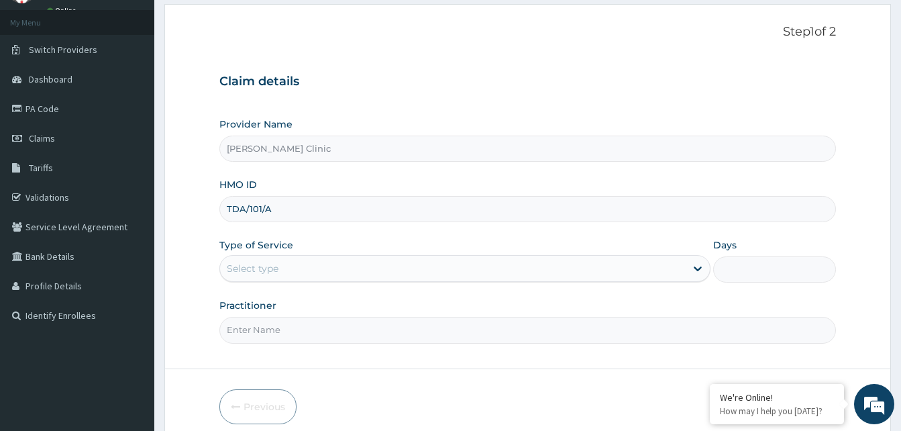
click at [399, 264] on div "Select type" at bounding box center [452, 268] width 465 height 21
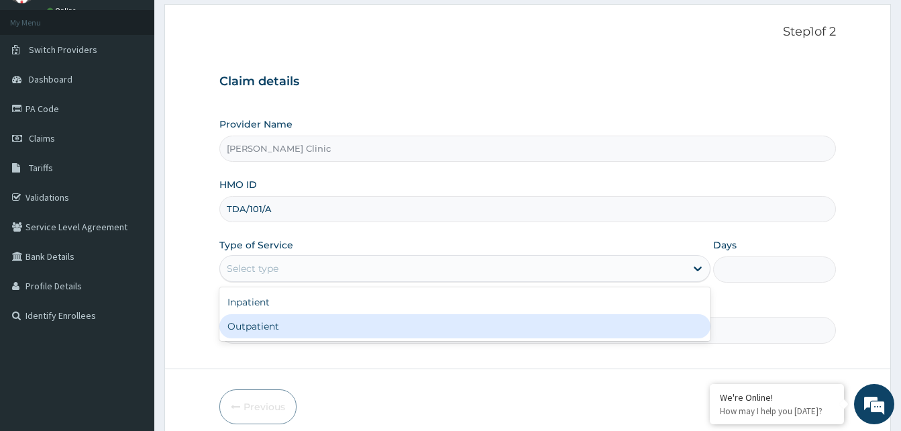
click at [383, 325] on div "Outpatient" at bounding box center [464, 326] width 491 height 24
type input "1"
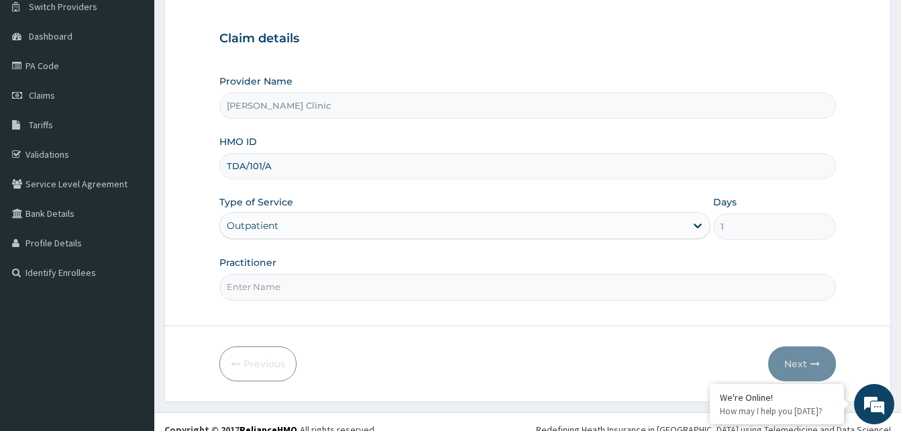
scroll to position [125, 0]
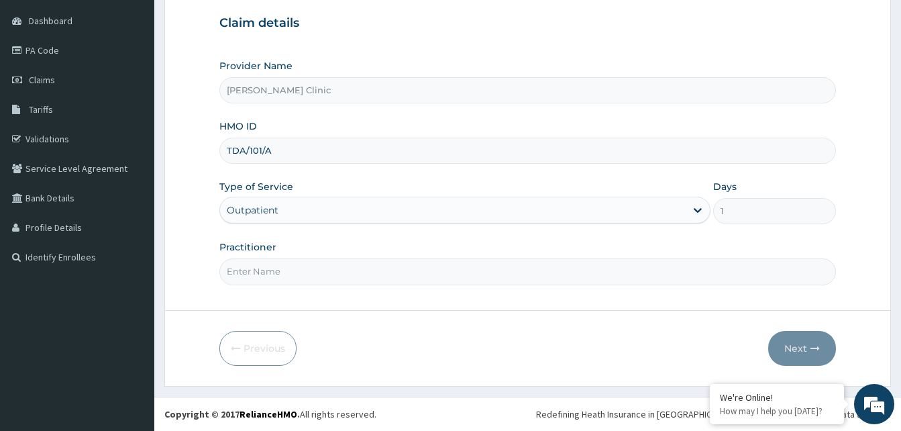
click at [396, 268] on input "Practitioner" at bounding box center [527, 271] width 616 height 26
type input "DR ANDEM"
click at [787, 343] on button "Next" at bounding box center [802, 348] width 68 height 35
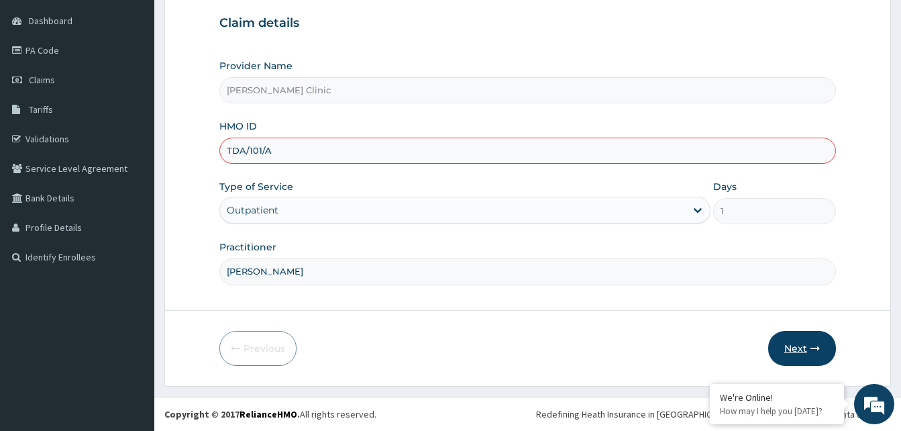
click at [787, 343] on button "Next" at bounding box center [802, 348] width 68 height 35
click at [504, 155] on input "TDA/101/A" at bounding box center [527, 150] width 616 height 26
type input "TDA/10185/A"
click at [801, 343] on button "Next" at bounding box center [802, 348] width 68 height 35
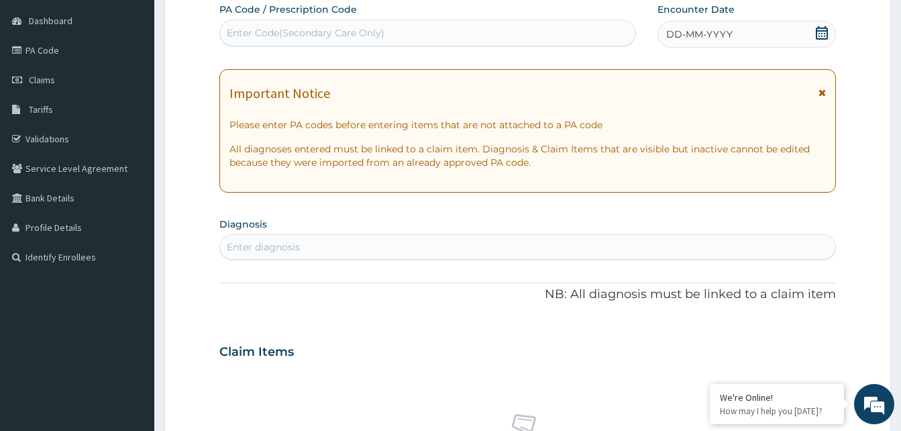
click at [593, 243] on div "Enter diagnosis" at bounding box center [527, 246] width 615 height 21
click at [581, 250] on div "Enter diagnosis" at bounding box center [527, 246] width 615 height 21
type input "Malaria"
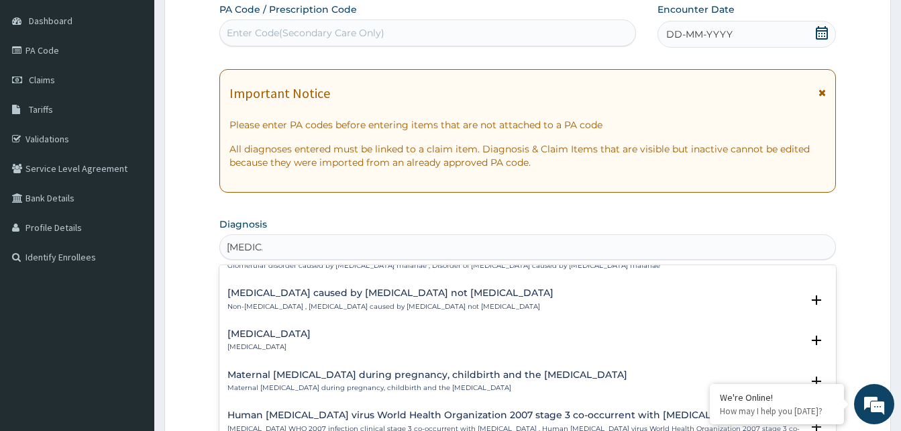
scroll to position [1286, 0]
click at [811, 294] on icon "open select status" at bounding box center [815, 298] width 9 height 9
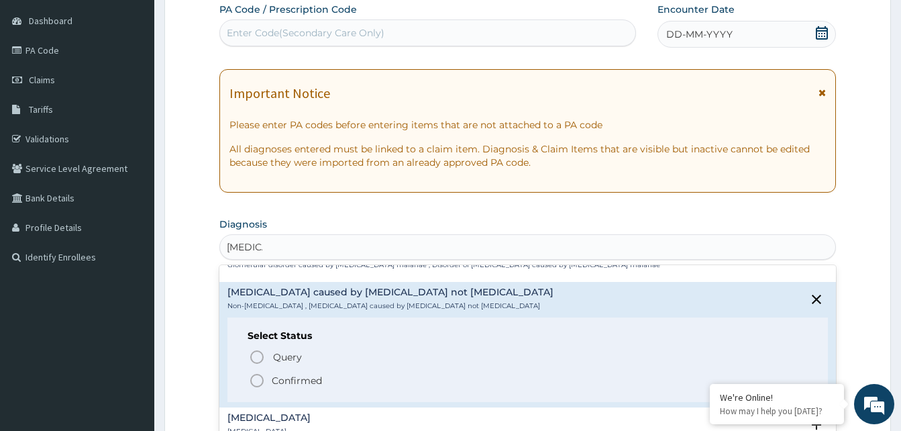
click at [258, 372] on icon "status option filled" at bounding box center [257, 380] width 16 height 16
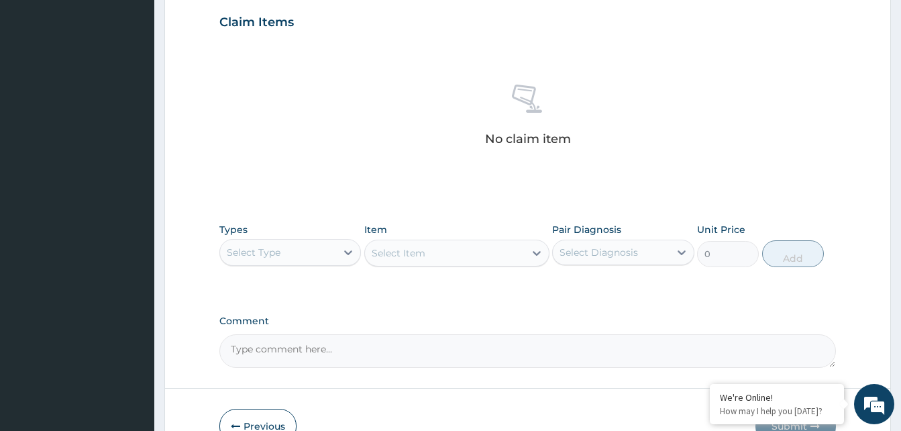
scroll to position [472, 0]
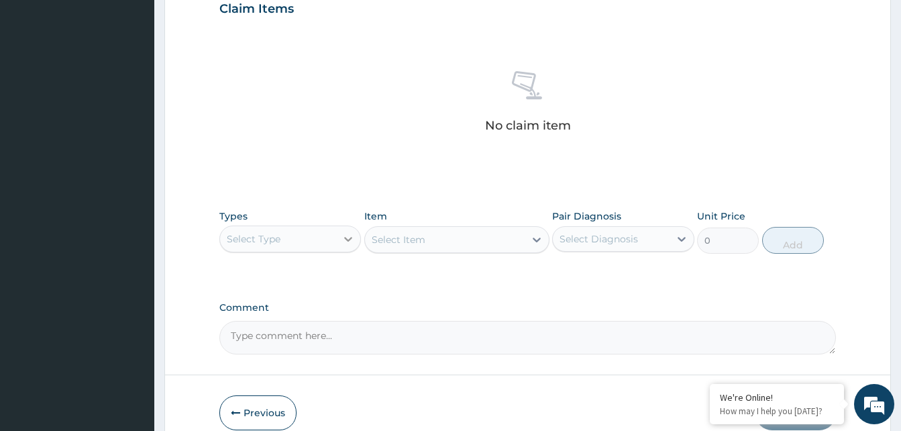
click at [341, 237] on div at bounding box center [348, 239] width 24 height 24
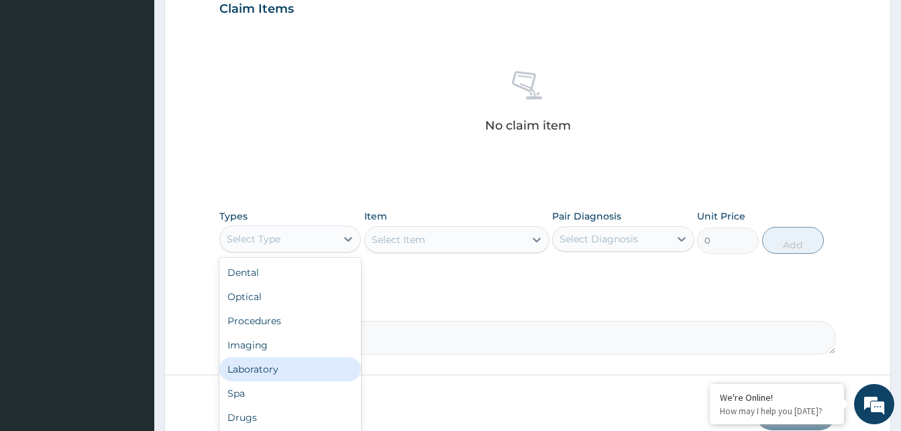
click at [322, 369] on div "Laboratory" at bounding box center [290, 369] width 142 height 24
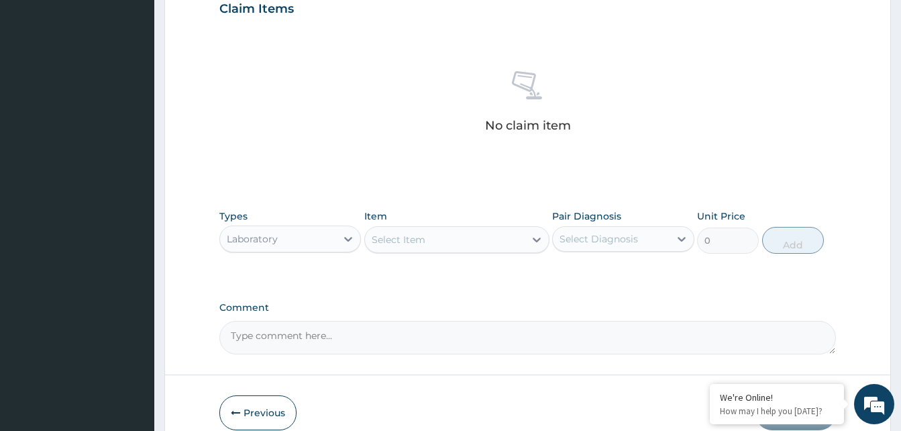
click at [429, 237] on div "Select Item" at bounding box center [445, 239] width 160 height 21
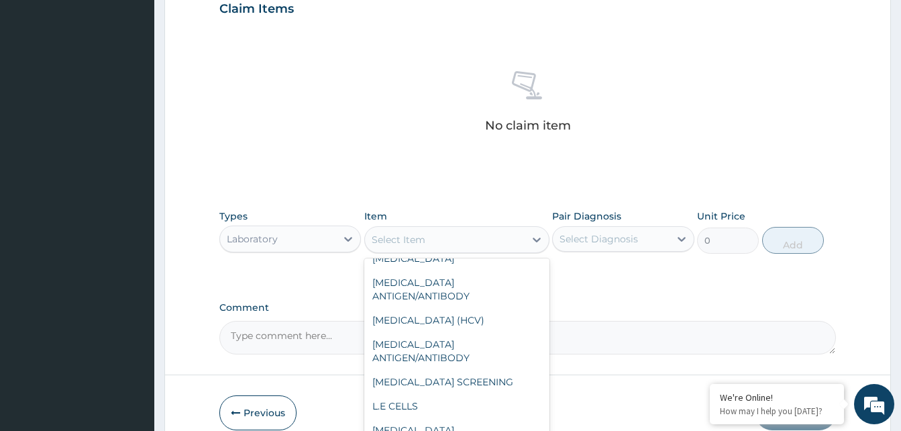
scroll to position [1408, 0]
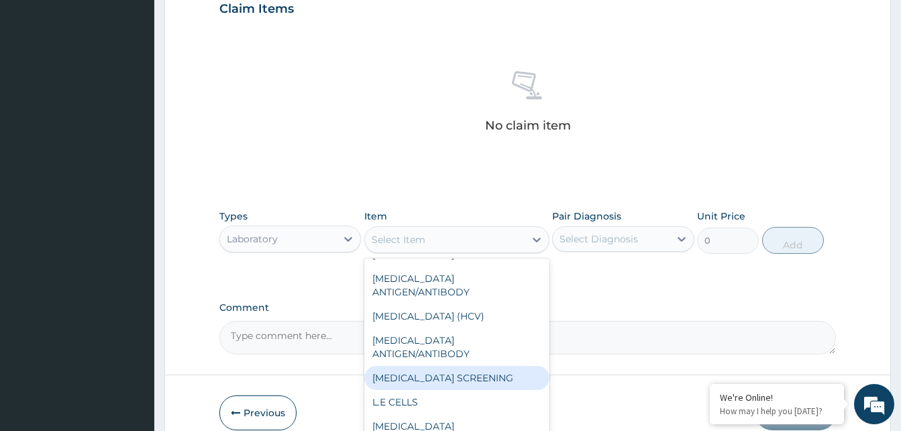
click at [437, 366] on div "HIV SCREENING" at bounding box center [456, 378] width 185 height 24
type input "800"
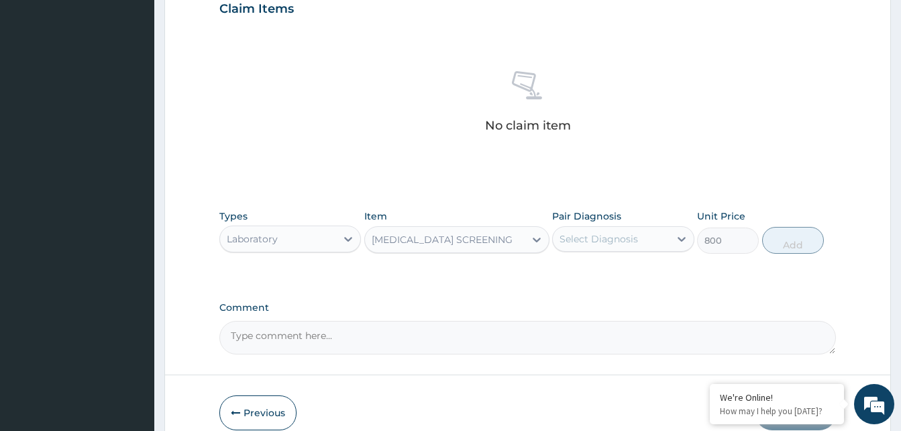
click at [651, 238] on div "Select Diagnosis" at bounding box center [611, 238] width 116 height 21
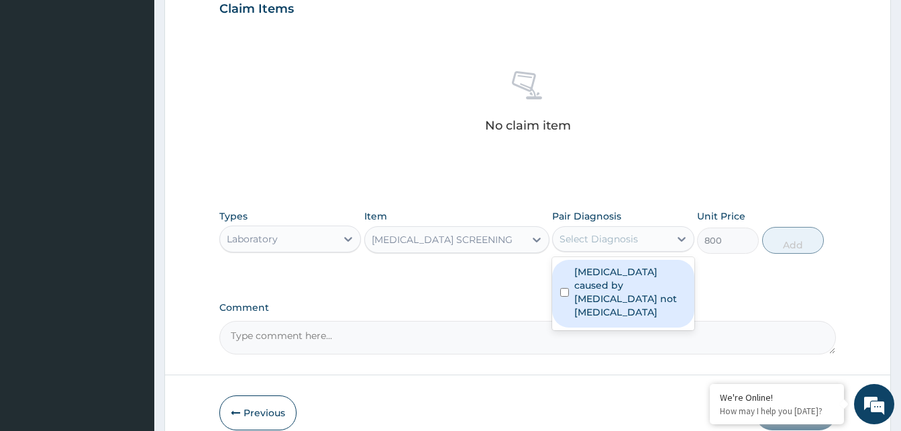
click at [565, 290] on input "checkbox" at bounding box center [564, 292] width 9 height 9
checkbox input "true"
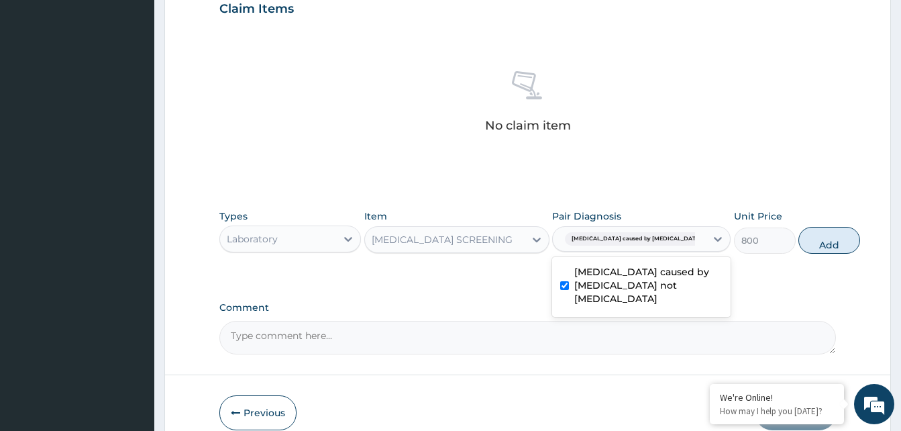
click at [774, 290] on div "PA Code / Prescription Code Enter Code(Secondary Care Only) Encounter Date DD-M…" at bounding box center [527, 5] width 616 height 698
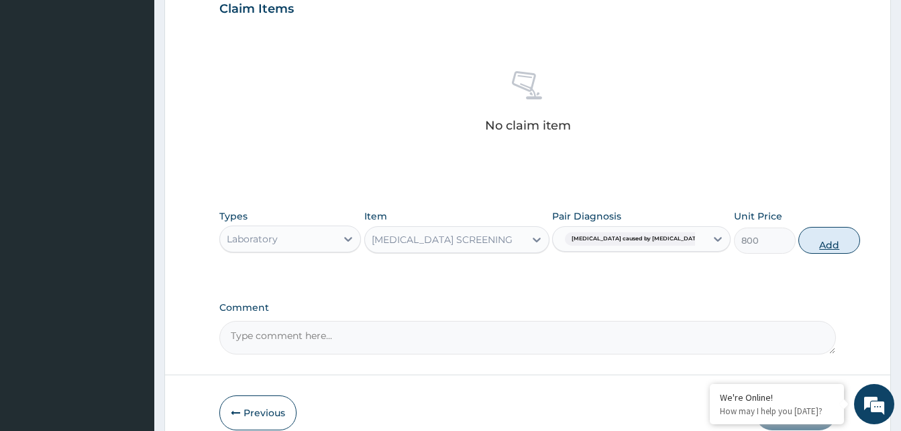
click at [798, 241] on button "Add" at bounding box center [829, 240] width 62 height 27
type input "0"
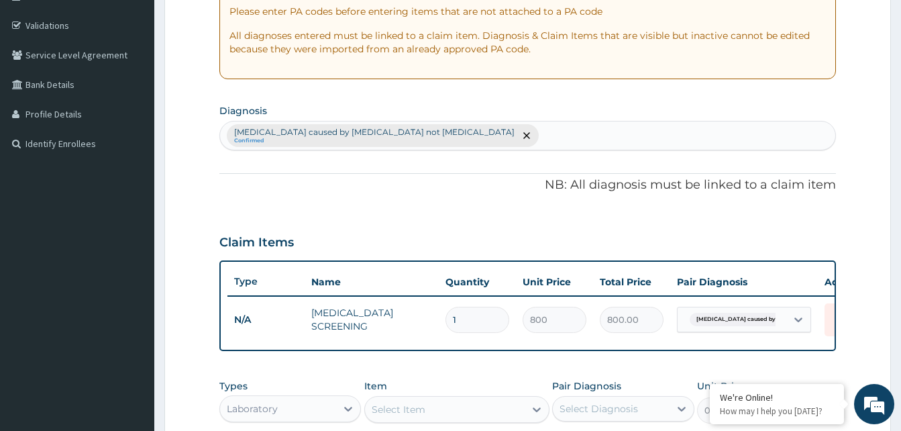
scroll to position [237, 0]
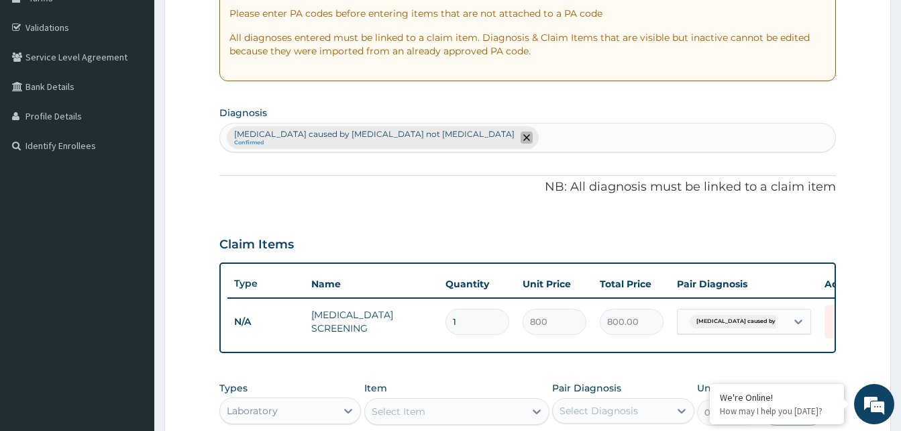
click at [523, 138] on icon "remove selection option" at bounding box center [526, 137] width 7 height 7
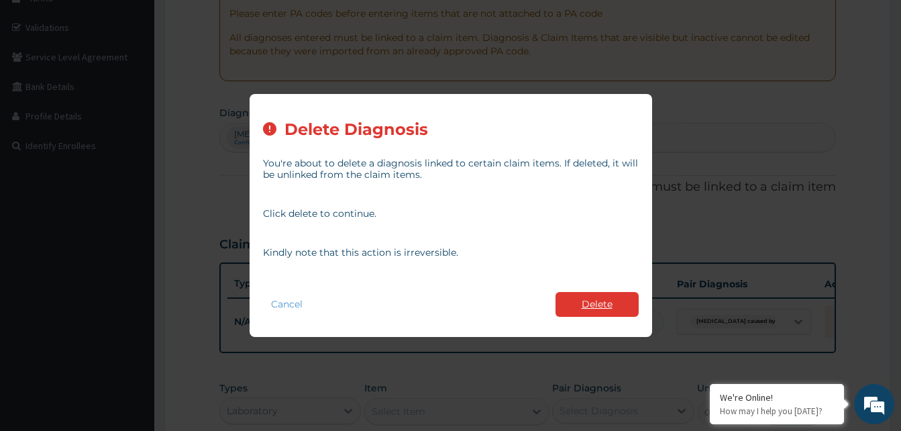
click at [579, 298] on button "Delete" at bounding box center [596, 304] width 83 height 25
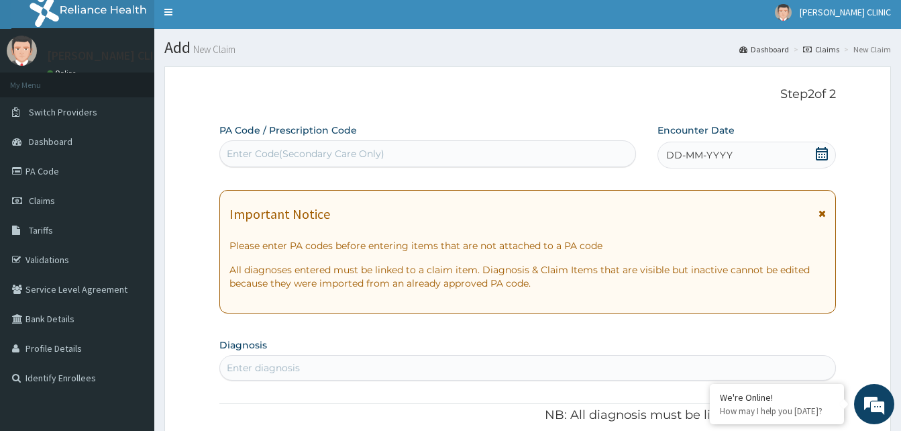
scroll to position [0, 0]
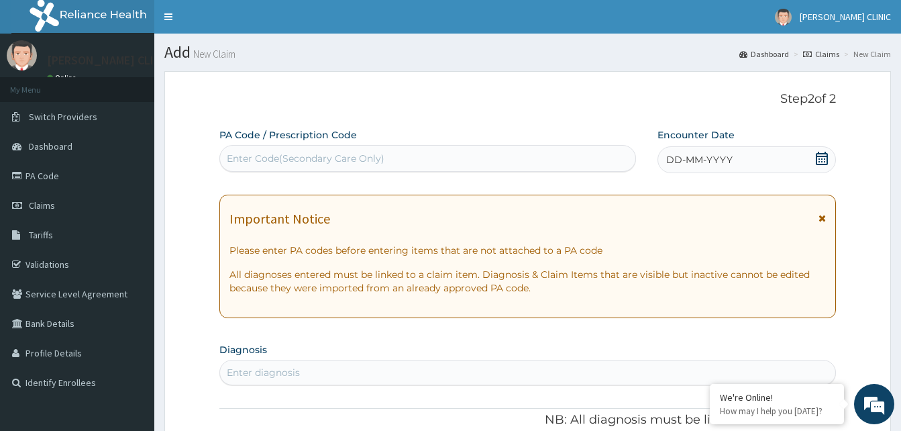
click at [822, 222] on icon at bounding box center [821, 217] width 7 height 9
